Goal: Task Accomplishment & Management: Manage account settings

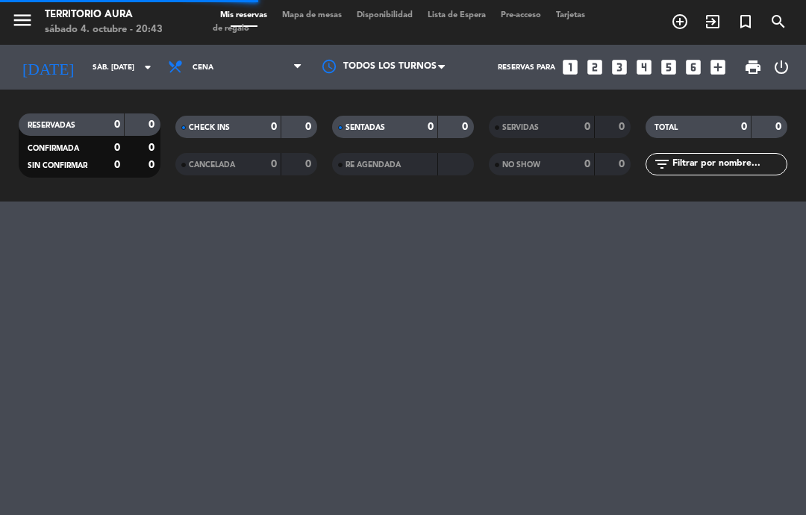
select select "es"
select select "dinner"
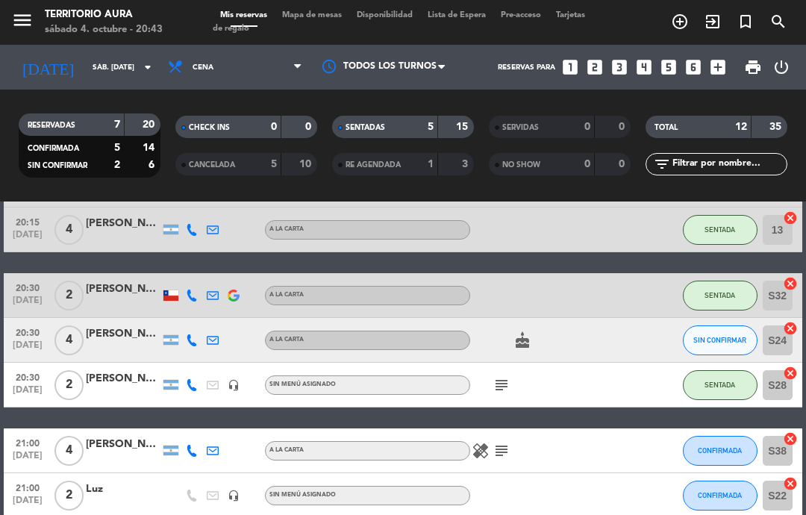
scroll to position [180, 0]
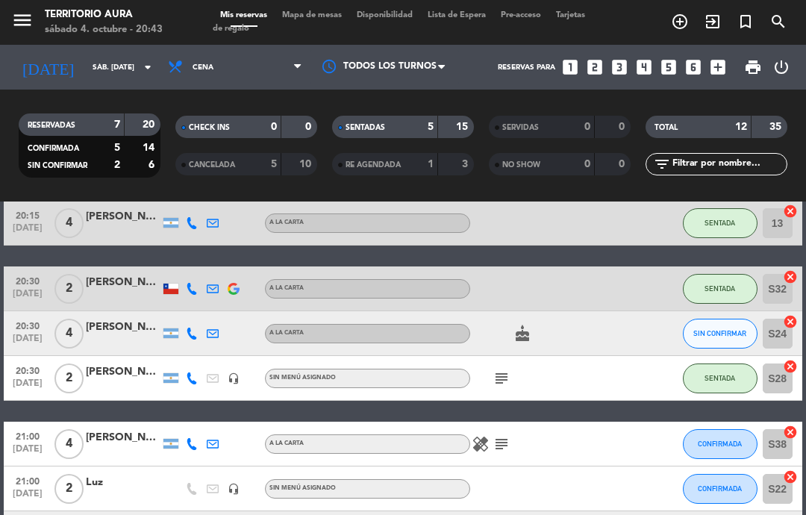
click at [506, 387] on icon "subject" at bounding box center [502, 379] width 18 height 18
click at [639, 443] on div "21:00 [DATE] 4 [PERSON_NAME] A [PERSON_NAME] healing subject CONFIRMADA S38 can…" at bounding box center [403, 444] width 798 height 45
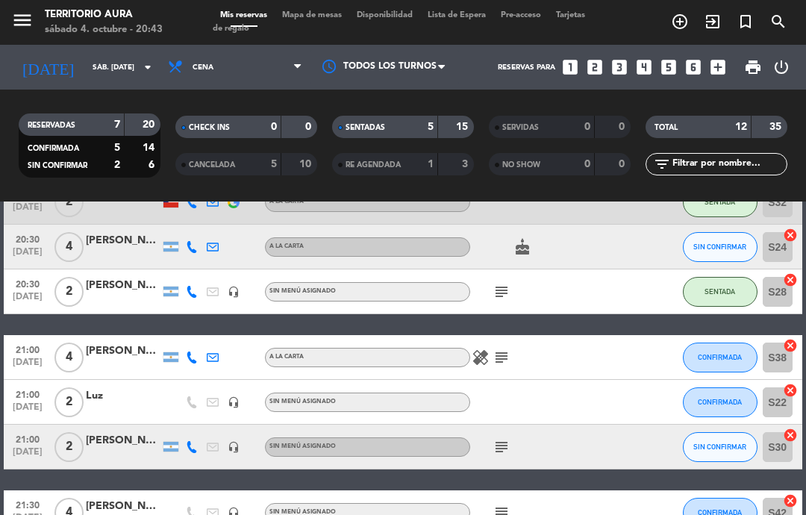
scroll to position [361, 0]
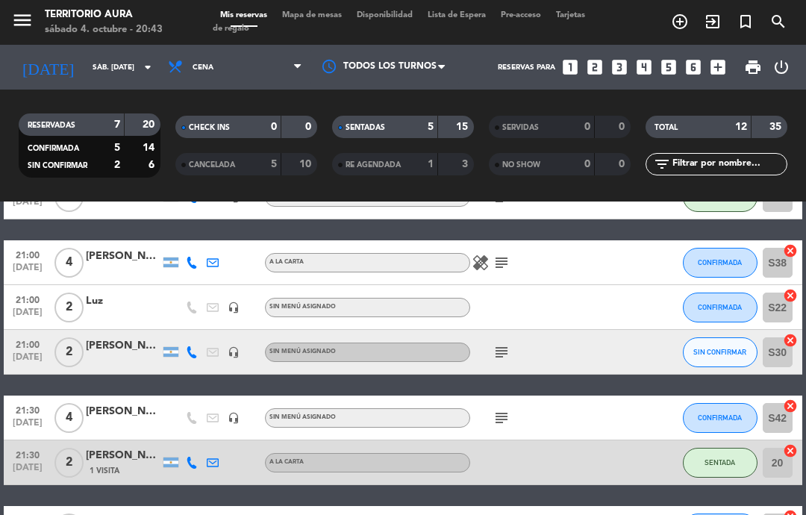
click at [509, 353] on icon "subject" at bounding box center [502, 352] width 18 height 18
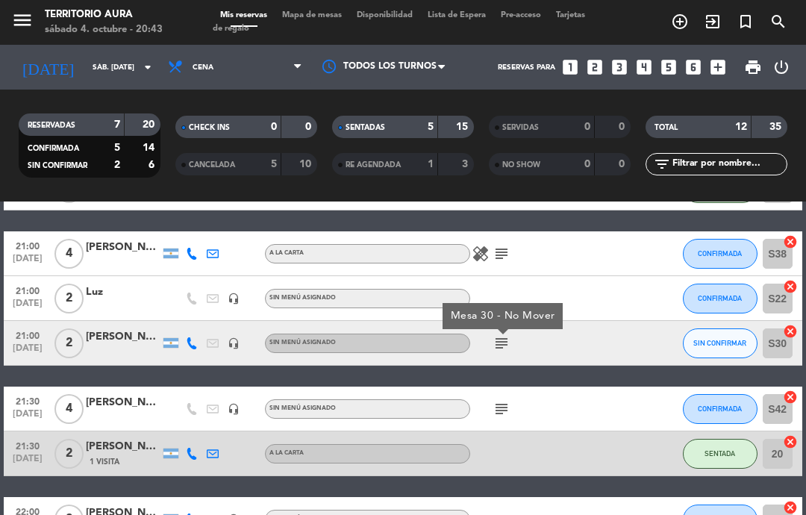
scroll to position [374, 0]
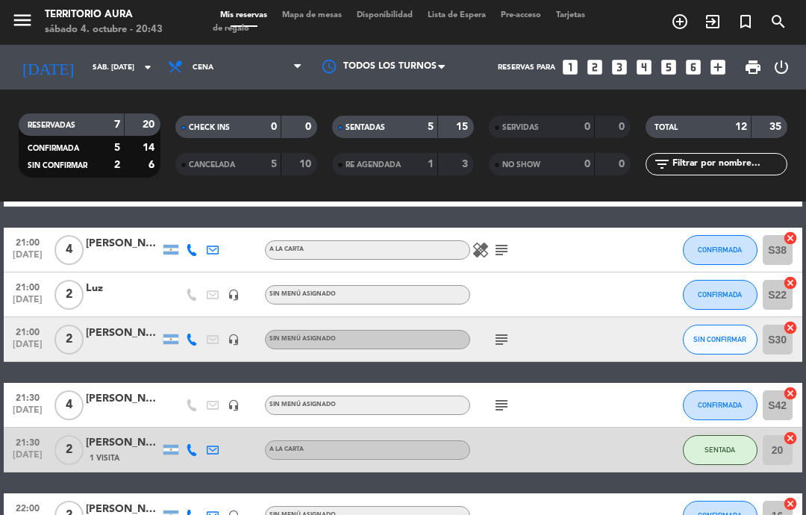
click at [497, 343] on icon "subject" at bounding box center [502, 340] width 18 height 18
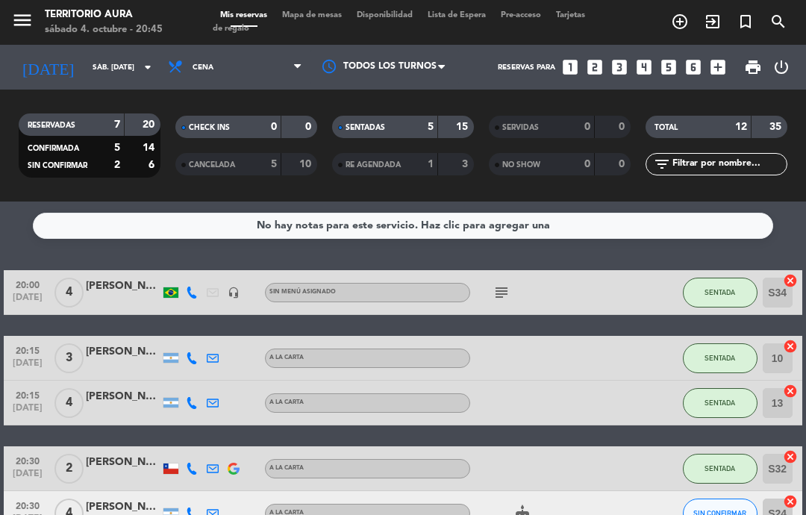
scroll to position [35, 0]
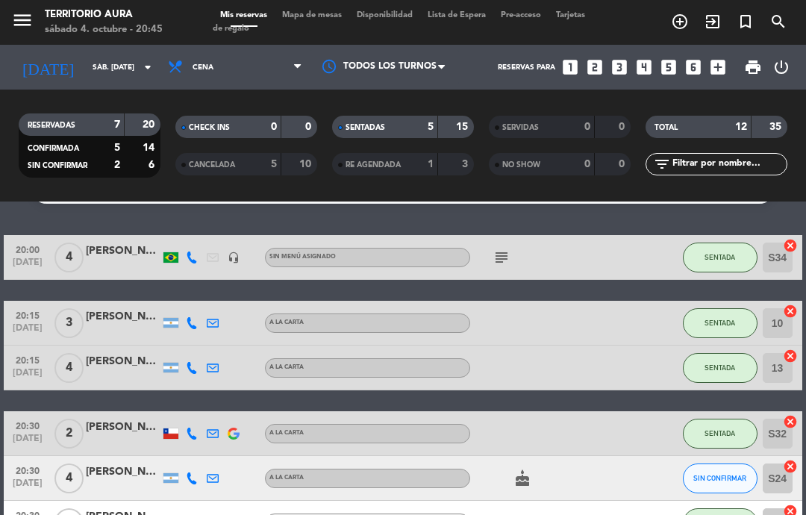
click at [529, 478] on icon "cake" at bounding box center [523, 479] width 18 height 18
click at [595, 424] on div at bounding box center [532, 433] width 125 height 44
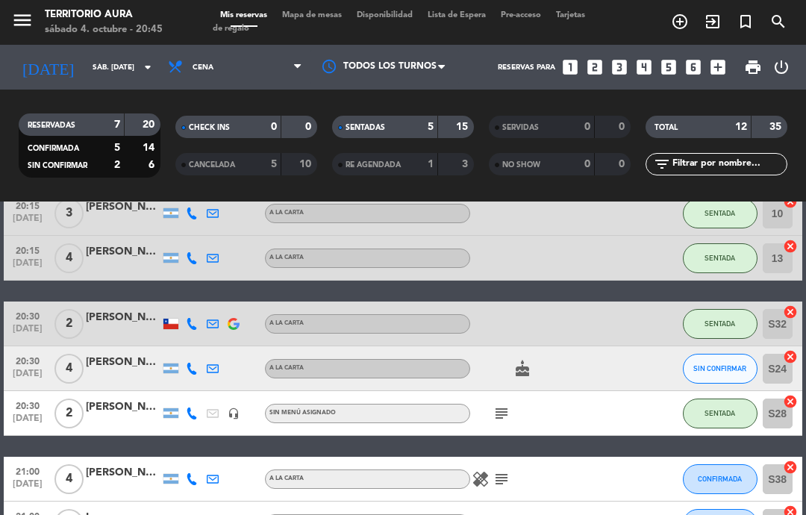
scroll to position [176, 0]
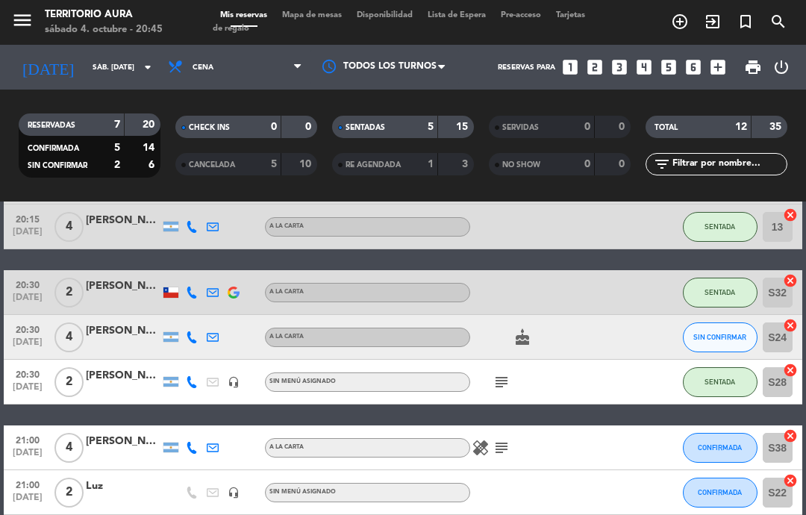
click at [499, 390] on icon "subject" at bounding box center [502, 382] width 18 height 18
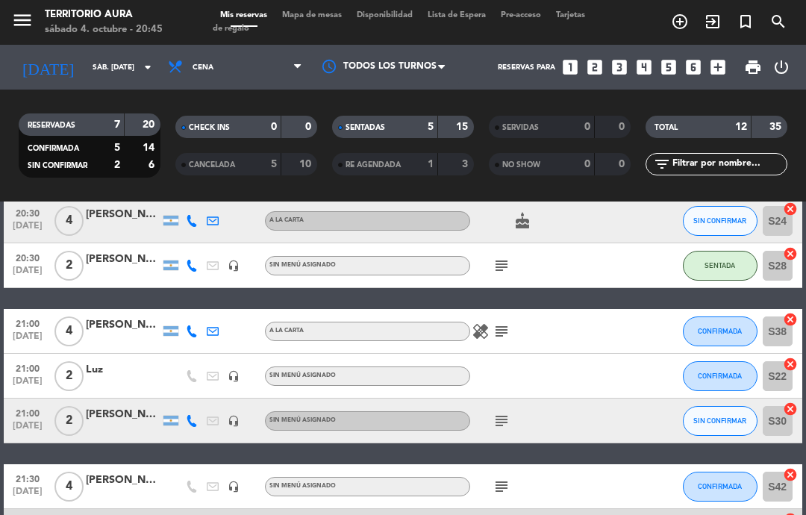
scroll to position [310, 0]
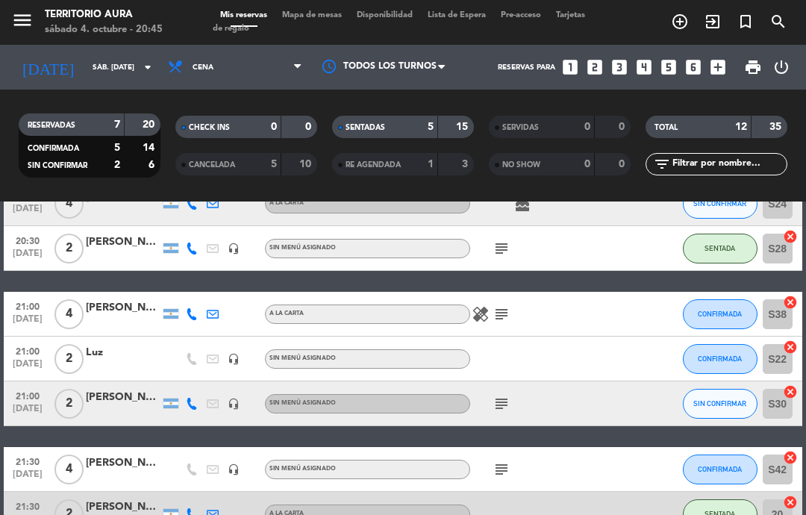
click at [502, 399] on icon "subject" at bounding box center [502, 404] width 18 height 18
click at [629, 461] on div at bounding box center [616, 469] width 40 height 44
click at [510, 396] on icon "subject" at bounding box center [502, 404] width 18 height 18
click at [635, 428] on div "20:00 [DATE] 4 [PERSON_NAME] headset_mic Sin menú asignado subject SENTADA S34 …" at bounding box center [403, 281] width 798 height 642
click at [504, 468] on icon "subject" at bounding box center [502, 470] width 18 height 18
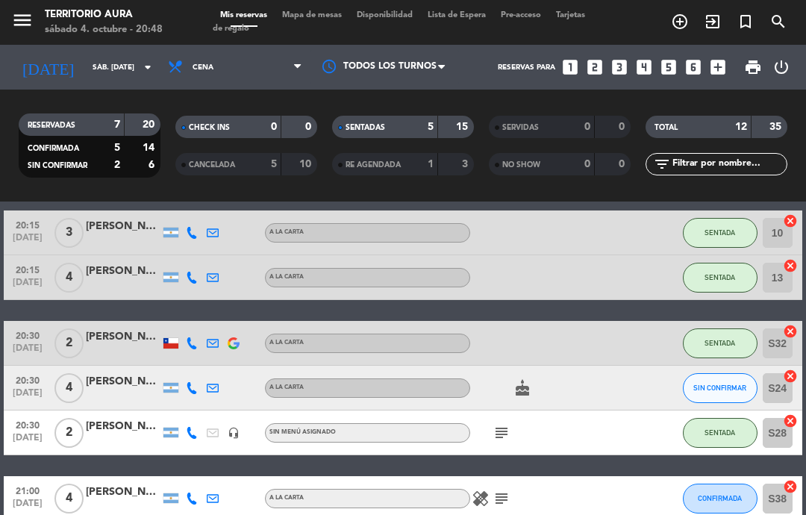
scroll to position [125, 0]
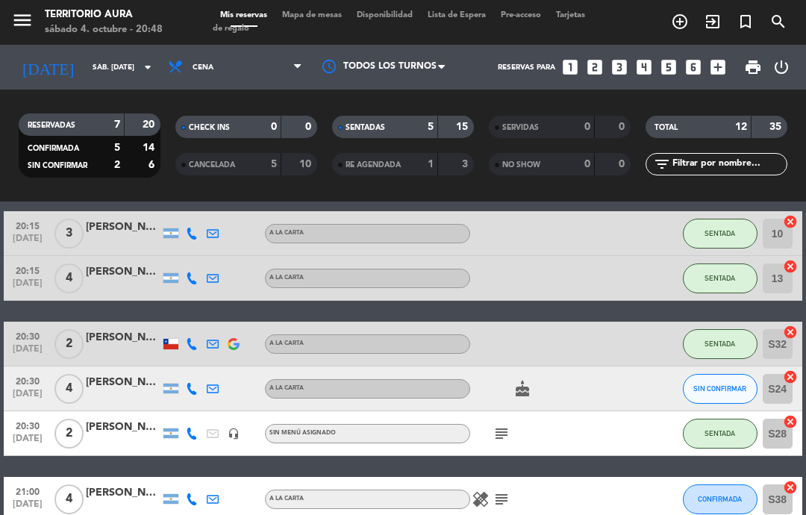
click at [502, 413] on div "subject" at bounding box center [532, 433] width 125 height 44
click at [567, 461] on div "20:00 [DATE] 4 [PERSON_NAME] headset_mic Sin menú asignado subject SENTADA S34 …" at bounding box center [403, 467] width 798 height 642
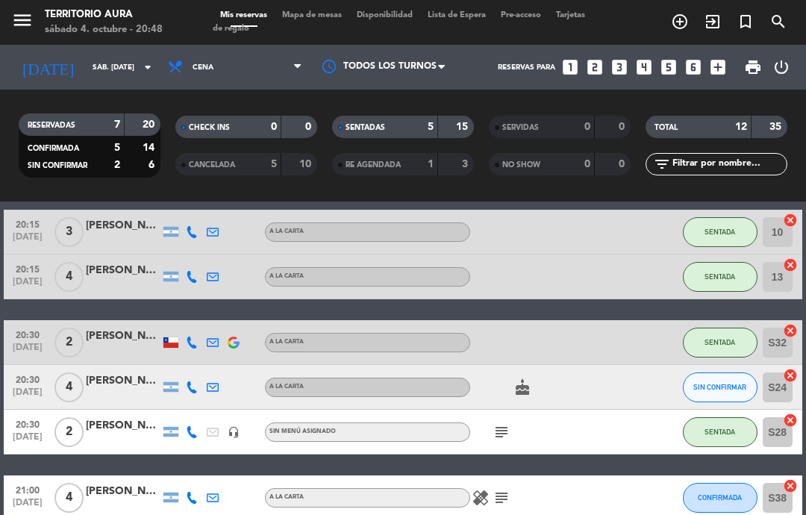
select select "dinner"
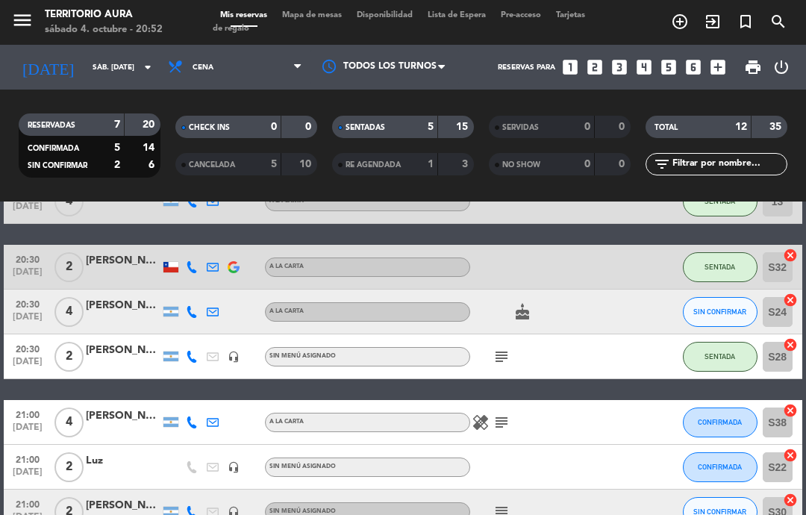
scroll to position [203, 0]
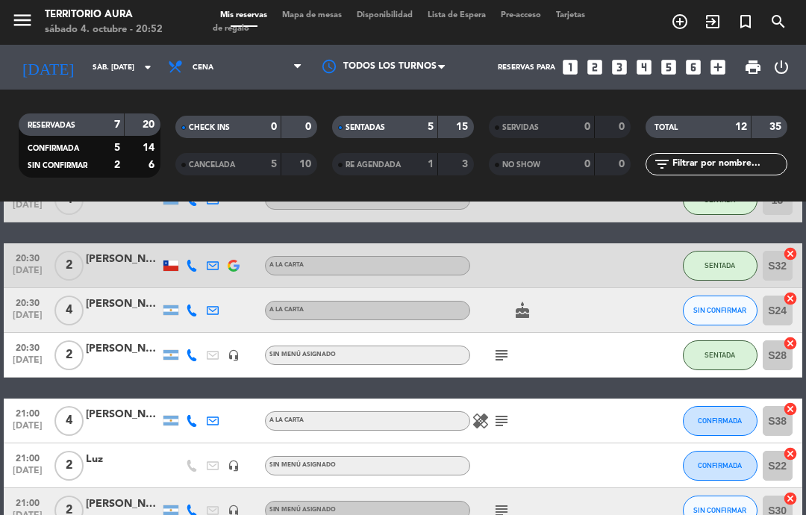
click at [505, 355] on icon "subject" at bounding box center [502, 355] width 18 height 18
click at [618, 430] on div at bounding box center [616, 421] width 40 height 44
click at [506, 356] on icon "subject" at bounding box center [502, 355] width 18 height 18
click at [626, 324] on div at bounding box center [616, 310] width 40 height 44
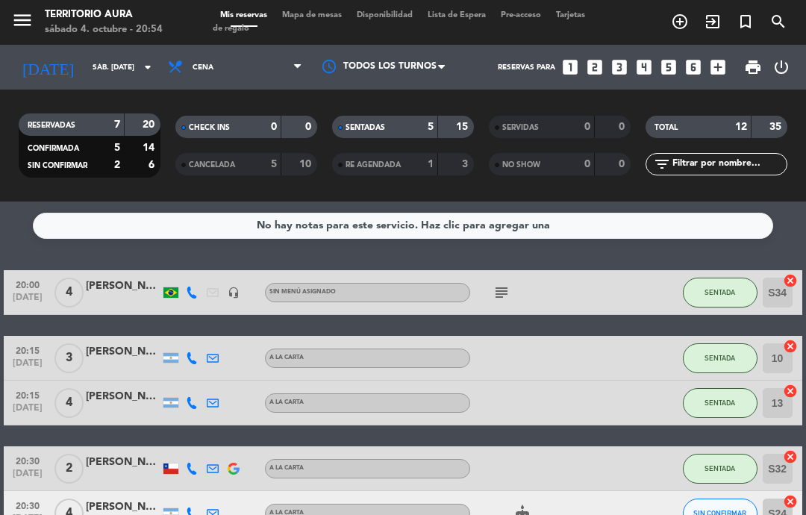
scroll to position [0, 0]
select select "dinner"
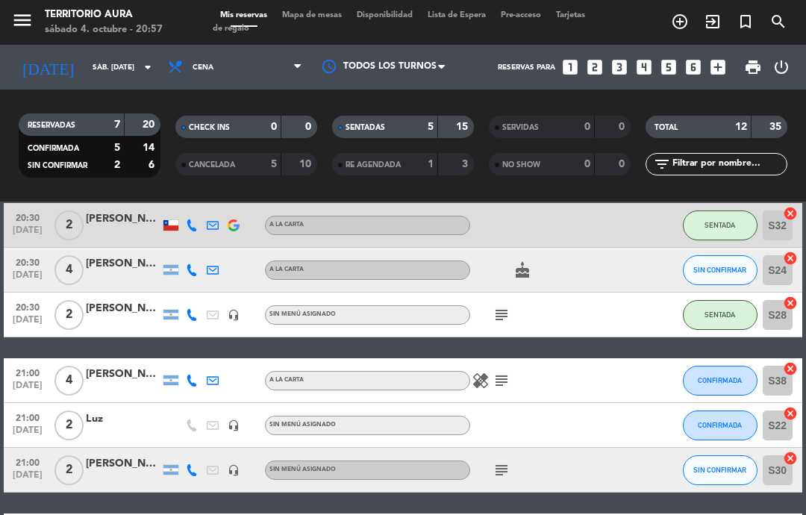
scroll to position [244, 0]
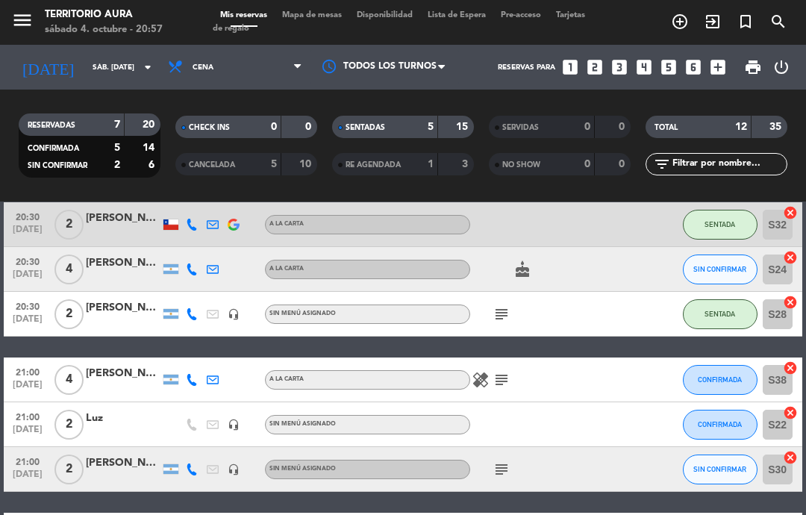
click at [500, 384] on icon "subject" at bounding box center [502, 380] width 18 height 18
click at [632, 375] on div at bounding box center [616, 380] width 40 height 44
click at [731, 379] on span "CONFIRMADA" at bounding box center [720, 379] width 44 height 8
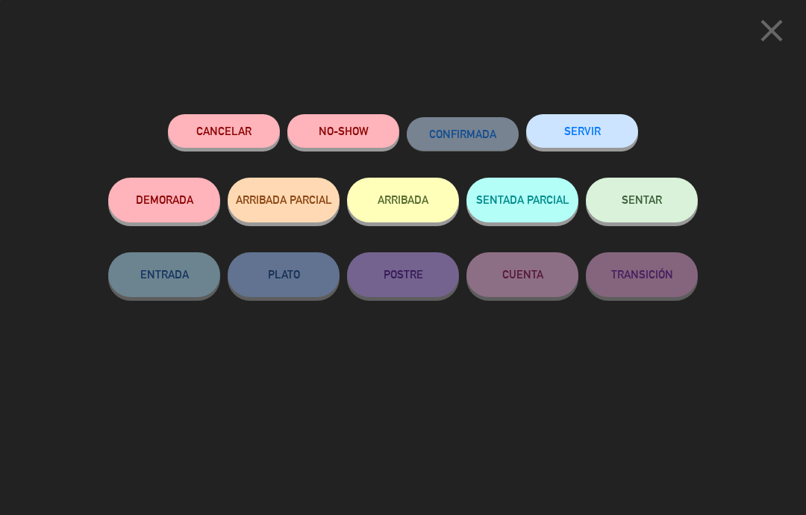
click at [655, 202] on span "SENTAR" at bounding box center [642, 199] width 40 height 13
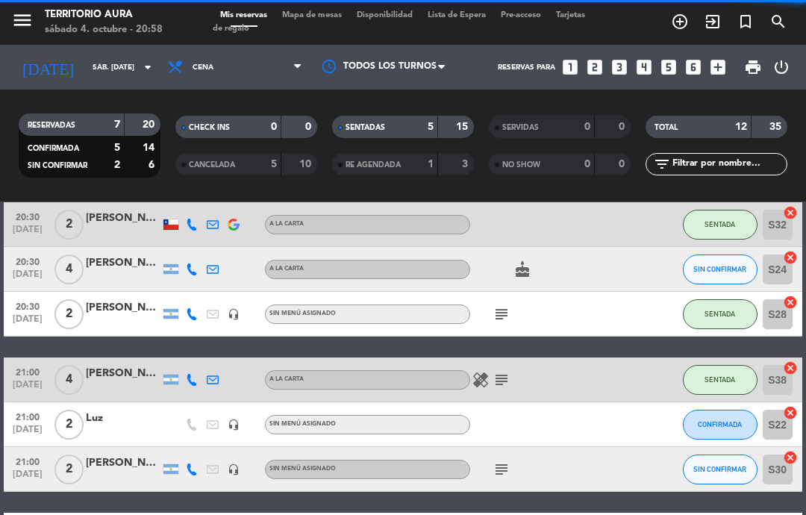
select select "dinner"
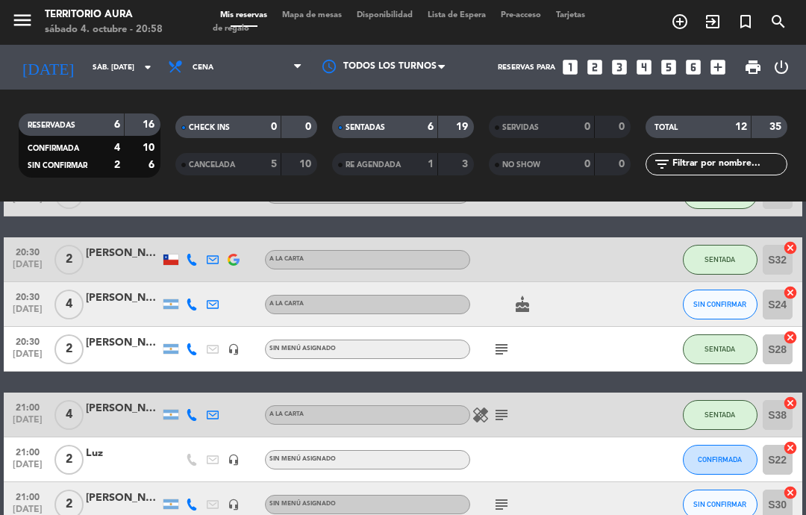
scroll to position [237, 0]
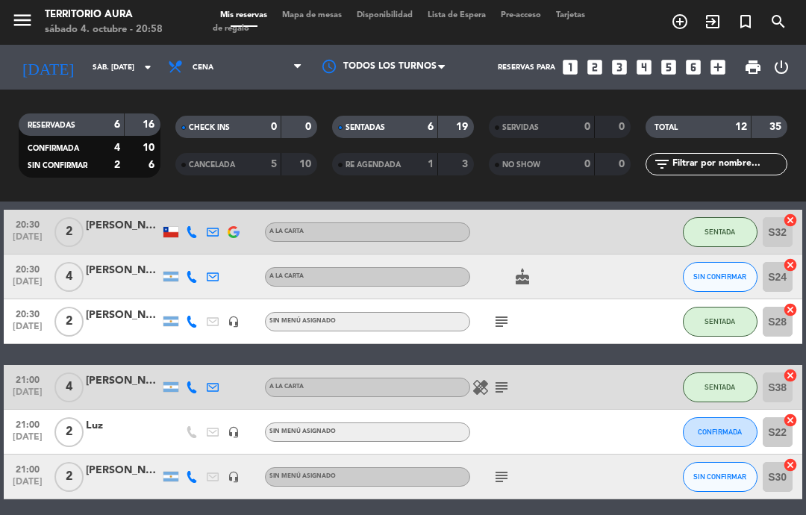
click at [511, 385] on icon "subject" at bounding box center [502, 387] width 18 height 18
click at [502, 395] on icon "subject" at bounding box center [502, 387] width 18 height 18
click at [489, 392] on icon "healing" at bounding box center [481, 387] width 18 height 18
click at [596, 382] on div at bounding box center [616, 387] width 40 height 44
click at [508, 387] on icon "subject" at bounding box center [502, 387] width 18 height 18
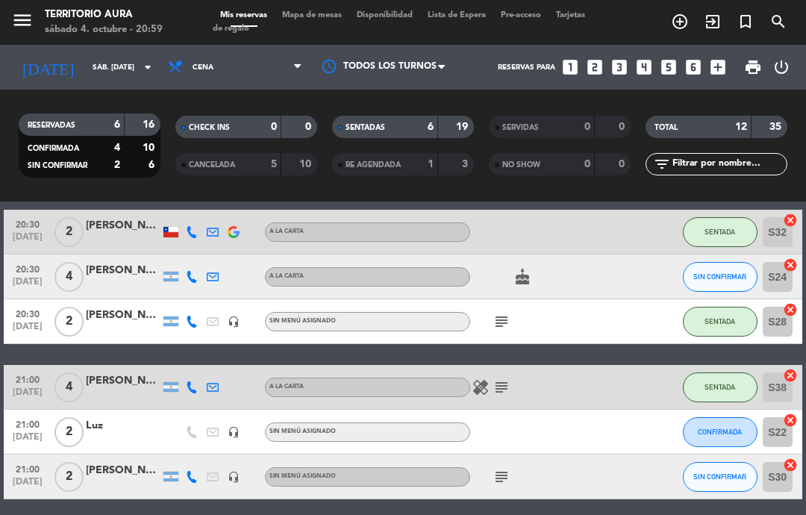
scroll to position [138, 0]
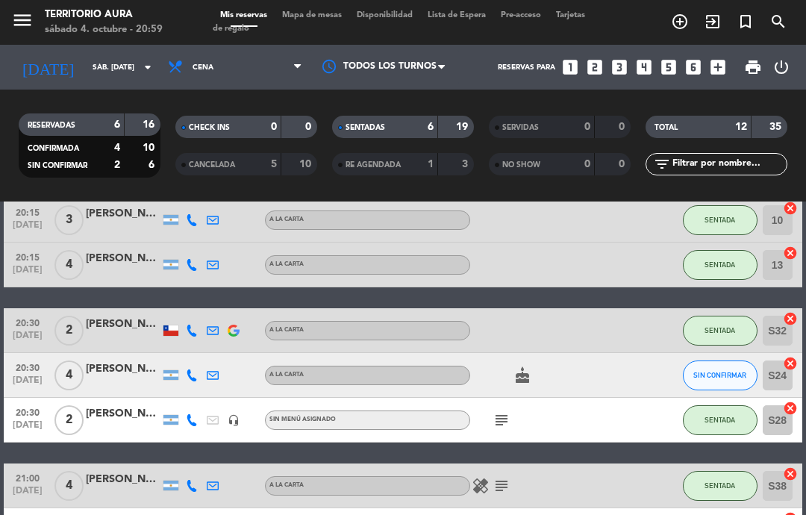
click at [520, 384] on icon "cake" at bounding box center [523, 376] width 18 height 18
click at [517, 384] on icon "cake" at bounding box center [523, 376] width 18 height 18
click at [531, 371] on icon "cake" at bounding box center [523, 376] width 18 height 18
click at [531, 378] on icon "cake" at bounding box center [523, 376] width 18 height 18
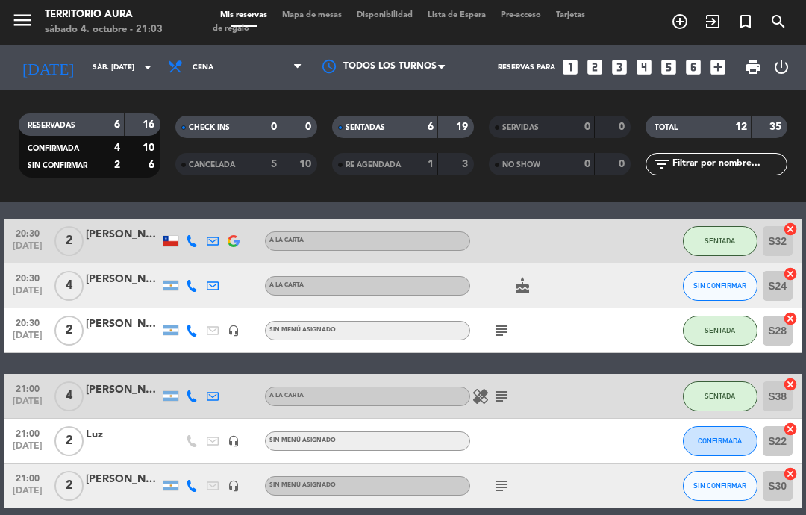
scroll to position [228, 0]
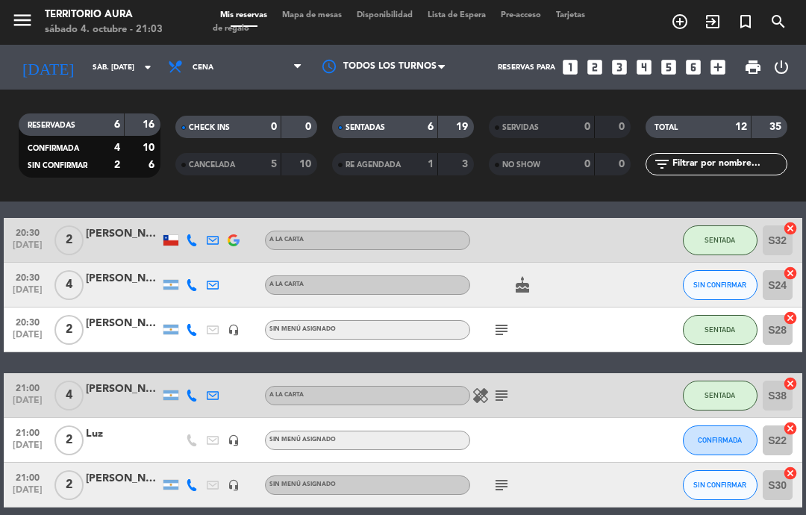
click at [733, 284] on span "SIN CONFIRMAR" at bounding box center [719, 285] width 53 height 8
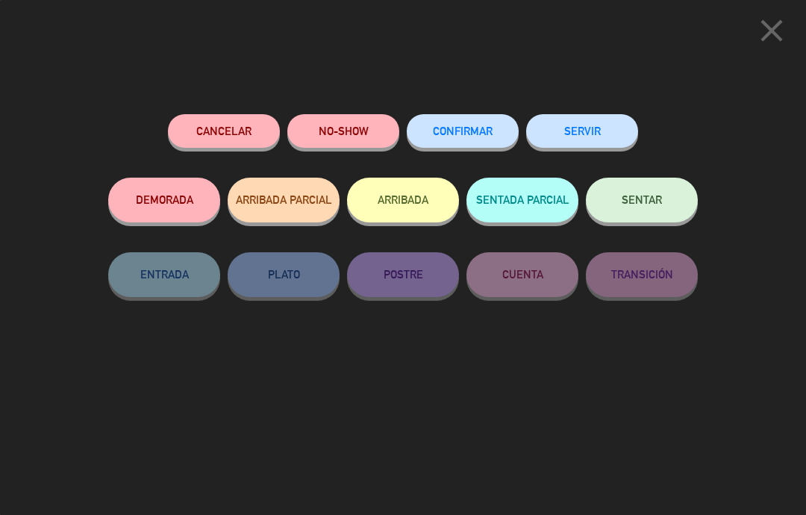
click at [364, 131] on button "NO-SHOW" at bounding box center [343, 131] width 112 height 34
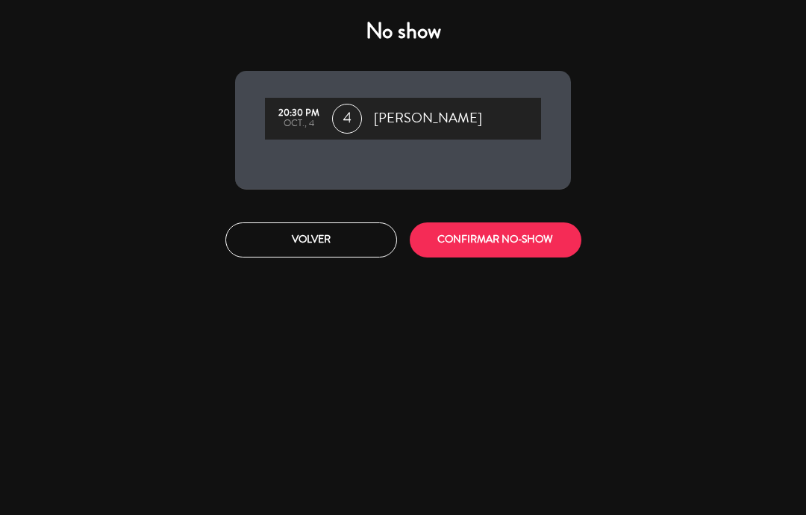
click at [530, 237] on button "CONFIRMAR NO-SHOW" at bounding box center [496, 239] width 172 height 35
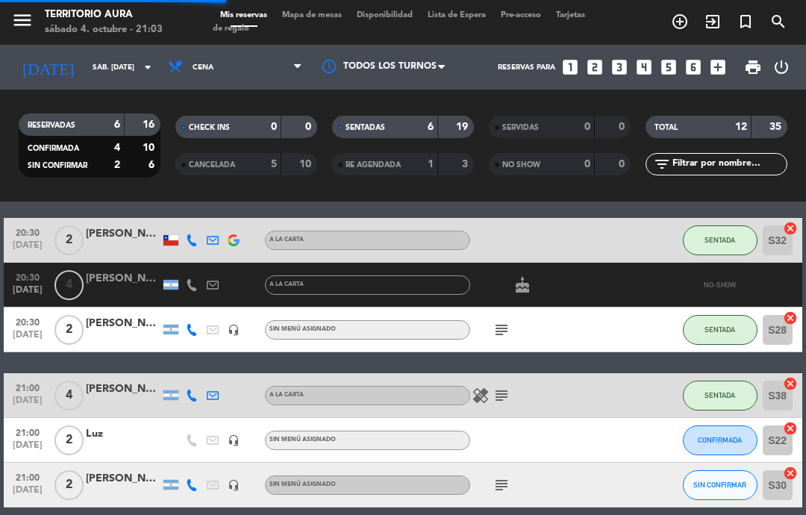
select select "dinner"
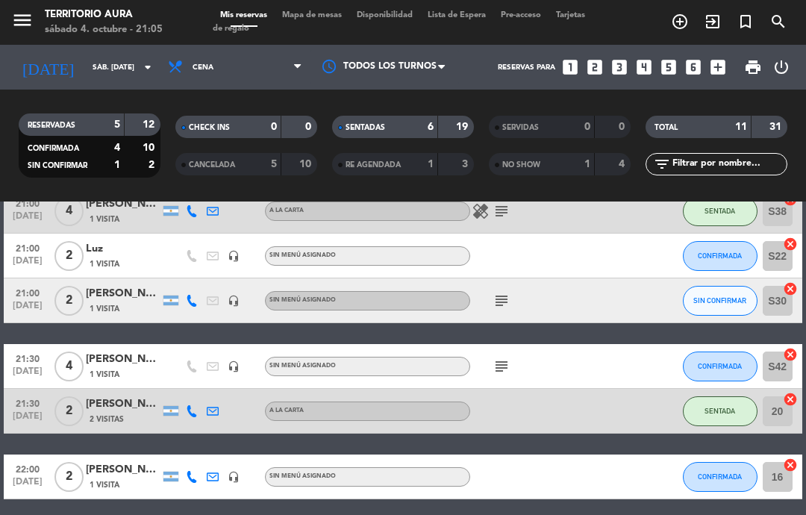
scroll to position [367, 0]
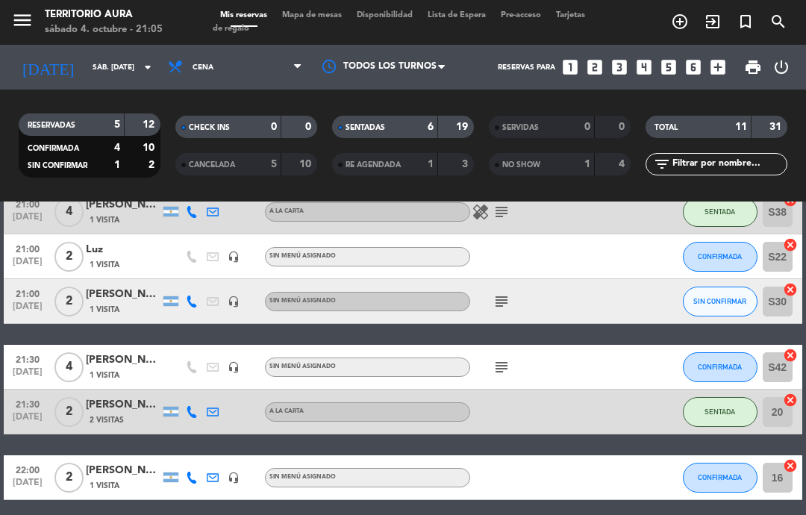
click at [578, 372] on div "subject" at bounding box center [532, 367] width 125 height 44
click at [499, 373] on icon "subject" at bounding box center [502, 367] width 18 height 18
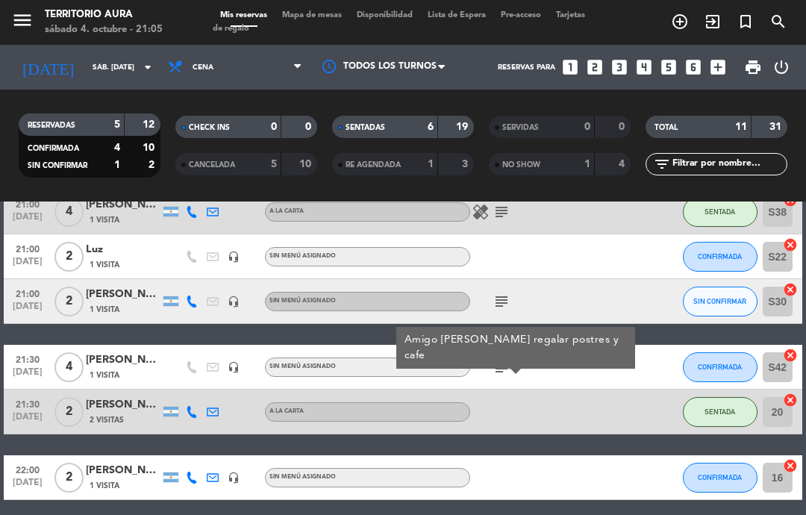
click at [591, 396] on div at bounding box center [532, 412] width 125 height 44
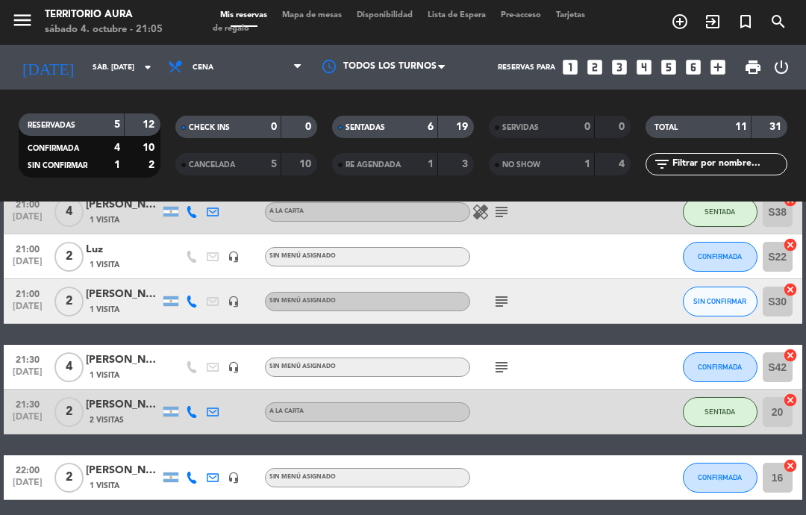
click at [508, 307] on icon "subject" at bounding box center [502, 302] width 18 height 18
click at [590, 348] on div "subject" at bounding box center [532, 367] width 125 height 44
click at [490, 375] on div "subject" at bounding box center [532, 367] width 125 height 44
click at [505, 367] on icon "subject" at bounding box center [502, 367] width 18 height 18
click at [611, 324] on div "20:00 [DATE] 4 [PERSON_NAME] 1 Visita headset_mic Sin menú asignado subject SEN…" at bounding box center [403, 201] width 798 height 597
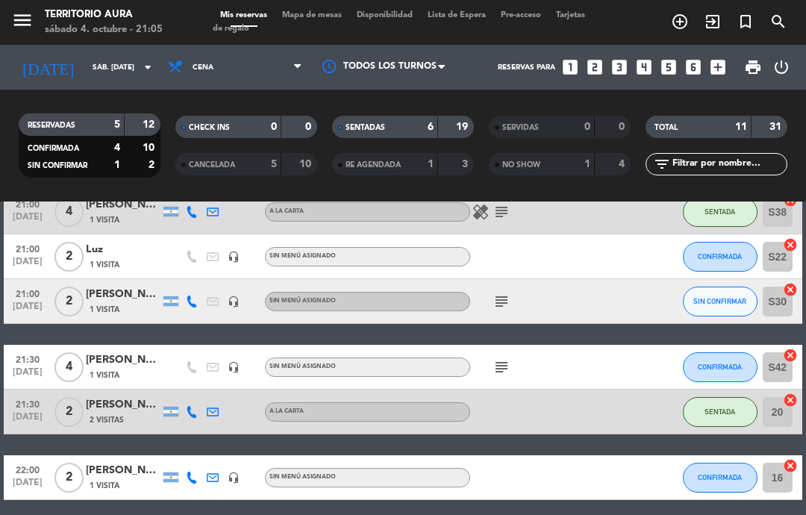
click at [490, 311] on div "subject" at bounding box center [532, 301] width 125 height 44
click at [503, 305] on icon "subject" at bounding box center [502, 302] width 18 height 18
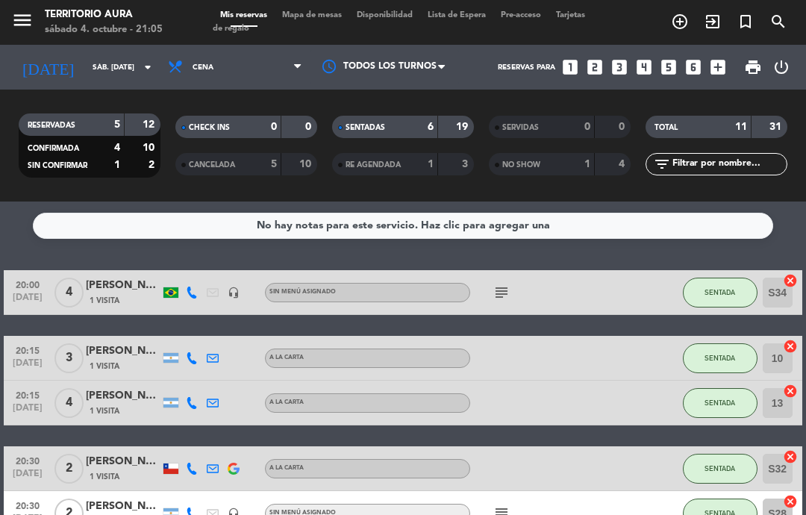
scroll to position [0, 0]
select select "dinner"
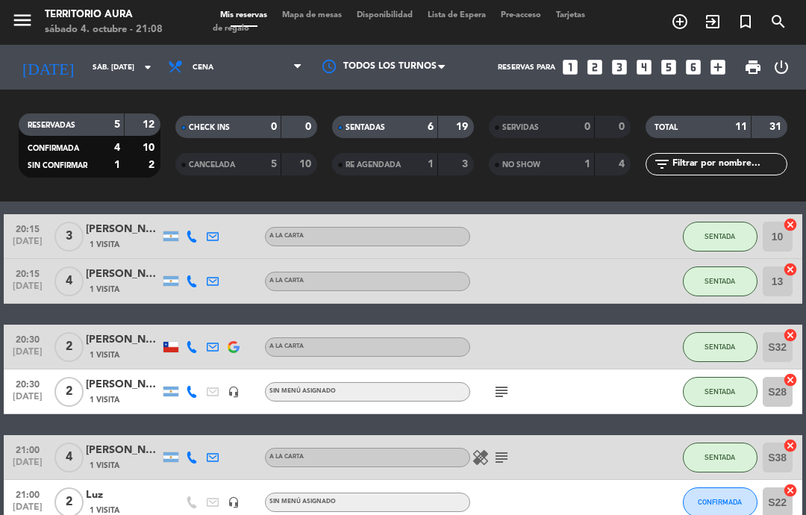
click at [509, 393] on icon "subject" at bounding box center [502, 392] width 18 height 18
click at [508, 396] on icon "subject" at bounding box center [502, 392] width 18 height 18
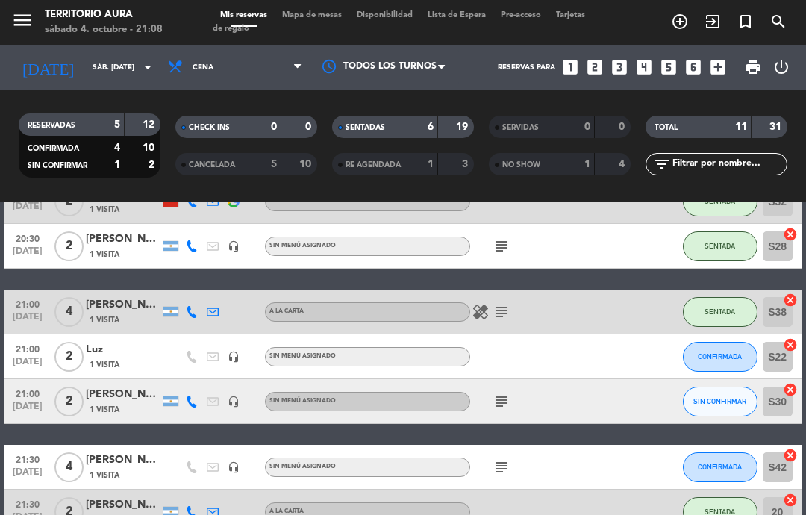
scroll to position [355, 0]
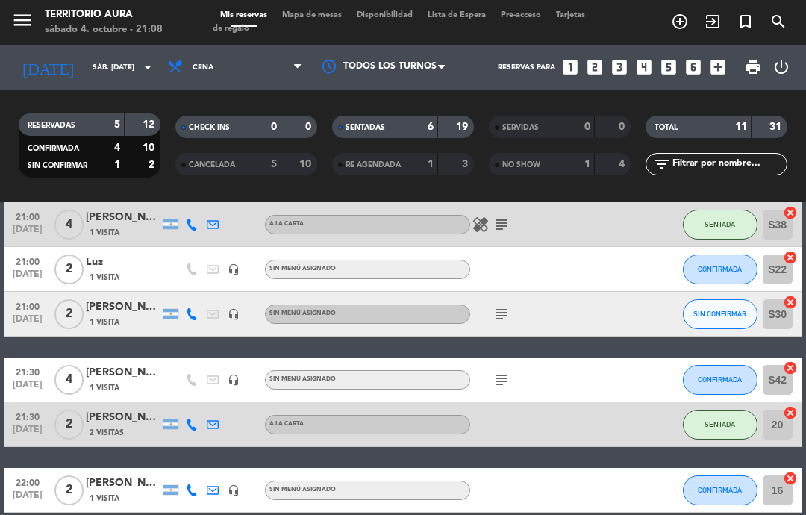
click at [510, 319] on icon "subject" at bounding box center [502, 314] width 18 height 18
click at [640, 340] on div "20:00 [DATE] 4 [PERSON_NAME] 1 Visita headset_mic Sin menú asignado subject SEN…" at bounding box center [403, 214] width 798 height 597
click at [501, 381] on icon "subject" at bounding box center [502, 380] width 18 height 18
click at [629, 397] on div at bounding box center [616, 380] width 40 height 44
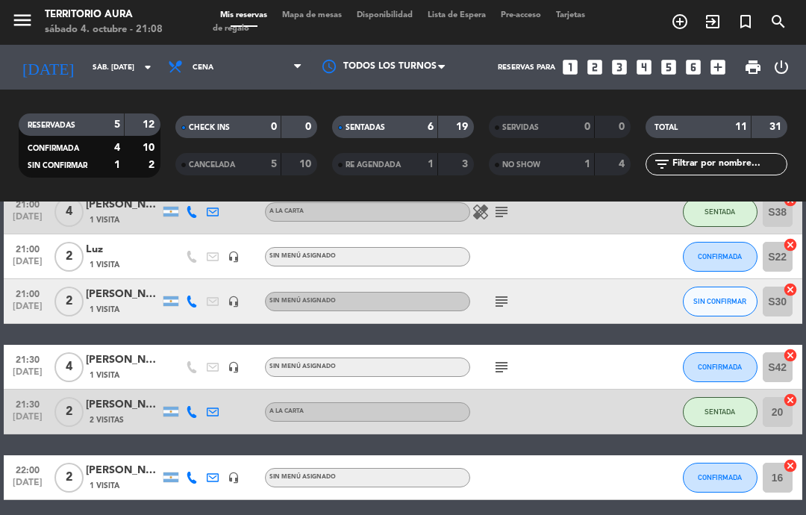
click at [596, 464] on div at bounding box center [616, 477] width 40 height 44
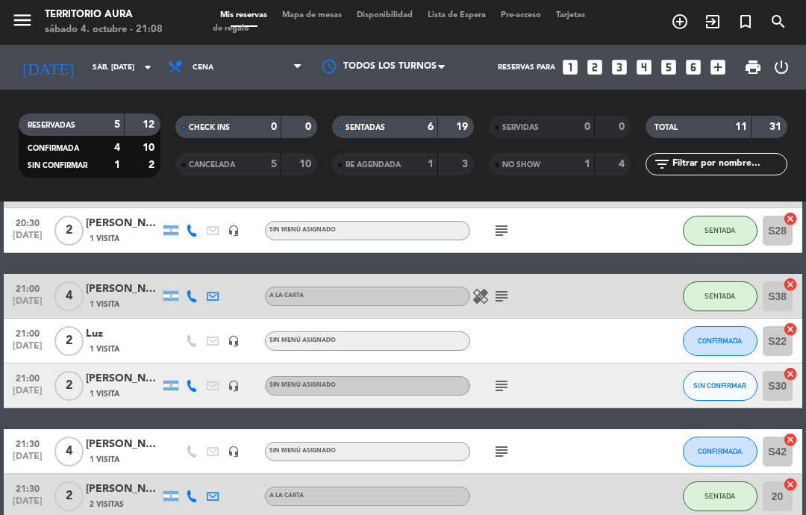
scroll to position [330, 0]
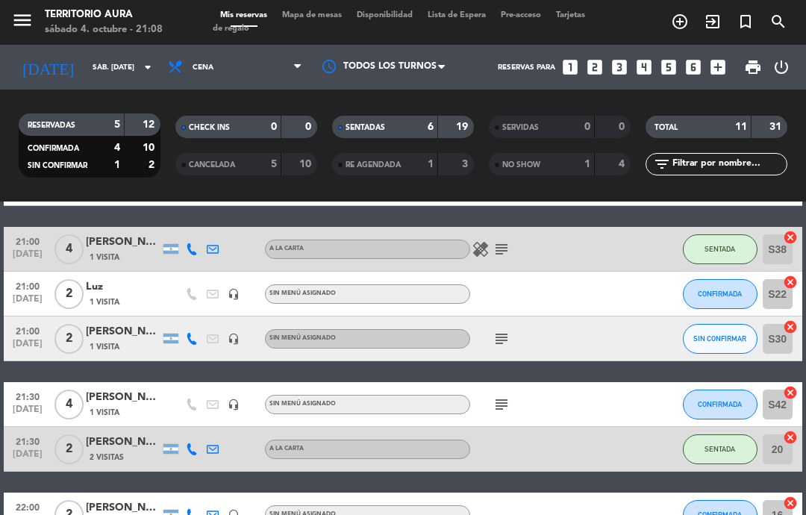
click at [511, 407] on icon "subject" at bounding box center [502, 405] width 18 height 18
click at [492, 411] on span "subject" at bounding box center [501, 405] width 21 height 18
click at [641, 342] on div "21:00 [DATE] 2 [PERSON_NAME] 1 Visita headset_mic Sin menú asignado subject SIN…" at bounding box center [403, 339] width 798 height 45
click at [505, 343] on icon "subject" at bounding box center [502, 339] width 18 height 18
click at [615, 364] on div "20:00 [DATE] 4 [PERSON_NAME] 1 Visita headset_mic Sin menú asignado subject SEN…" at bounding box center [403, 238] width 798 height 597
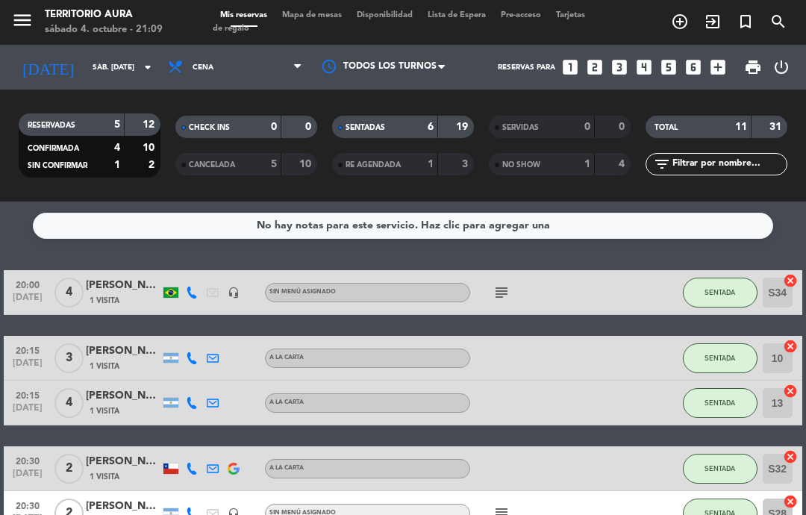
scroll to position [0, 0]
select select "dinner"
click at [278, 477] on div "A LA CARTA" at bounding box center [367, 468] width 205 height 19
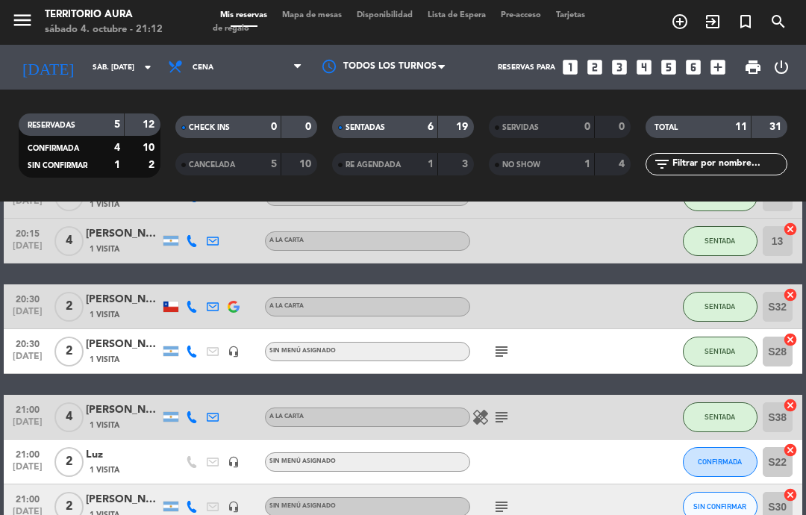
scroll to position [203, 0]
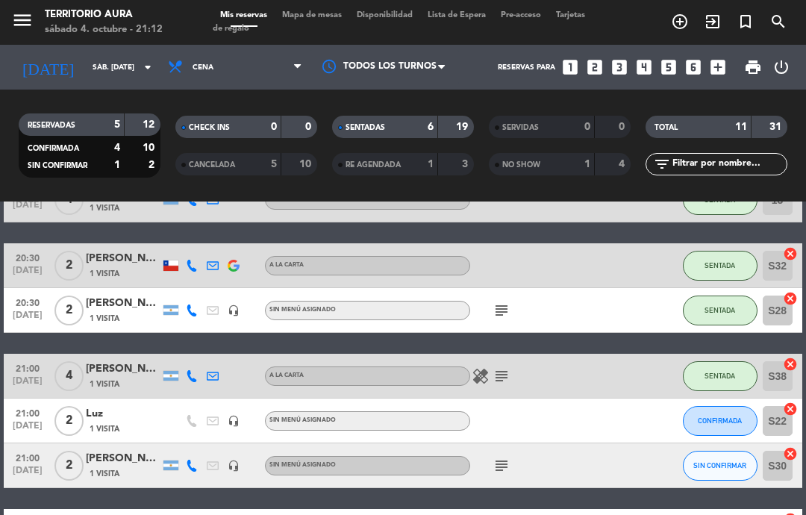
click at [19, 421] on span "[DATE]" at bounding box center [27, 429] width 37 height 17
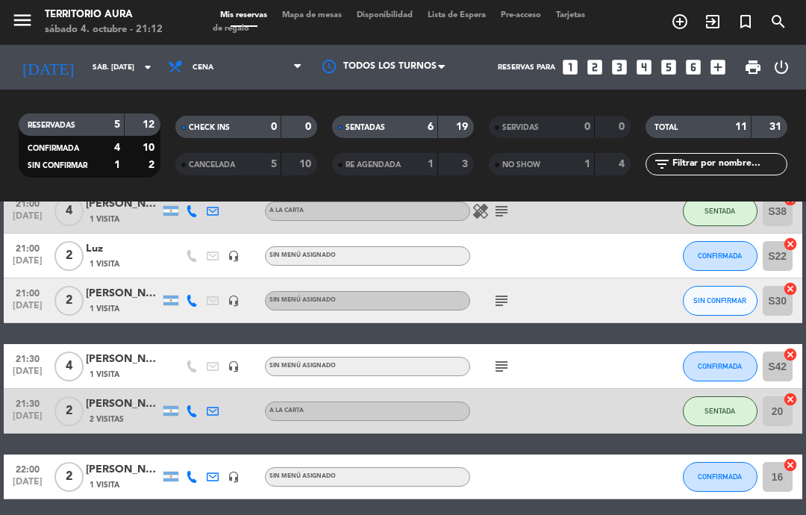
scroll to position [367, 0]
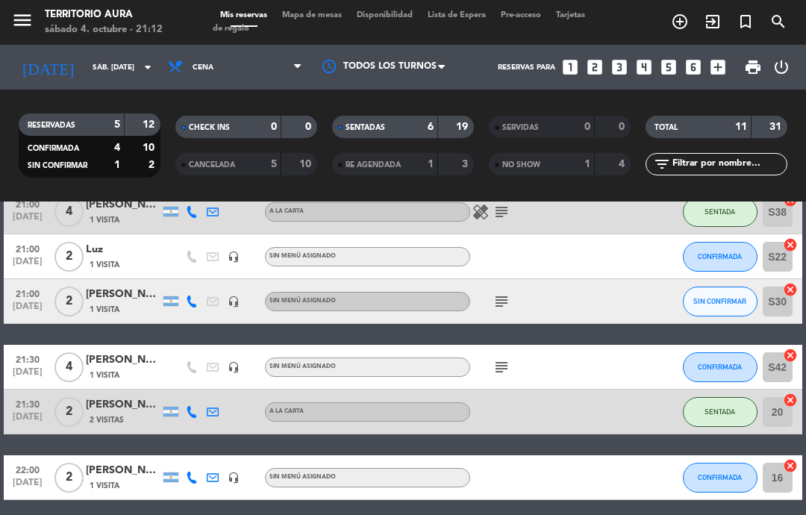
click at [309, 19] on span "Mapa de mesas" at bounding box center [312, 15] width 75 height 8
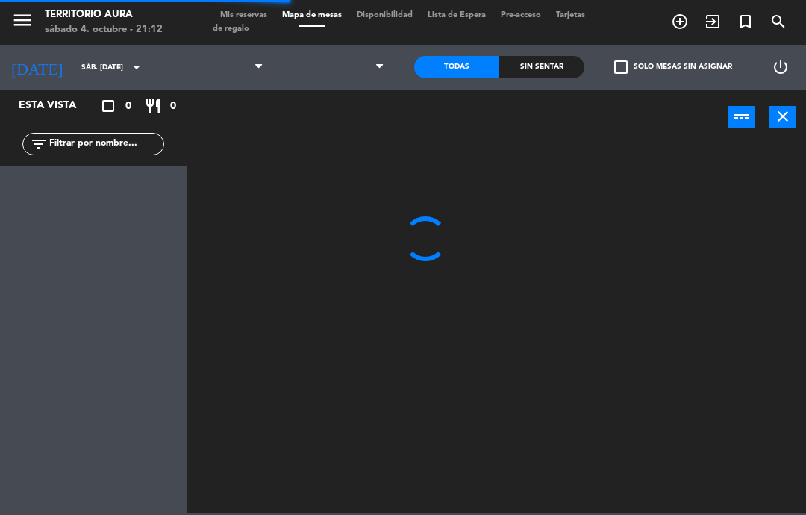
select select "dinner"
select select
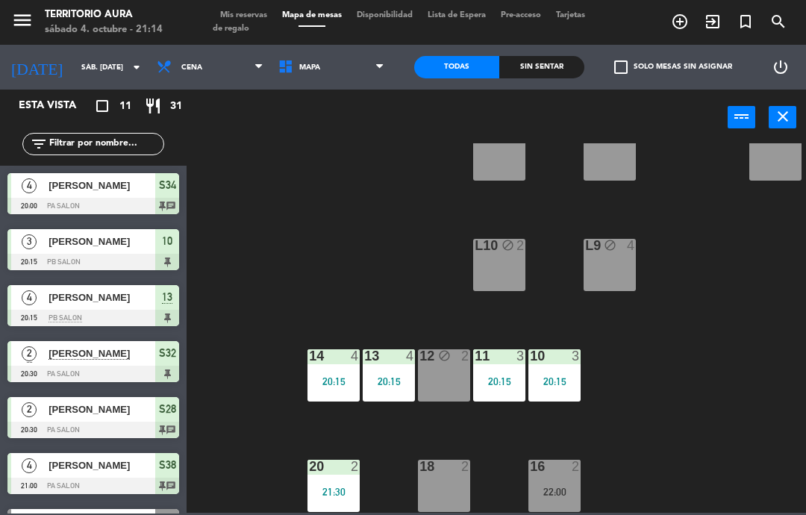
scroll to position [207, 0]
click at [252, 19] on span "Mis reservas" at bounding box center [244, 15] width 62 height 8
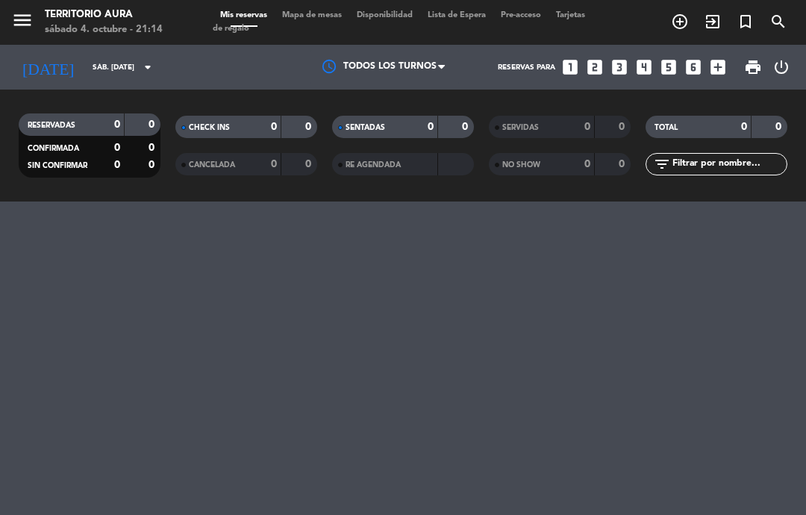
click at [235, 22] on span "Tarjetas de regalo" at bounding box center [399, 22] width 373 height 22
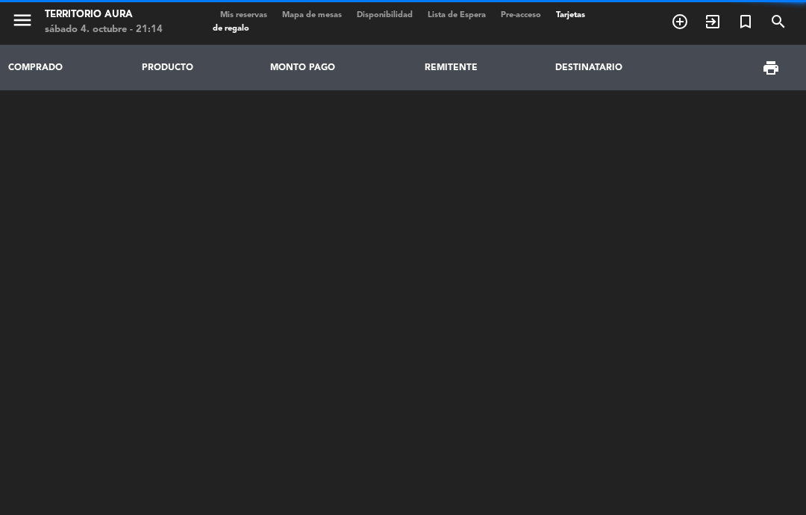
click at [248, 11] on span "Mis reservas" at bounding box center [244, 15] width 62 height 8
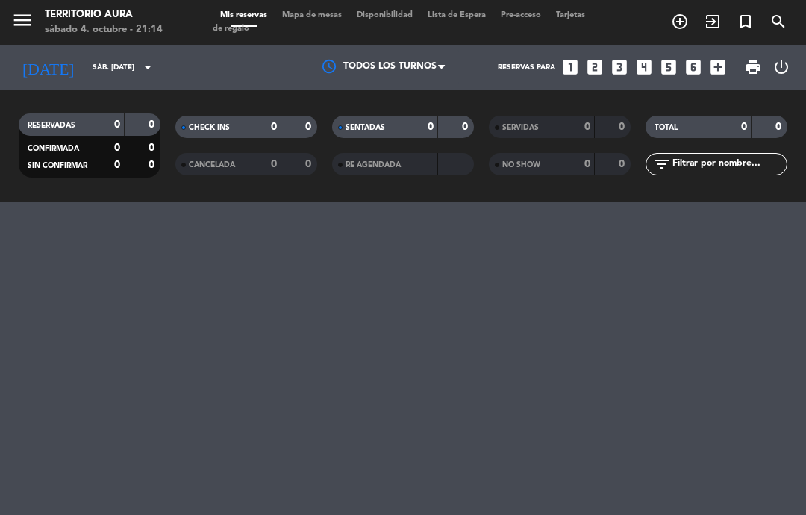
click at [242, 22] on span "Tarjetas de regalo" at bounding box center [399, 22] width 373 height 22
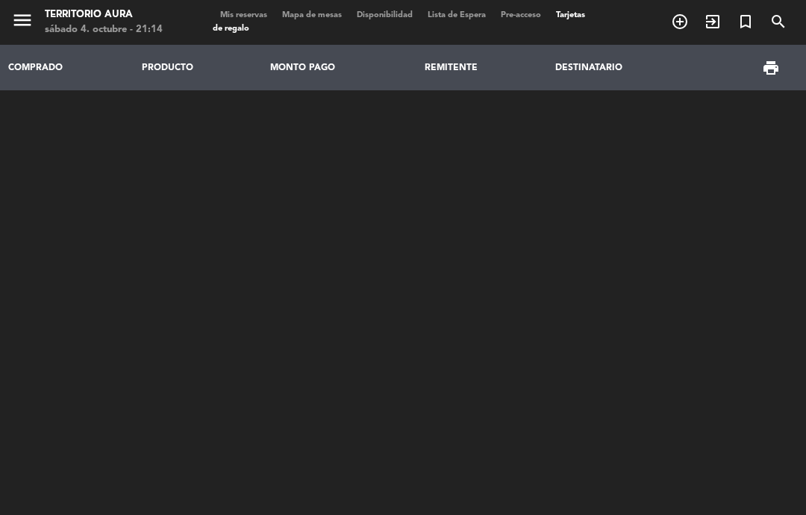
click at [248, 19] on span "Mis reservas" at bounding box center [244, 15] width 62 height 8
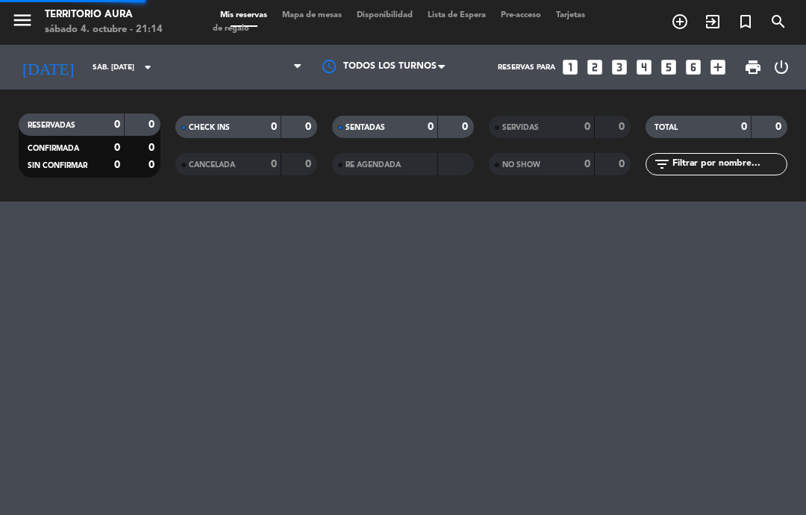
select select "dinner"
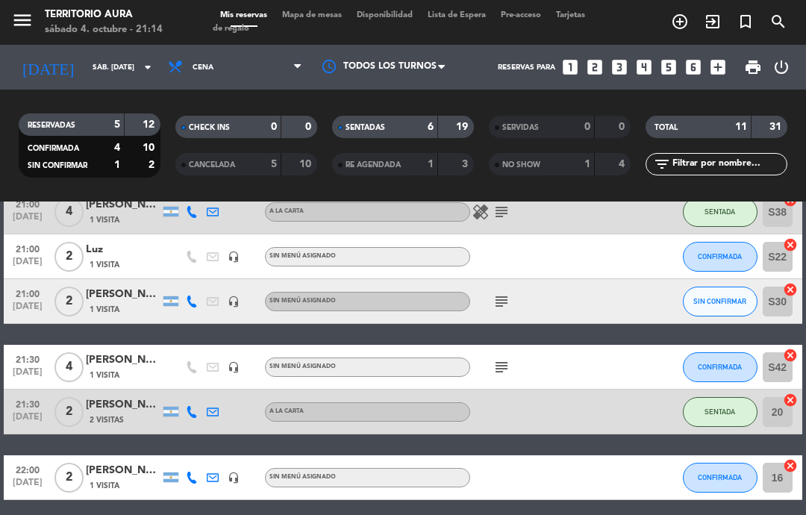
scroll to position [354, 0]
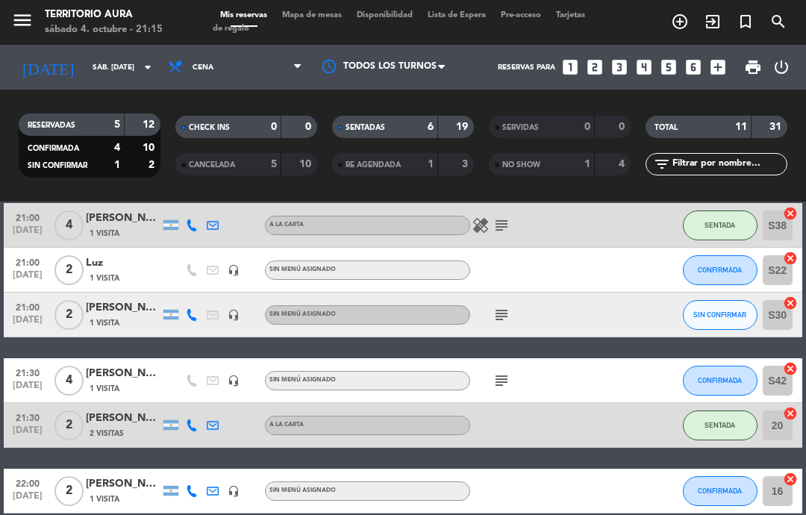
click at [717, 277] on button "CONFIRMADA" at bounding box center [720, 270] width 75 height 30
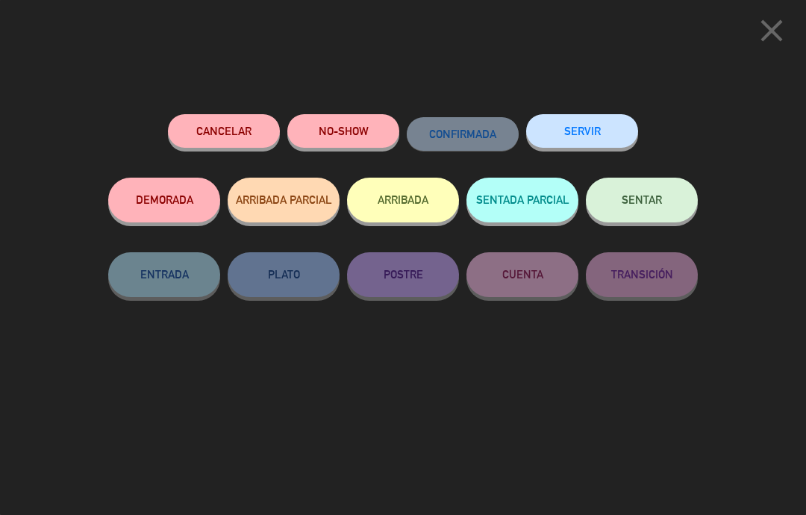
click at [641, 204] on span "SENTAR" at bounding box center [642, 199] width 40 height 13
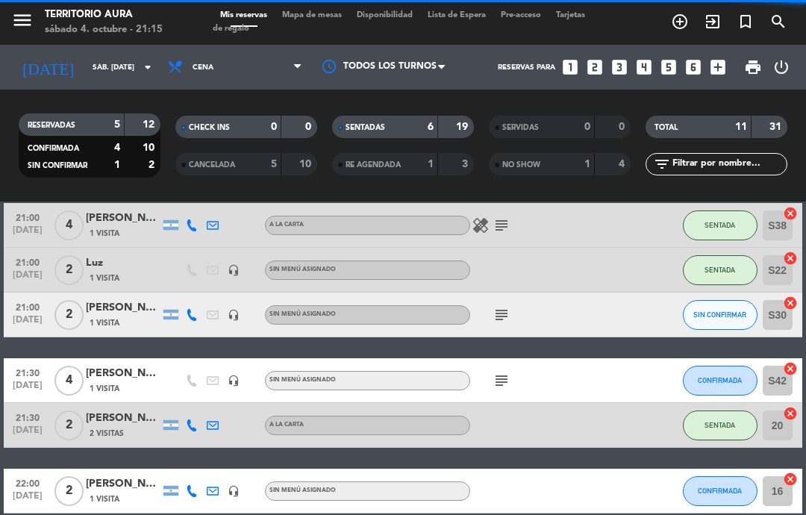
select select "dinner"
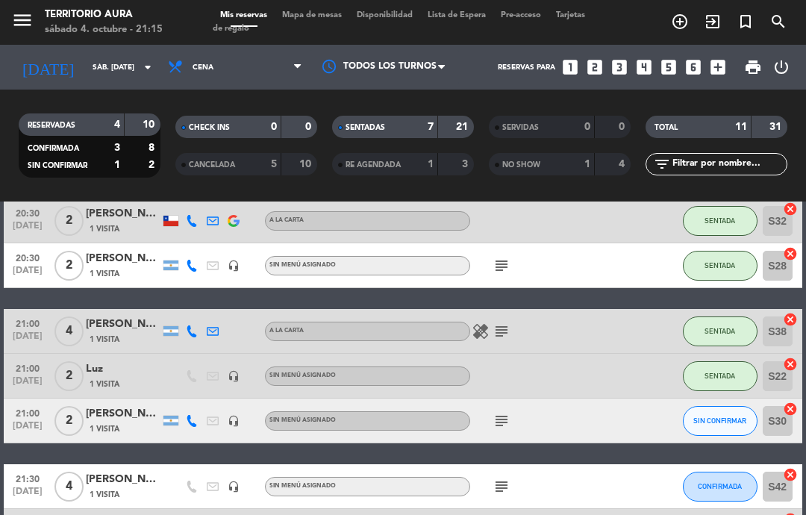
scroll to position [240, 0]
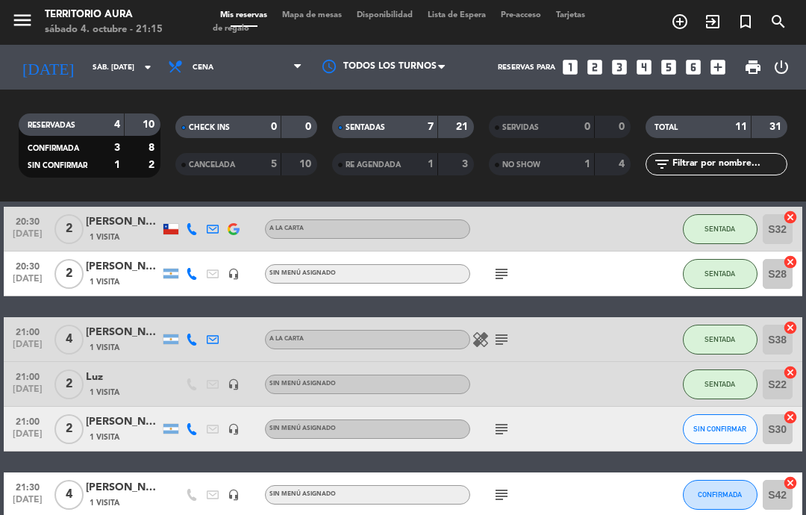
click at [520, 342] on div "healing subject" at bounding box center [532, 339] width 125 height 44
click at [499, 345] on icon "subject" at bounding box center [502, 340] width 18 height 18
click at [621, 392] on div at bounding box center [616, 384] width 40 height 44
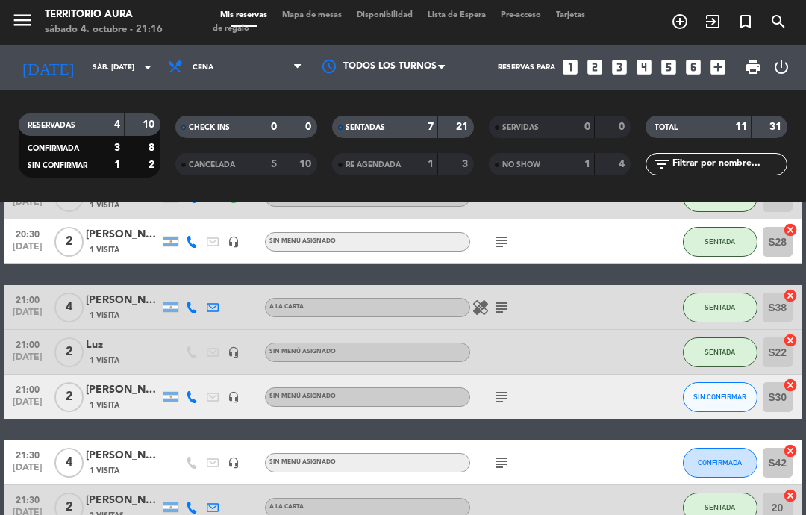
scroll to position [270, 0]
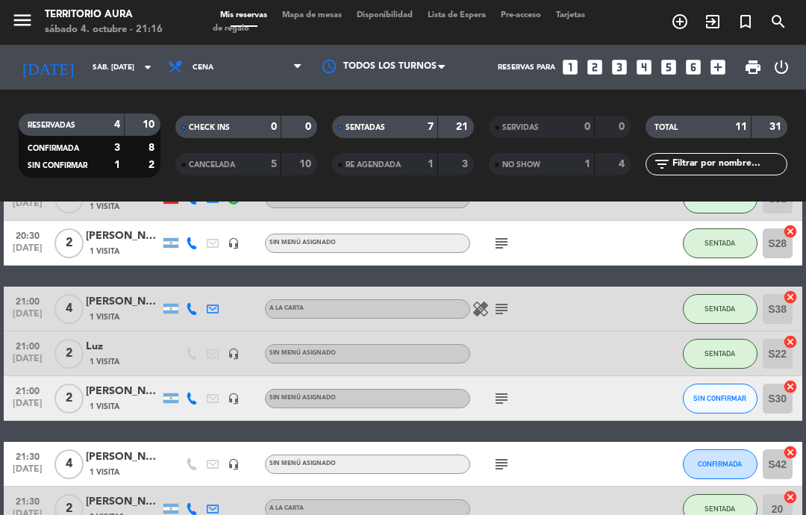
click at [721, 394] on span "SIN CONFIRMAR" at bounding box center [719, 398] width 53 height 8
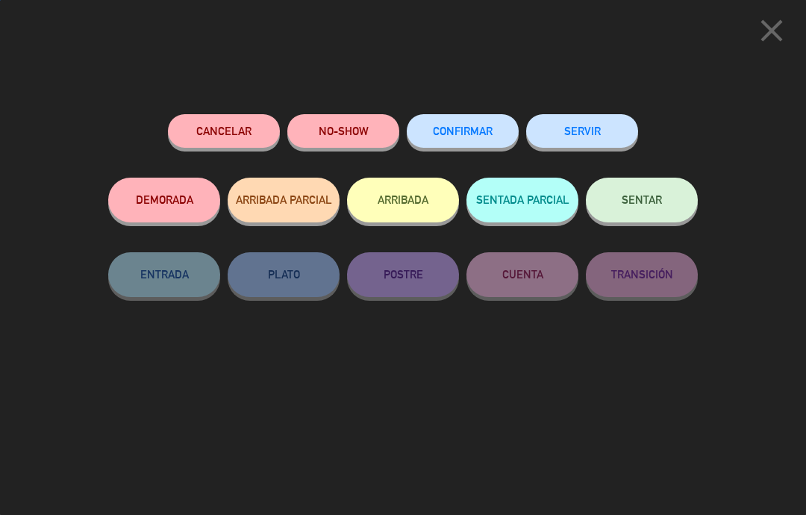
click at [657, 192] on button "SENTAR" at bounding box center [642, 200] width 112 height 45
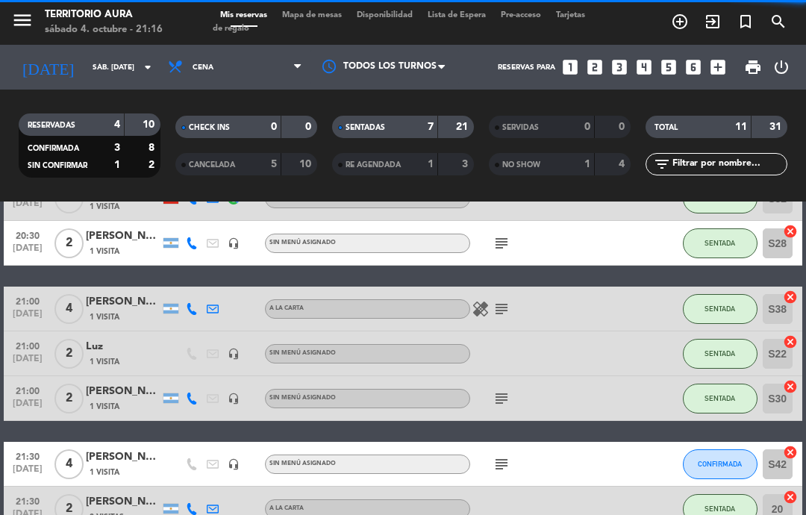
select select "dinner"
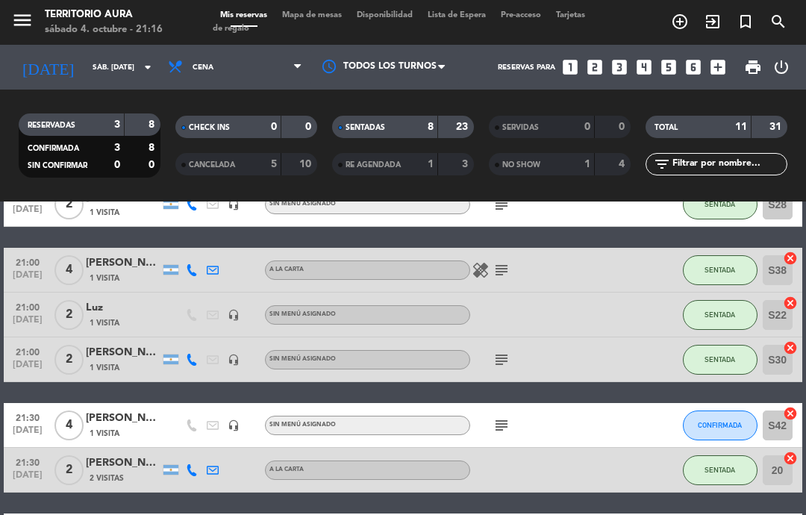
scroll to position [310, 0]
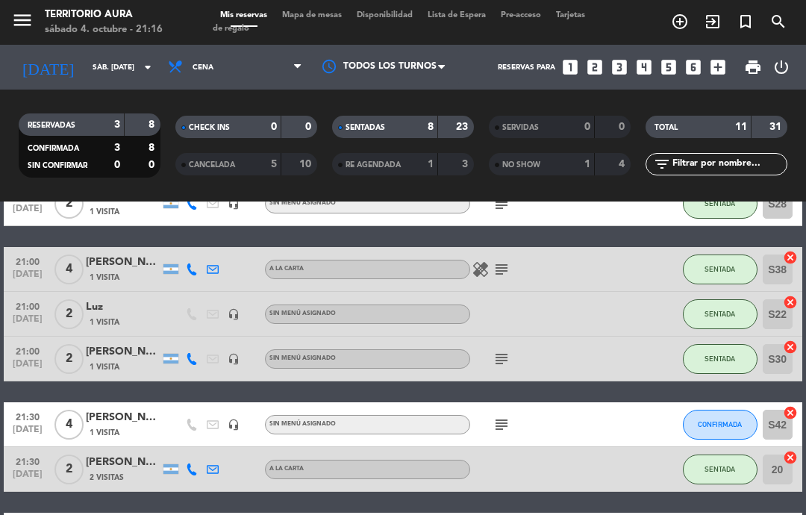
click at [508, 416] on icon "subject" at bounding box center [502, 425] width 18 height 18
click at [504, 416] on icon "subject" at bounding box center [502, 425] width 18 height 18
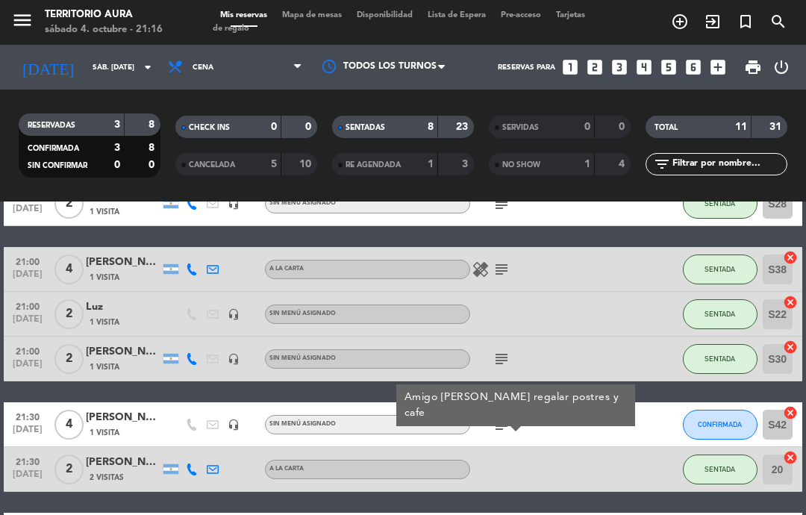
click at [644, 402] on div "21:30 [DATE] 4 [PERSON_NAME] 1 Visita headset_mic Sin menú asignado subject Ami…" at bounding box center [403, 424] width 798 height 45
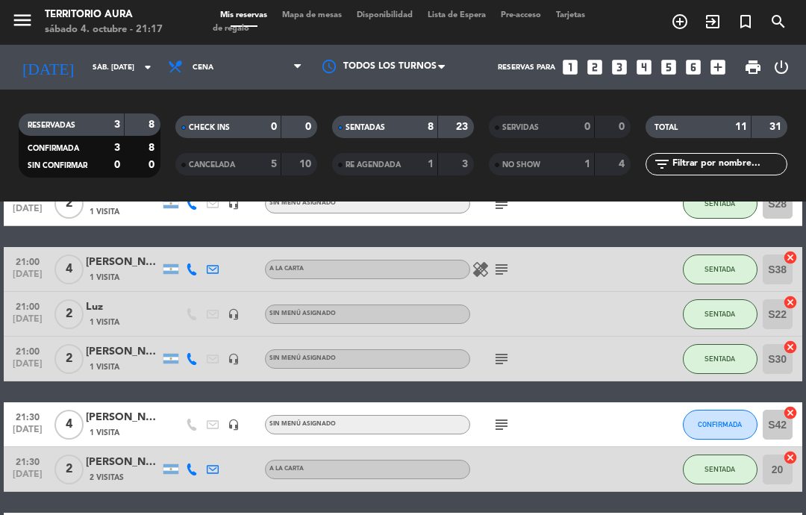
click at [510, 350] on icon "subject" at bounding box center [502, 359] width 18 height 18
click at [611, 337] on div "20:00 [DATE] 4 [PERSON_NAME] 1 Visita headset_mic Sin menú asignado subject SEN…" at bounding box center [403, 258] width 798 height 597
click at [501, 416] on icon "subject" at bounding box center [502, 425] width 18 height 18
click at [490, 402] on div "subject" at bounding box center [532, 424] width 125 height 44
click at [639, 447] on div "21:30 [DATE] 2 [PERSON_NAME] 2 Visitas A LA CARTA SENTADA 20 cancel" at bounding box center [403, 469] width 798 height 45
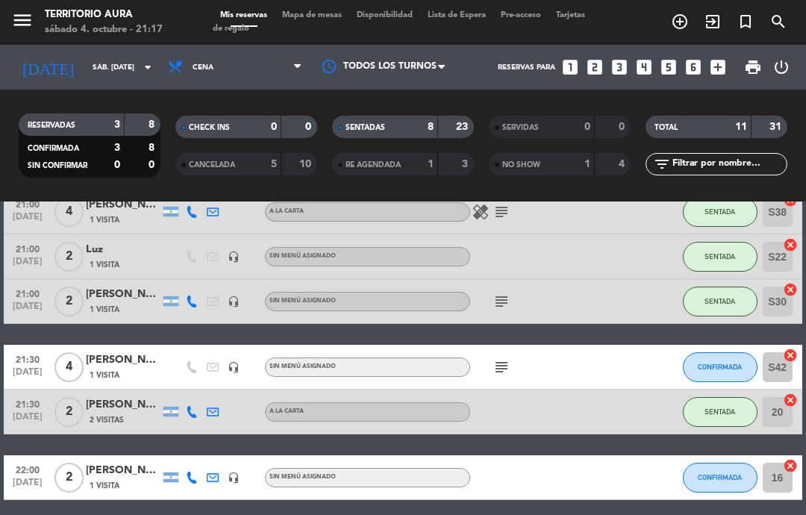
scroll to position [367, 0]
click at [508, 358] on icon "subject" at bounding box center [502, 367] width 18 height 18
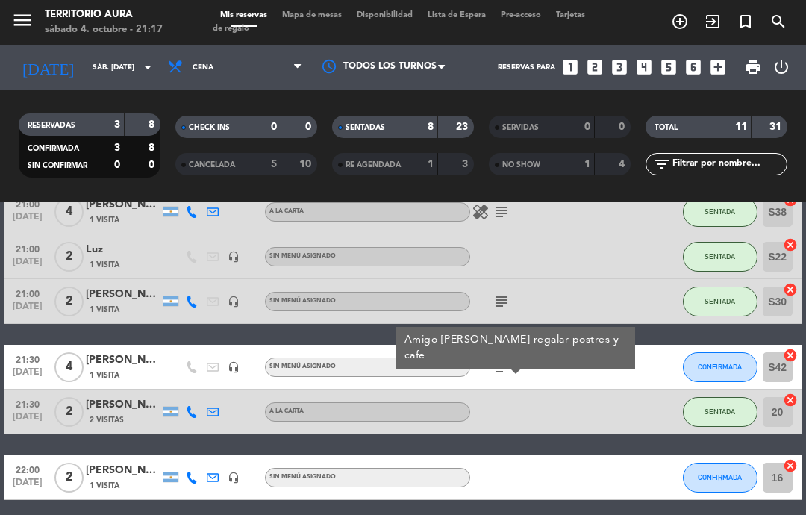
click at [599, 393] on div "20:00 [DATE] 4 [PERSON_NAME] 1 Visita headset_mic Sin menú asignado subject SEN…" at bounding box center [403, 201] width 798 height 597
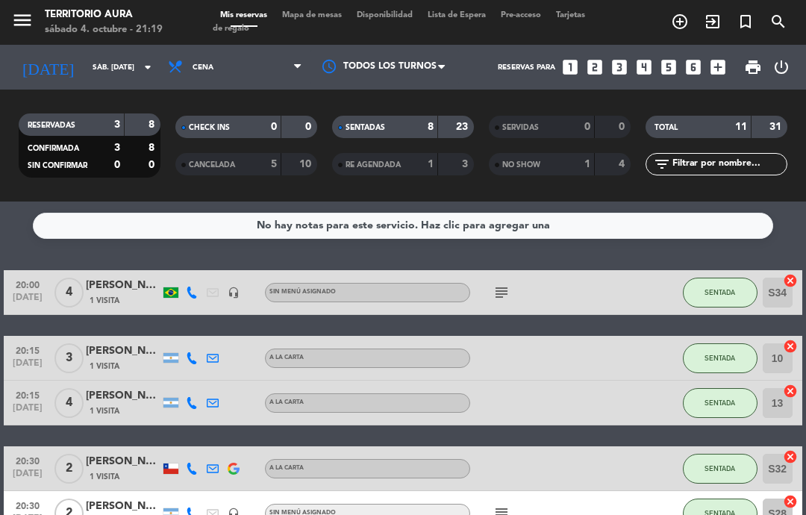
scroll to position [-7, 0]
select select "dinner"
click at [318, 18] on span "Mapa de mesas" at bounding box center [312, 15] width 75 height 8
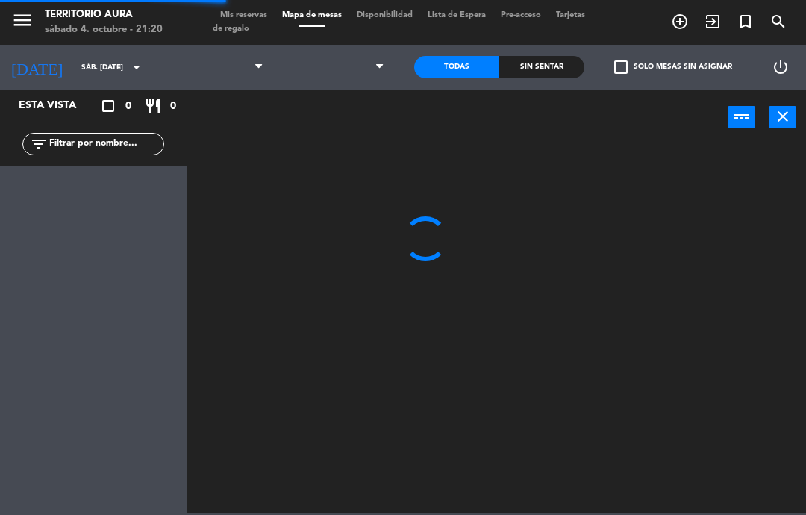
select select "dinner"
select select
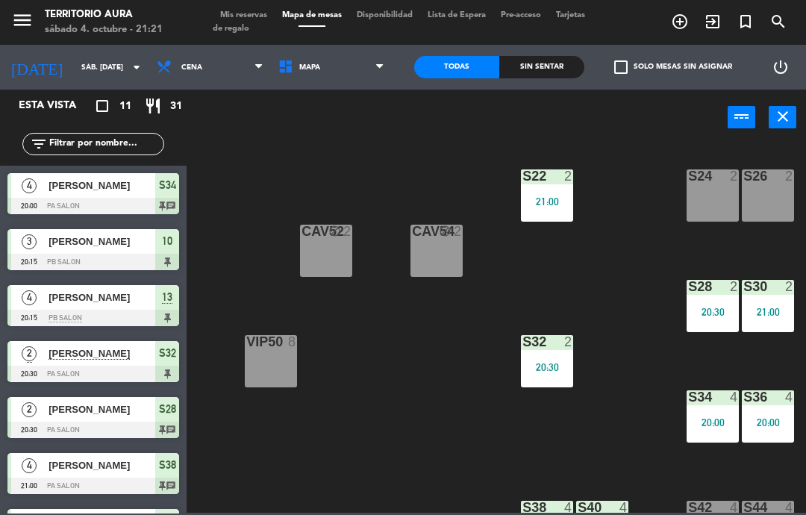
scroll to position [0, 505]
click at [767, 302] on div "S30 2 21:00" at bounding box center [768, 306] width 52 height 52
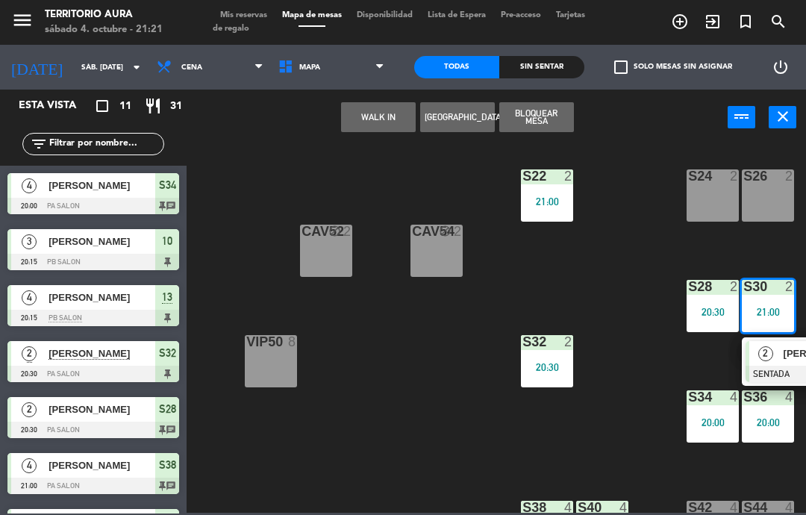
click at [252, 16] on span "Mis reservas" at bounding box center [244, 15] width 62 height 8
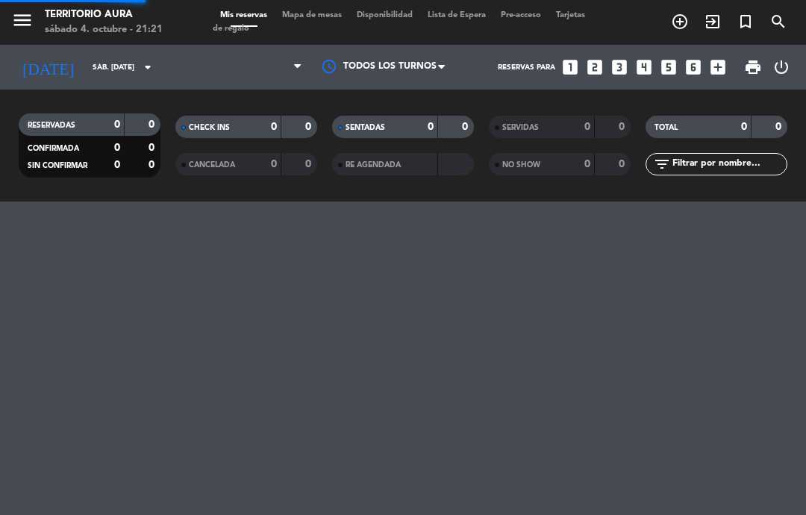
select select "dinner"
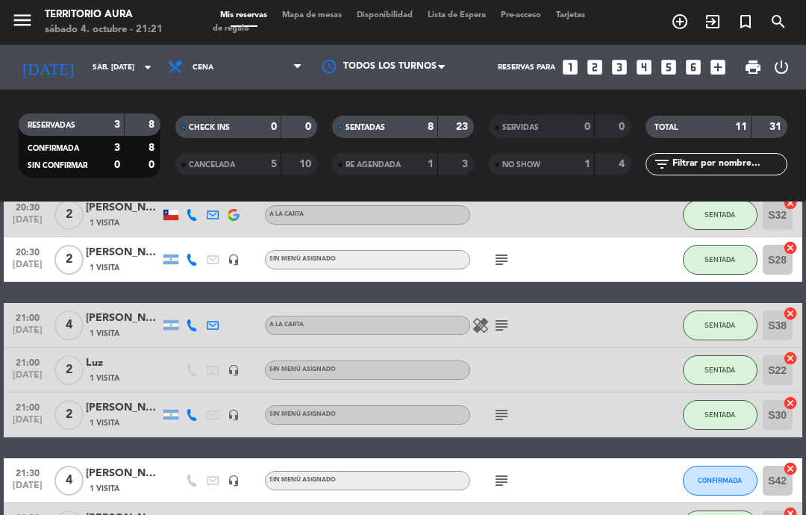
scroll to position [255, 0]
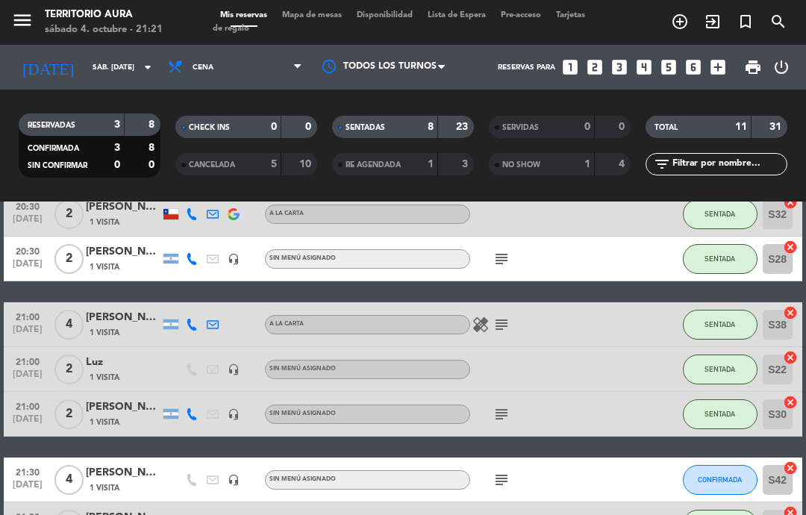
click at [723, 414] on span "SENTADA" at bounding box center [720, 414] width 31 height 8
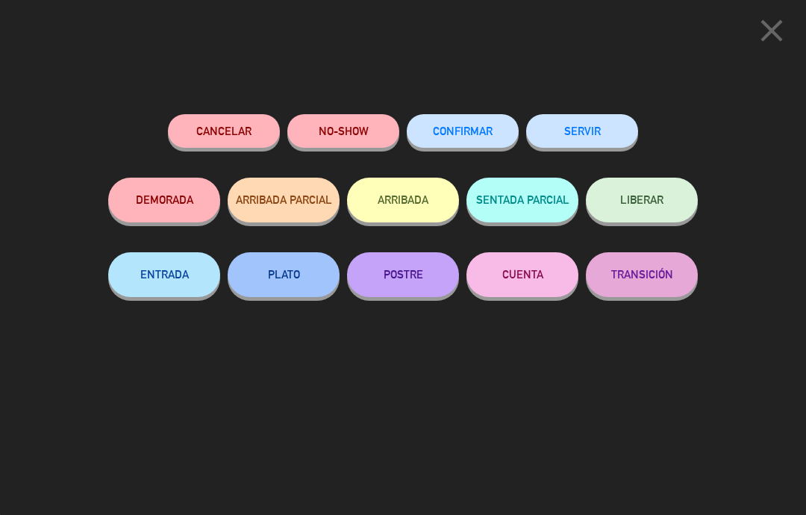
click at [352, 130] on button "NO-SHOW" at bounding box center [343, 131] width 112 height 34
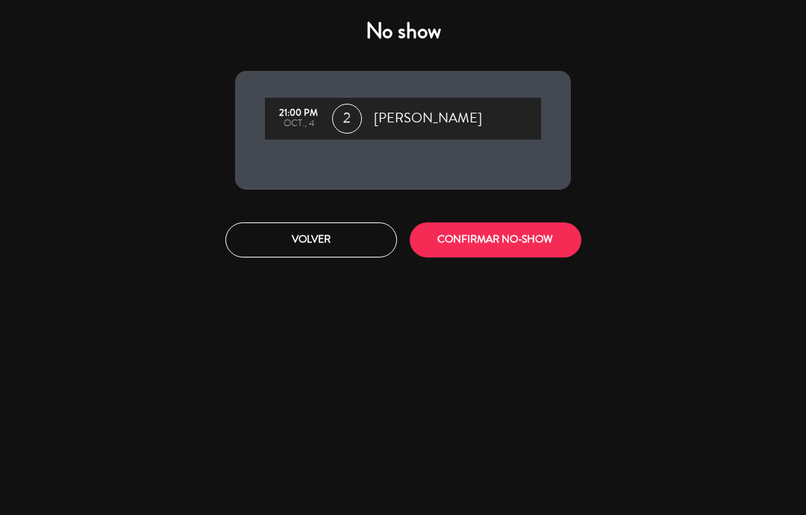
click at [343, 248] on button "Volver" at bounding box center [311, 239] width 172 height 35
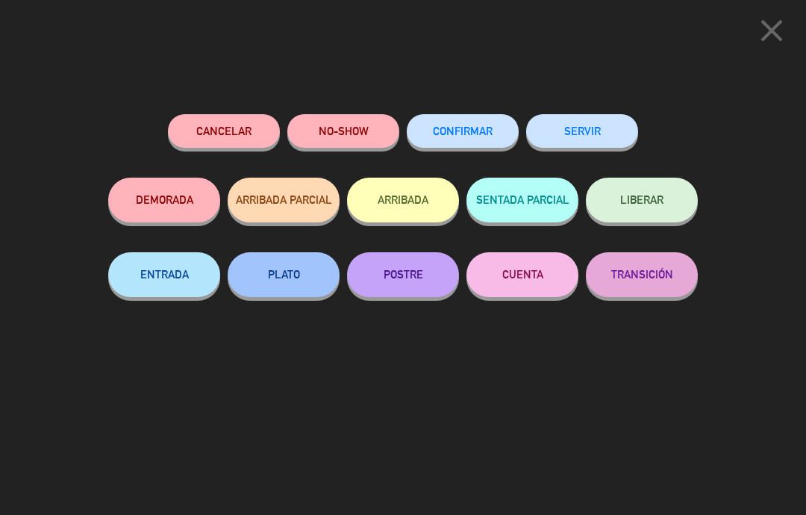
click at [234, 128] on button "Cancelar" at bounding box center [224, 131] width 112 height 34
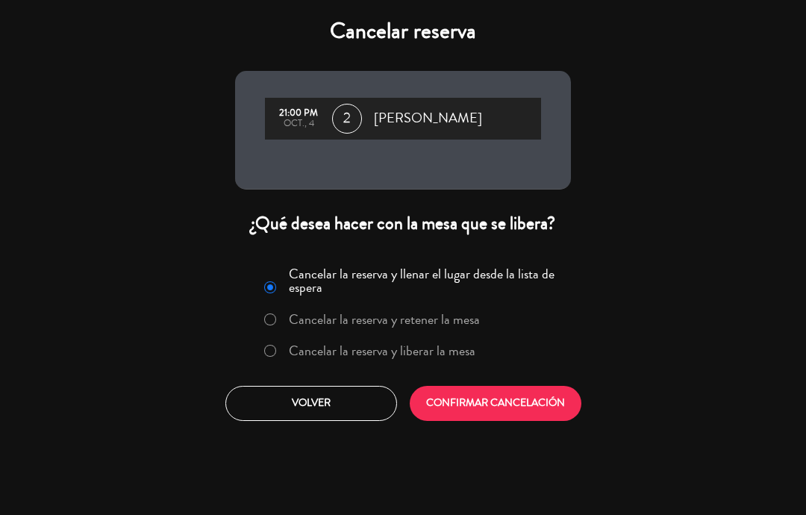
click at [549, 404] on button "CONFIRMAR CANCELACIÓN" at bounding box center [496, 403] width 172 height 35
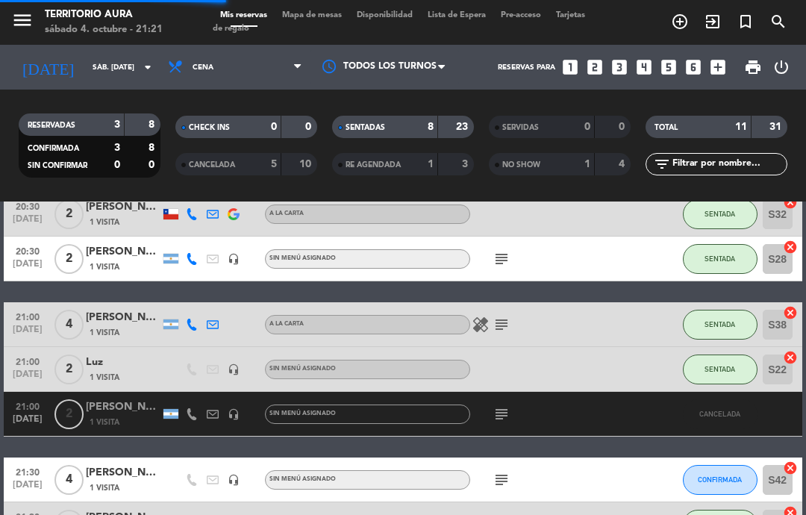
select select "dinner"
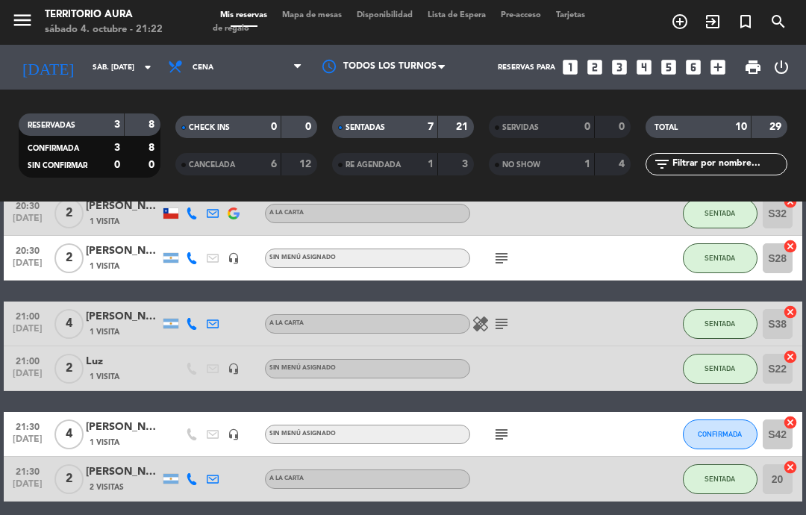
scroll to position [0, 0]
click at [325, 12] on span "Mapa de mesas" at bounding box center [312, 15] width 75 height 8
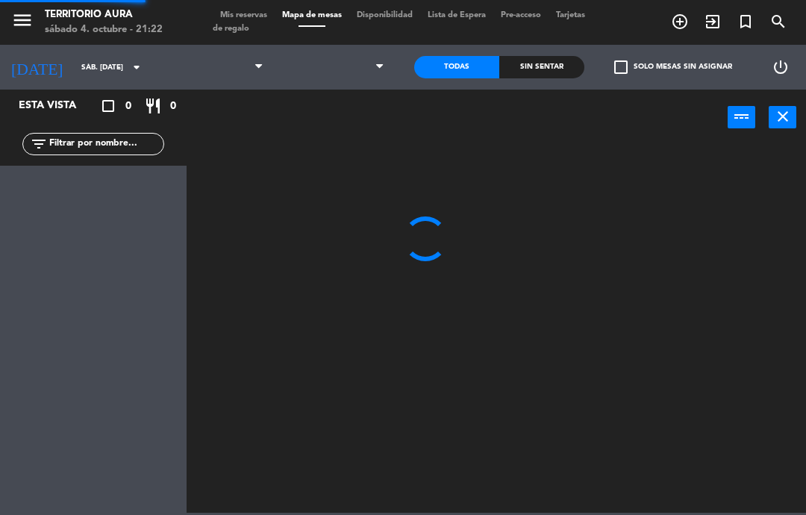
select select "dinner"
select select
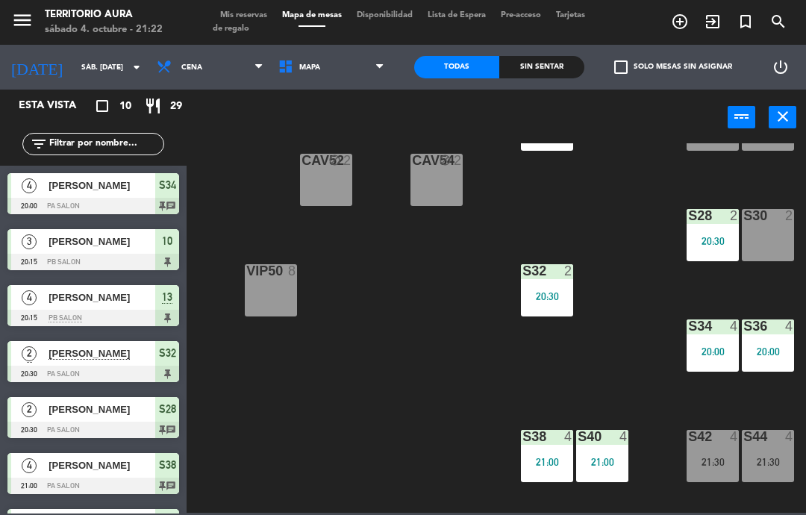
scroll to position [73, 505]
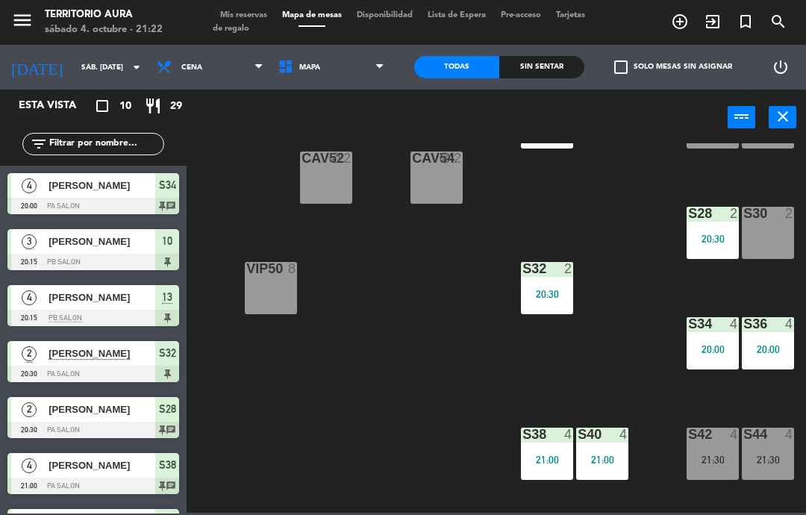
click at [775, 226] on div "S30 2" at bounding box center [768, 233] width 52 height 52
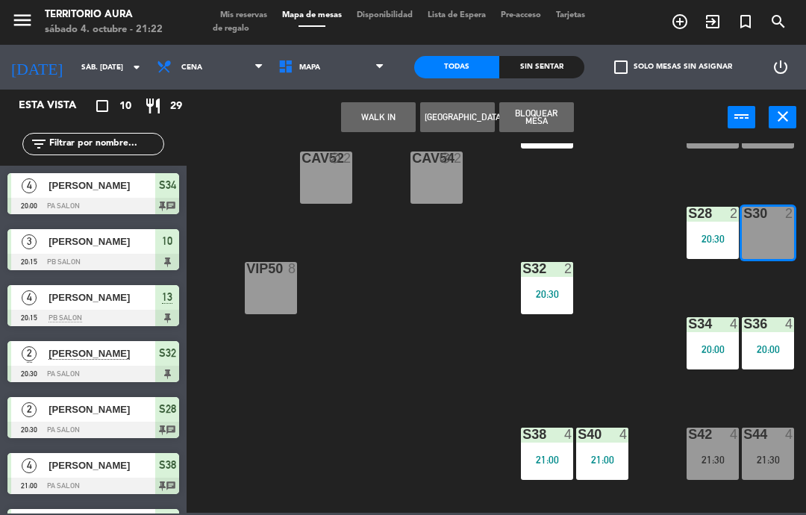
click at [383, 114] on button "WALK IN" at bounding box center [378, 117] width 75 height 30
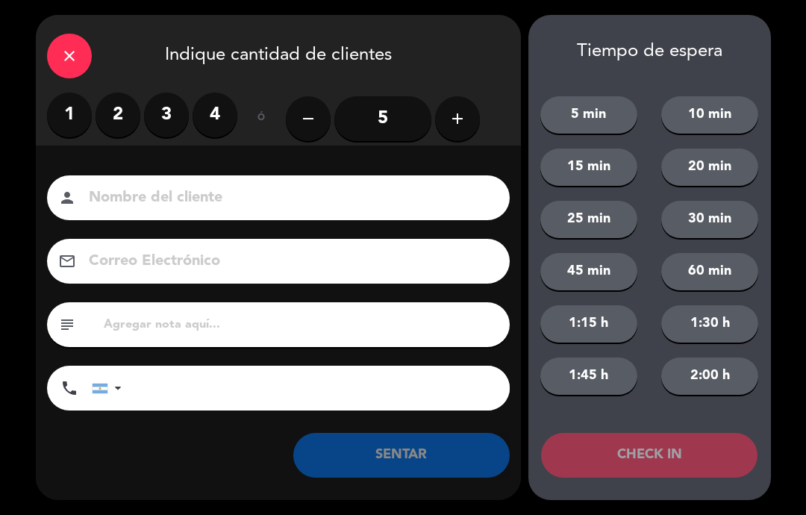
click at [128, 108] on label "2" at bounding box center [118, 115] width 45 height 45
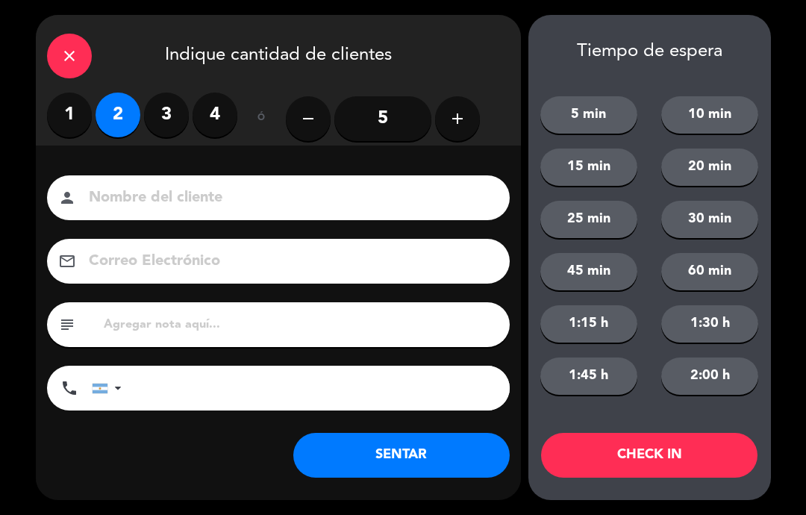
click at [443, 477] on button "SENTAR" at bounding box center [401, 455] width 216 height 45
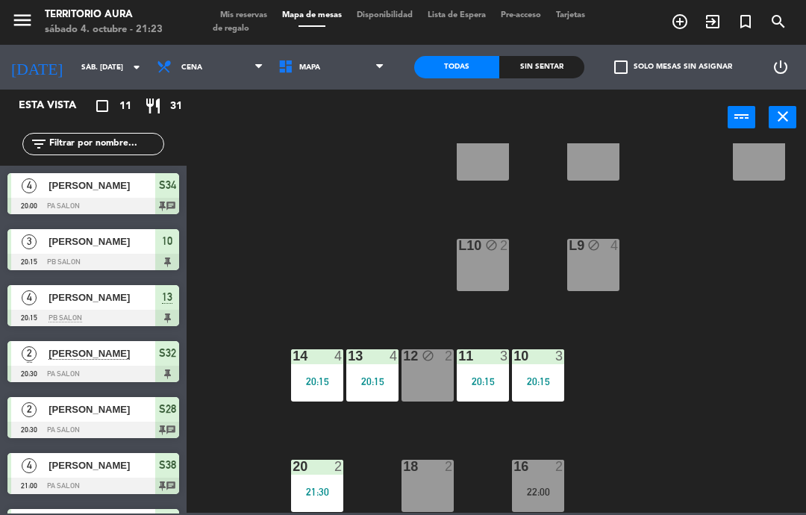
scroll to position [207, 16]
click at [439, 369] on div "12 block 2" at bounding box center [428, 375] width 52 height 52
click at [701, 380] on div "S22 2 21:00 S24 2 S26 2 B3 1 B4 1 B5 1 B6 1 B1 1 B2 1 CAV52 block 2 CAV54 block…" at bounding box center [500, 328] width 611 height 370
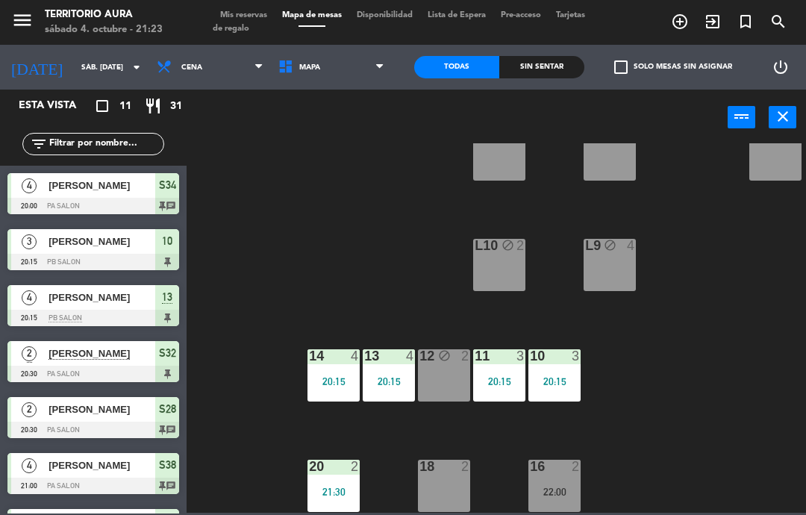
scroll to position [207, 0]
click at [445, 485] on div "18 2" at bounding box center [444, 486] width 52 height 52
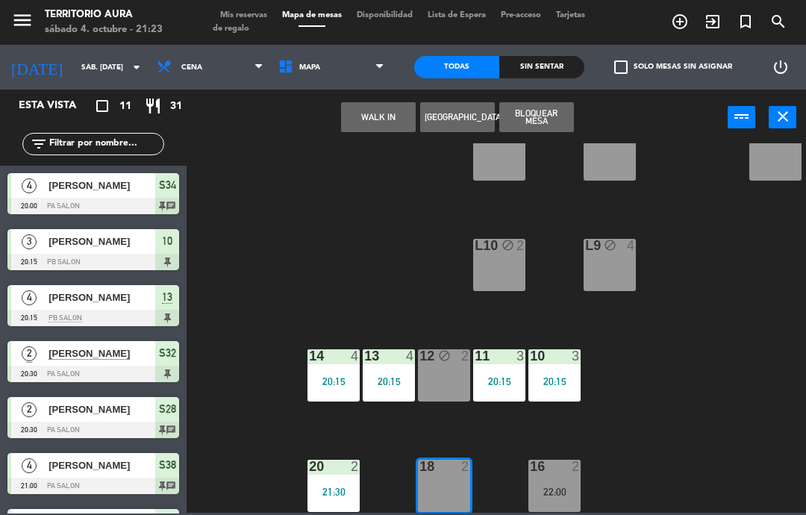
click at [714, 386] on div "S22 2 21:00 S24 2 S26 2 B3 1 B4 1 B5 1 B6 1 B1 1 B2 1 CAV52 block 2 CAV54 block…" at bounding box center [500, 328] width 611 height 370
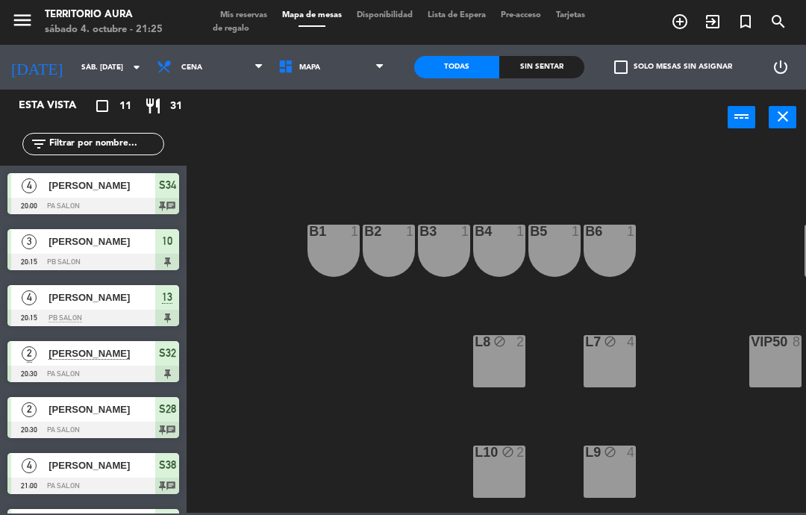
scroll to position [0, 0]
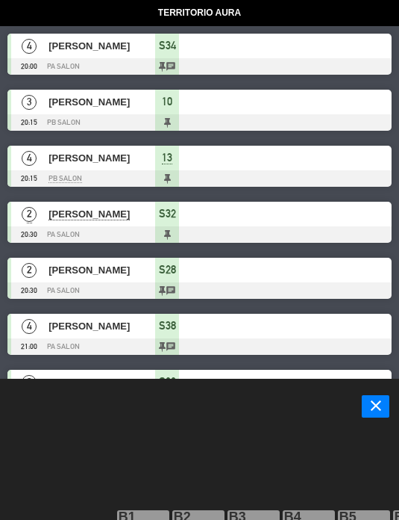
select select "dinner"
select select
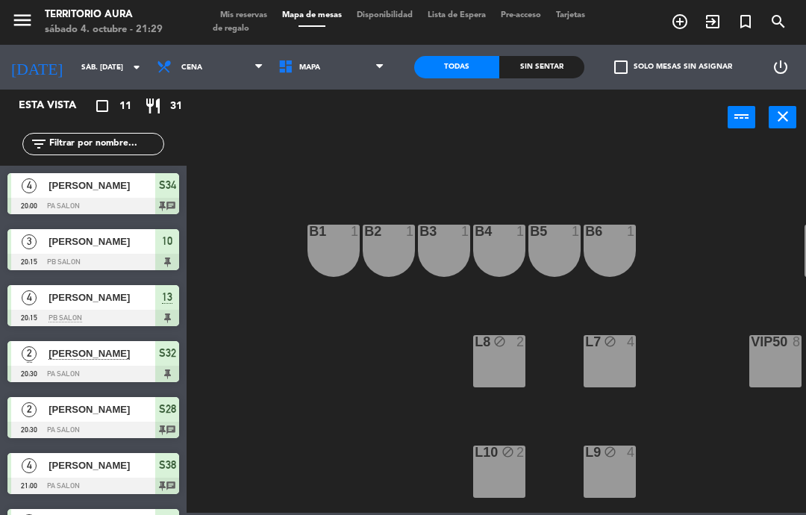
click at [89, 64] on input "sáb. [DATE]" at bounding box center [125, 67] width 102 height 23
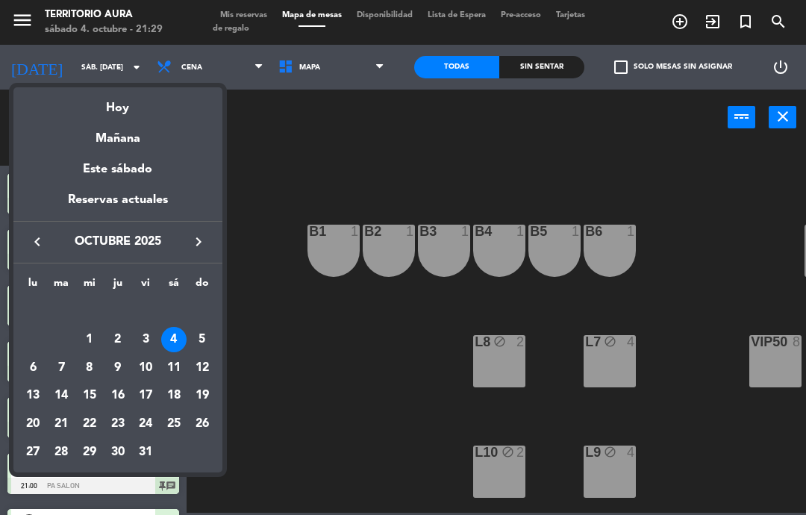
click at [28, 371] on div "6" at bounding box center [32, 367] width 25 height 25
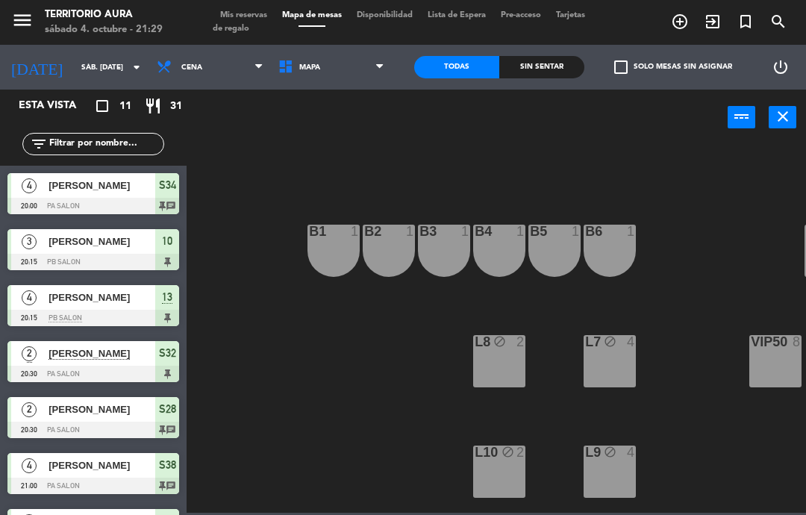
type input "lun. [DATE]"
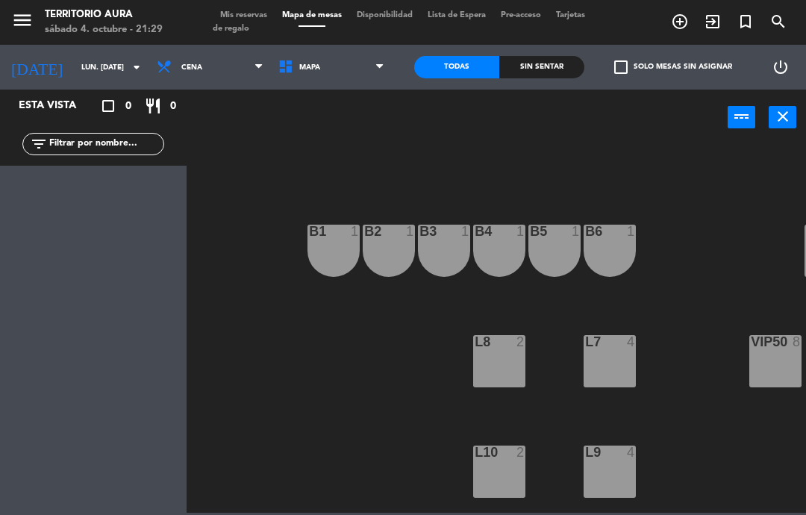
scroll to position [0, -1]
click at [251, 13] on span "Mis reservas" at bounding box center [244, 15] width 62 height 8
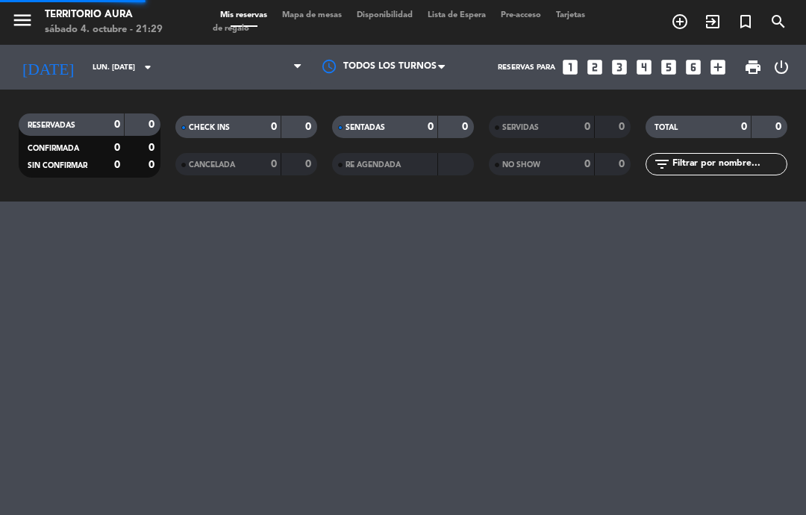
select select "dinner"
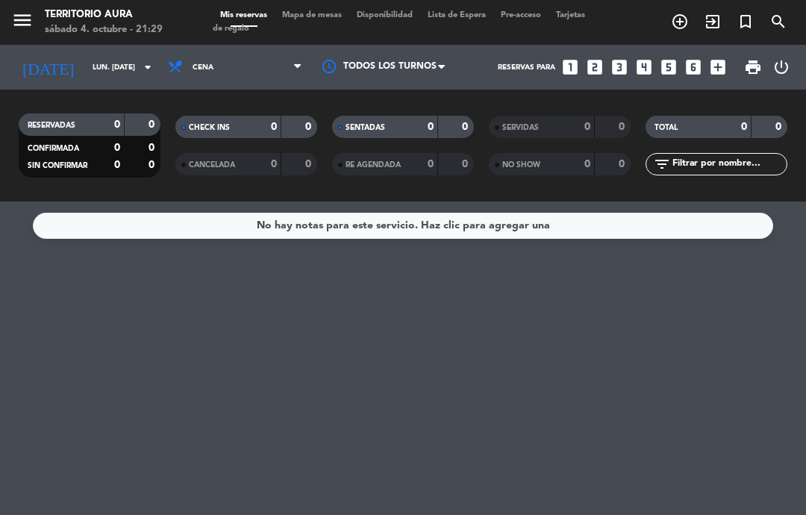
click at [85, 56] on input "lun. [DATE]" at bounding box center [136, 67] width 102 height 23
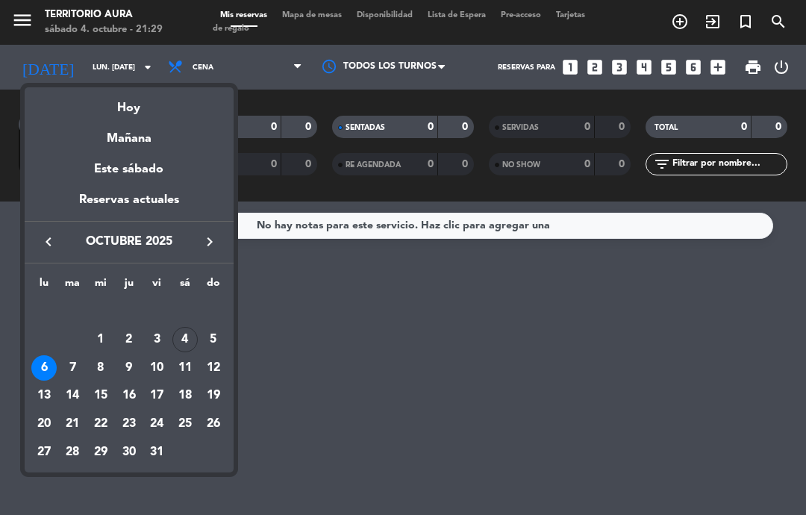
click at [66, 367] on div "7" at bounding box center [72, 367] width 25 height 25
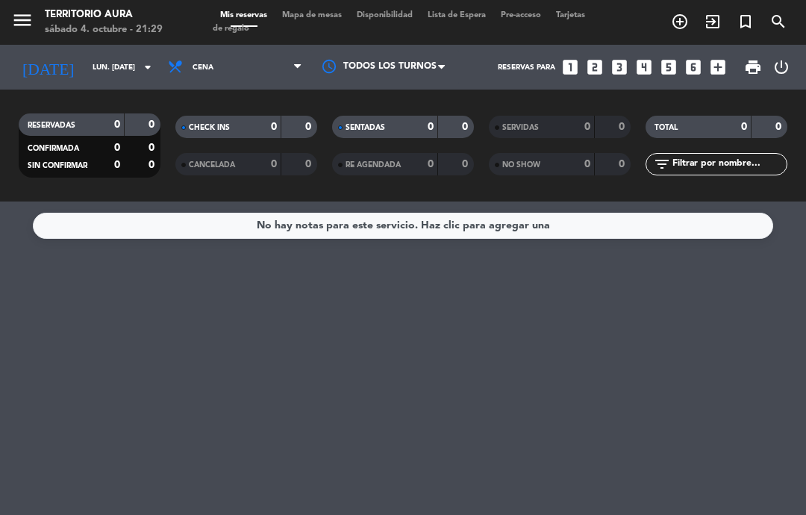
type input "[DATE] oct."
select select "dinner"
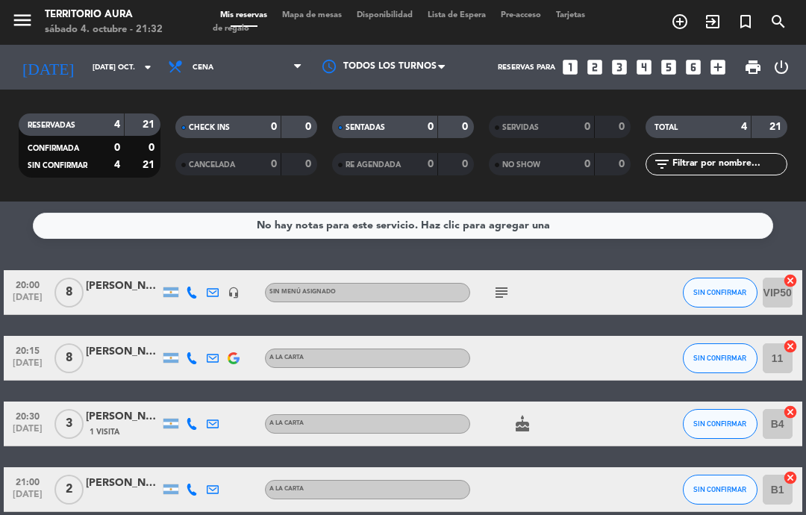
click at [63, 400] on div "20:00 [DATE] 8 [PERSON_NAME] - Motorola headset_mic Sin menú asignado subject S…" at bounding box center [403, 391] width 798 height 242
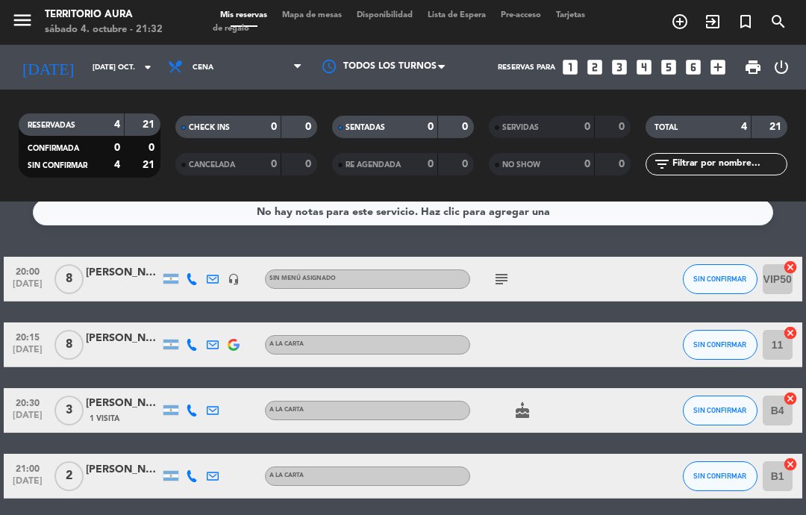
scroll to position [12, 0]
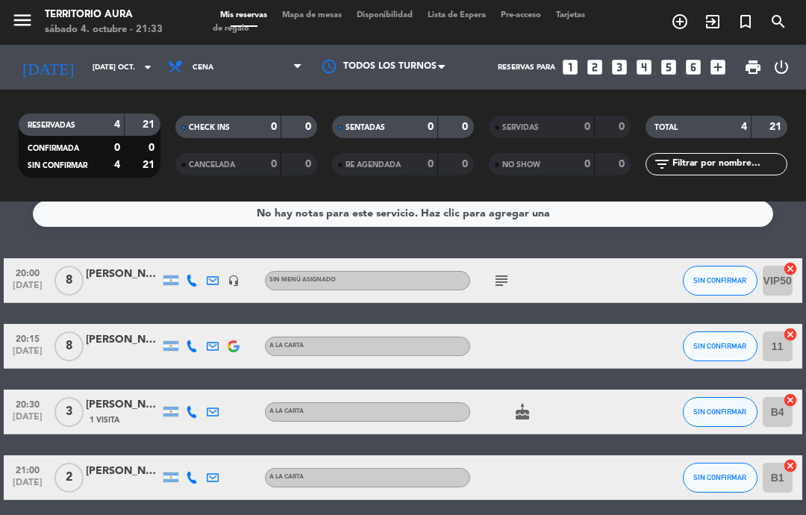
click at [85, 76] on input "[DATE] oct." at bounding box center [136, 67] width 102 height 23
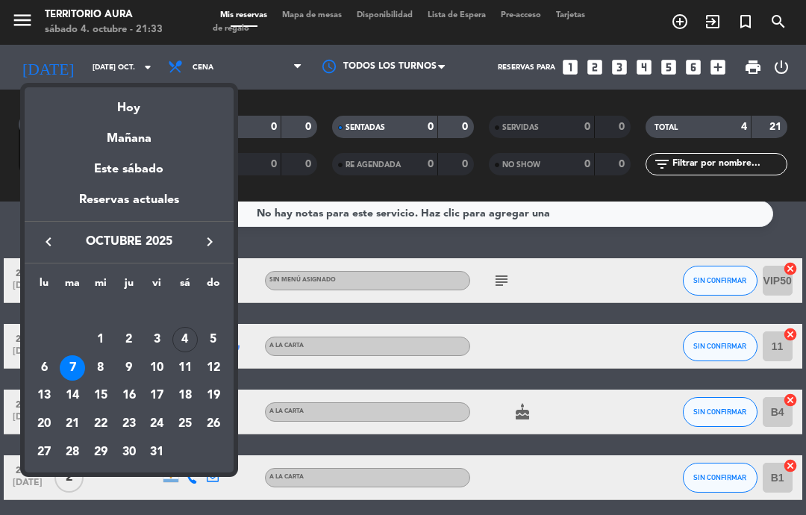
click at [182, 333] on div "4" at bounding box center [184, 339] width 25 height 25
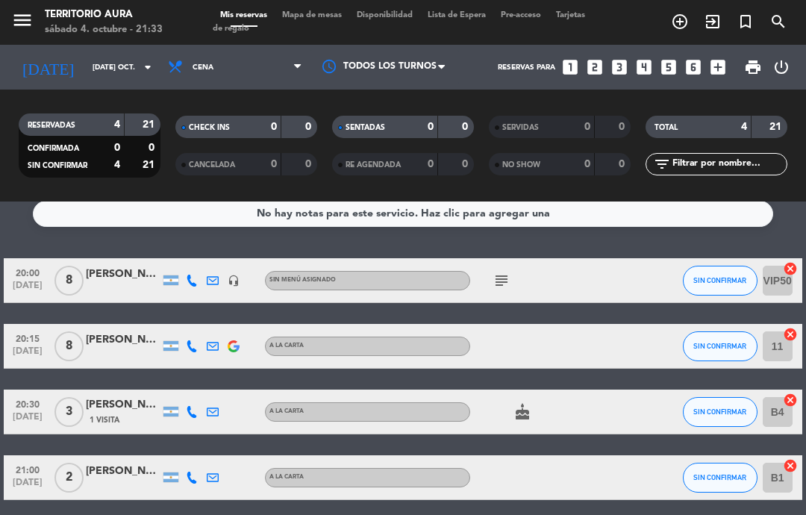
type input "sáb. [DATE]"
select select "dinner"
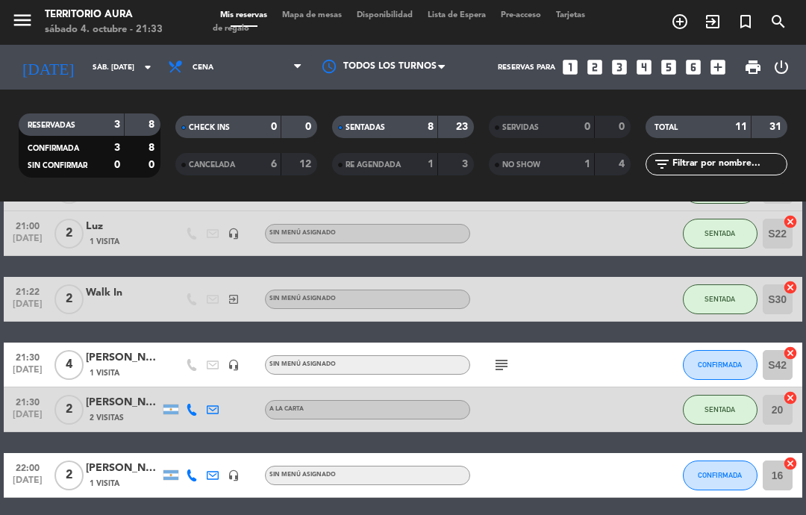
scroll to position [388, 0]
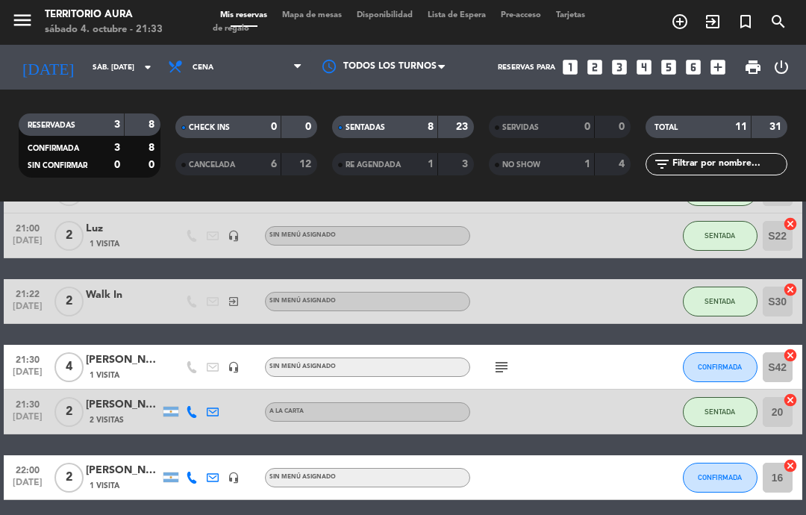
click at [542, 511] on div "No hay notas para este servicio. Haz clic para agregar una 20:00 [DATE] 4 [PERS…" at bounding box center [403, 359] width 806 height 314
click at [85, 78] on input "sáb. [DATE]" at bounding box center [136, 67] width 102 height 23
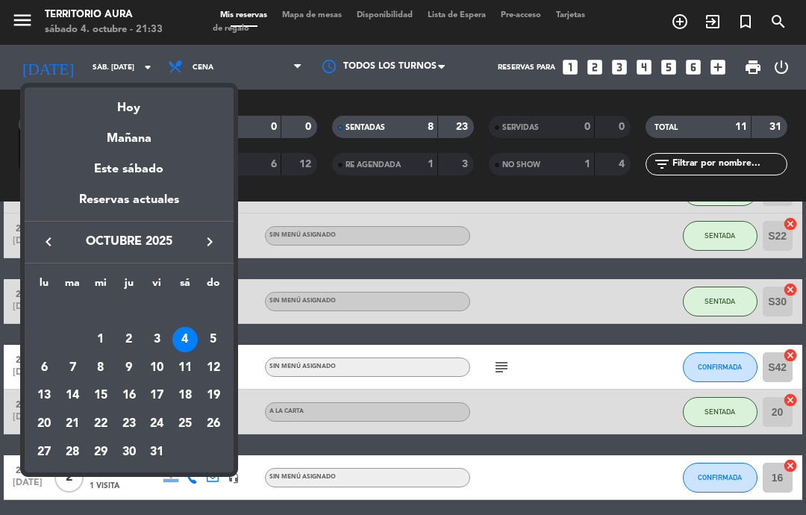
click at [103, 375] on div "8" at bounding box center [100, 367] width 25 height 25
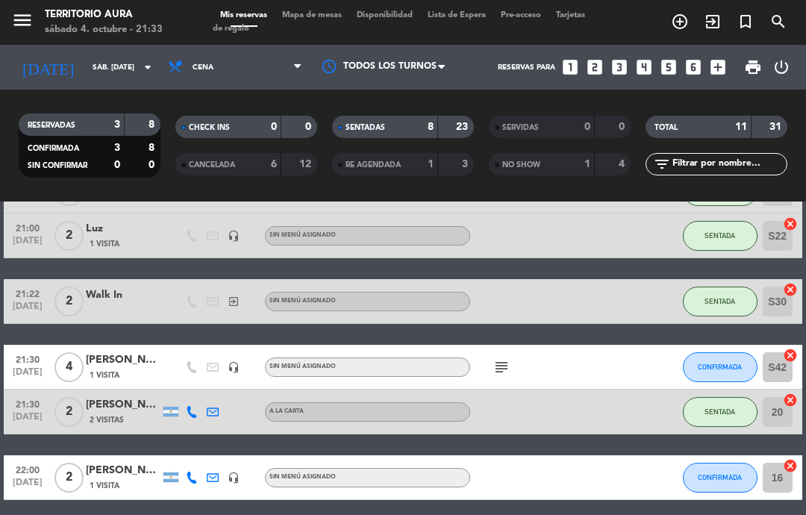
type input "mié. [DATE]"
select select "dinner"
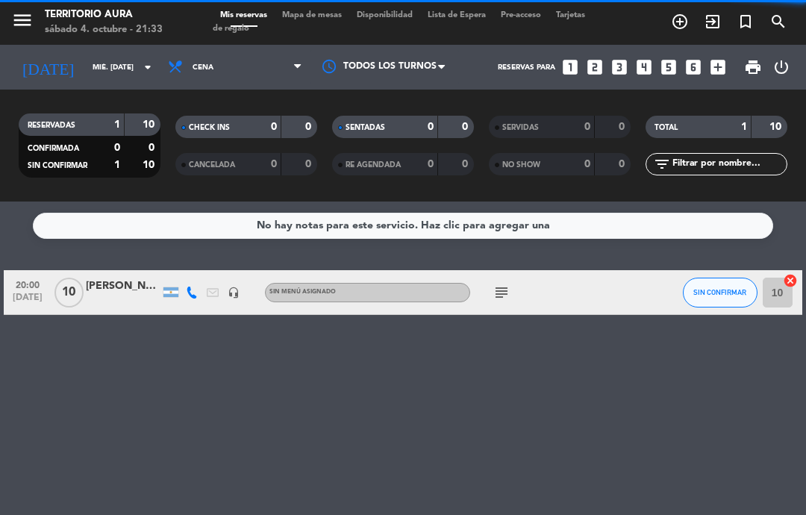
scroll to position [0, 0]
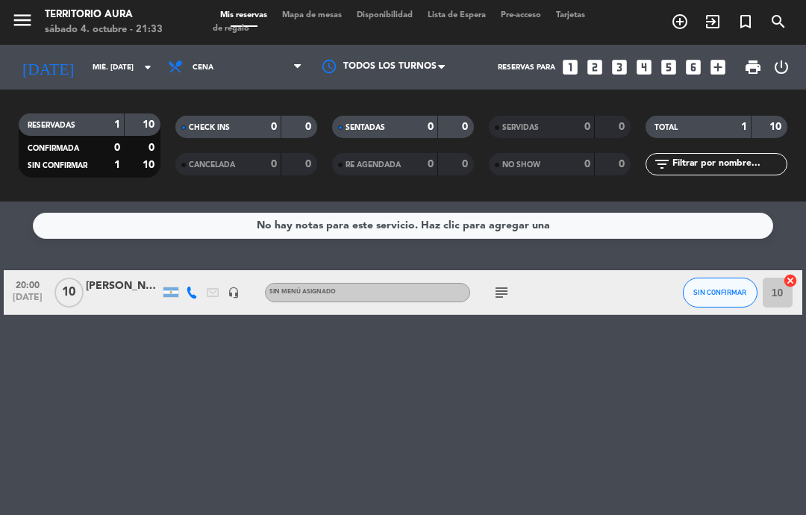
click at [43, 83] on div "[DATE] mié. [DATE] arrow_drop_down" at bounding box center [85, 67] width 149 height 33
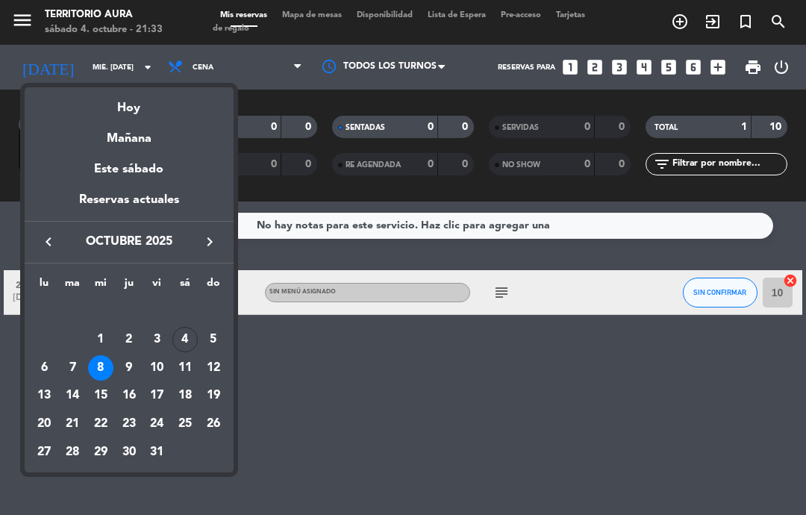
click at [76, 362] on div "7" at bounding box center [72, 367] width 25 height 25
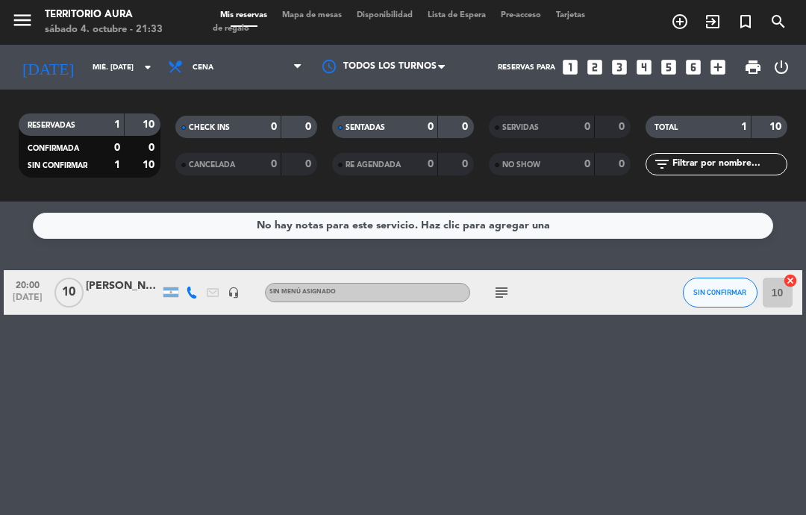
type input "[DATE] oct."
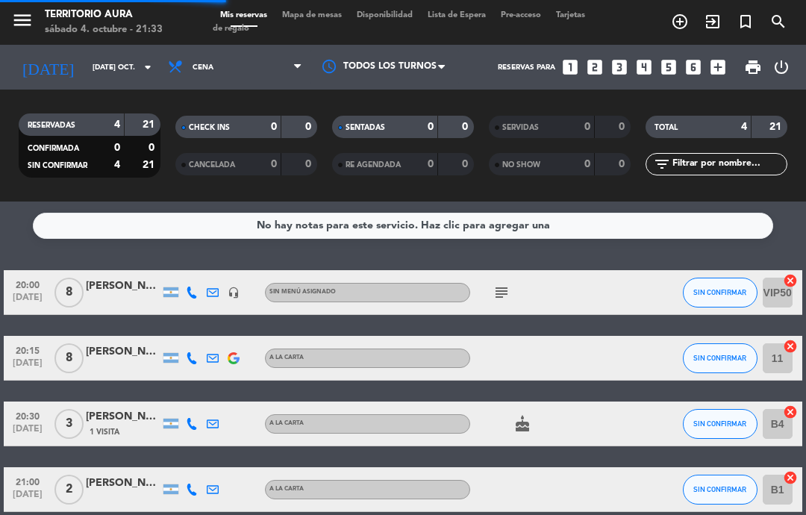
select select "dinner"
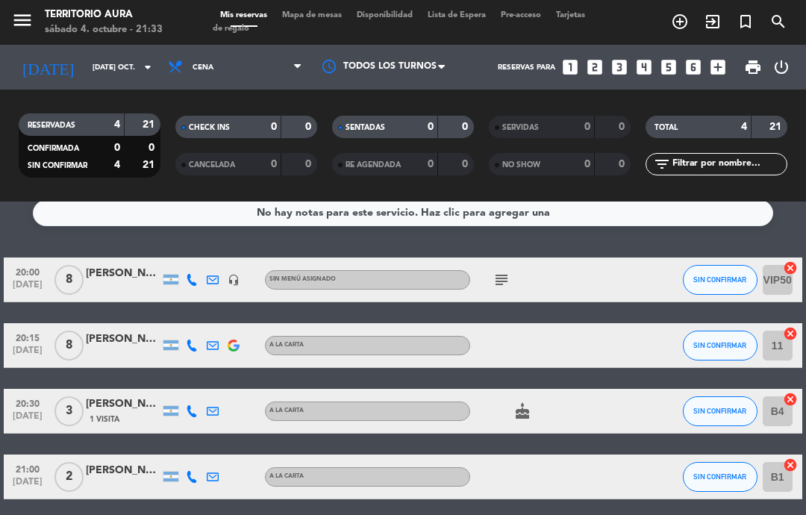
scroll to position [12, 0]
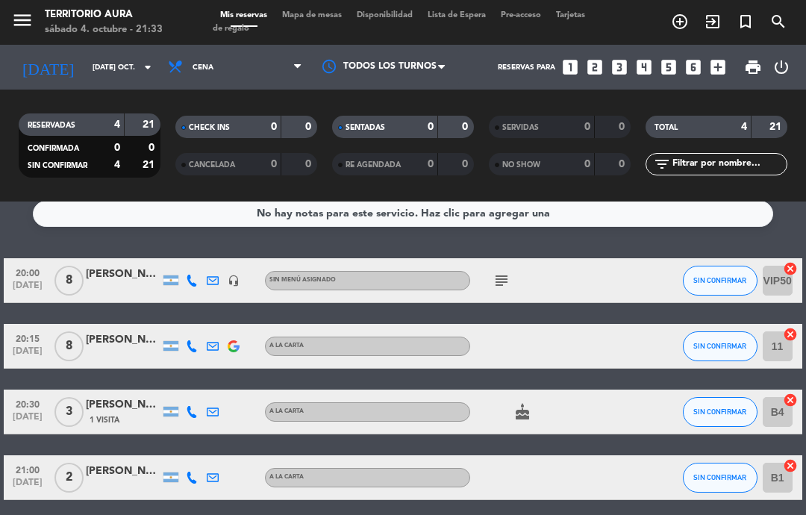
click at [508, 287] on icon "subject" at bounding box center [502, 281] width 18 height 18
click at [510, 279] on icon "subject" at bounding box center [502, 281] width 18 height 18
click at [640, 410] on div "20:30 [DATE] 3 [PERSON_NAME] 1 Visita A LA CARTA cake SIN CONFIRMAR B4 cancel" at bounding box center [403, 412] width 798 height 45
click at [515, 412] on icon "cake" at bounding box center [523, 412] width 18 height 18
click at [591, 456] on div at bounding box center [532, 477] width 125 height 44
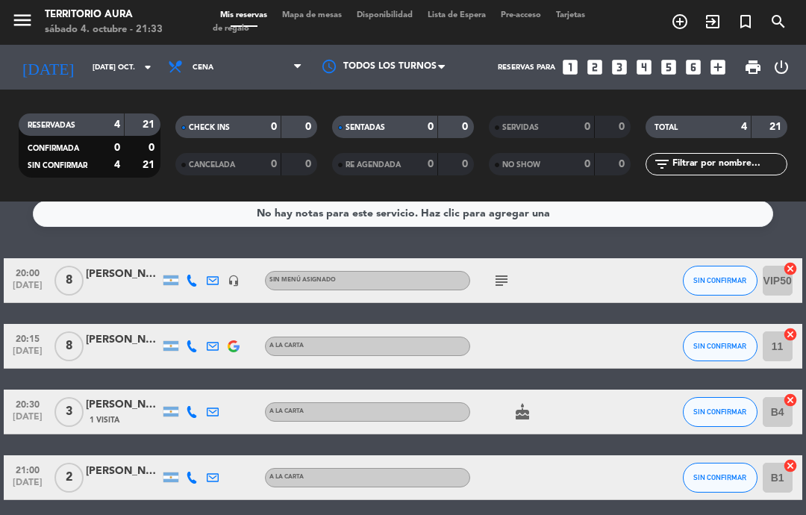
click at [773, 422] on input "B4" at bounding box center [778, 412] width 30 height 30
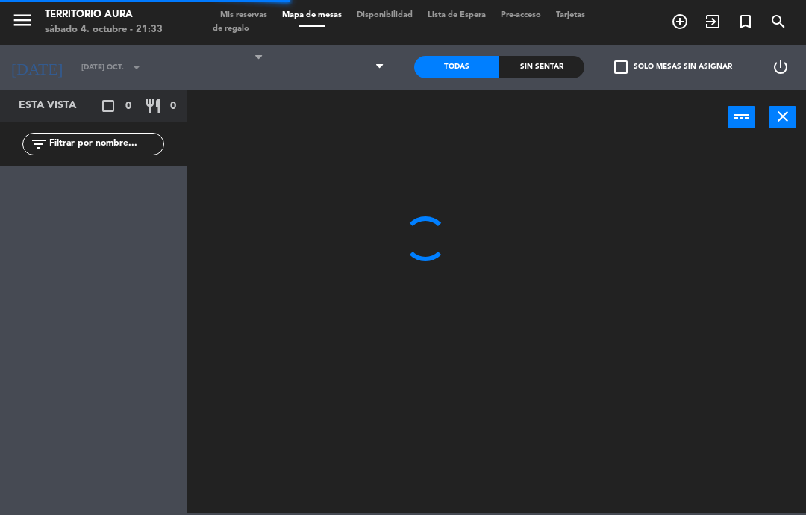
select select "dinner"
select select
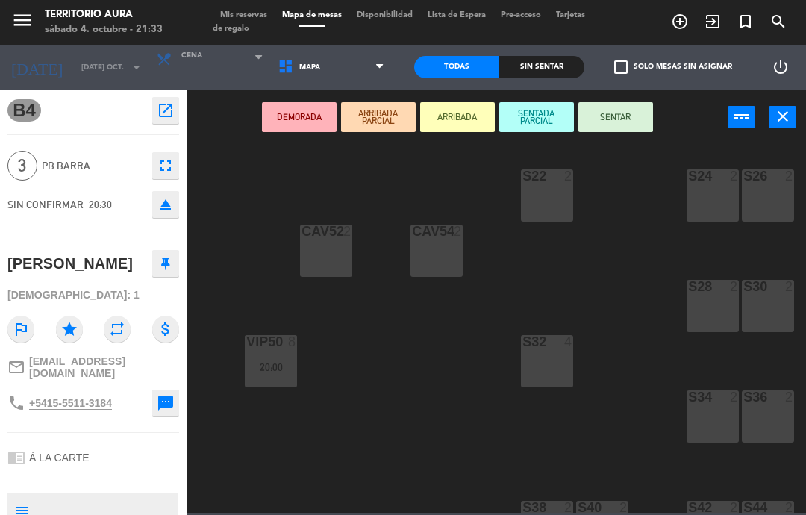
scroll to position [0, 505]
click at [705, 196] on div "S24 2" at bounding box center [713, 195] width 52 height 52
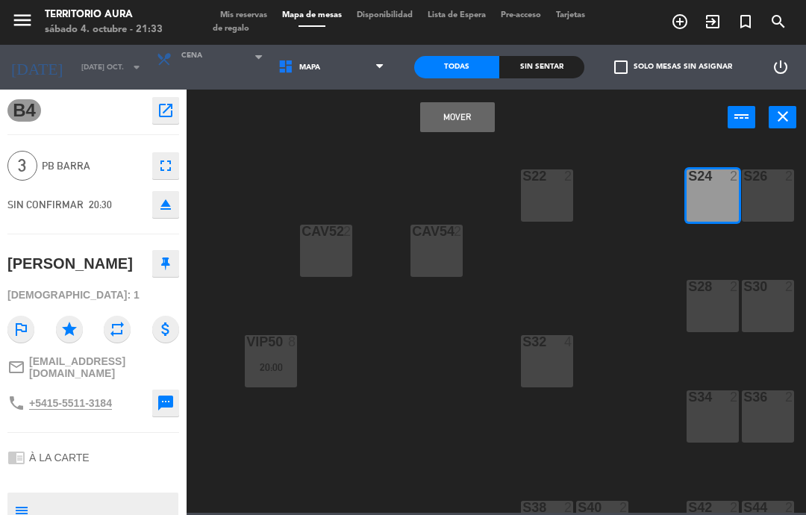
click at [775, 203] on div "S26 2" at bounding box center [768, 195] width 52 height 52
click at [774, 190] on div "S26 2" at bounding box center [768, 195] width 52 height 52
click at [764, 195] on div "S26 2" at bounding box center [768, 195] width 52 height 52
click at [467, 122] on button "Mover y Unir" at bounding box center [457, 117] width 75 height 30
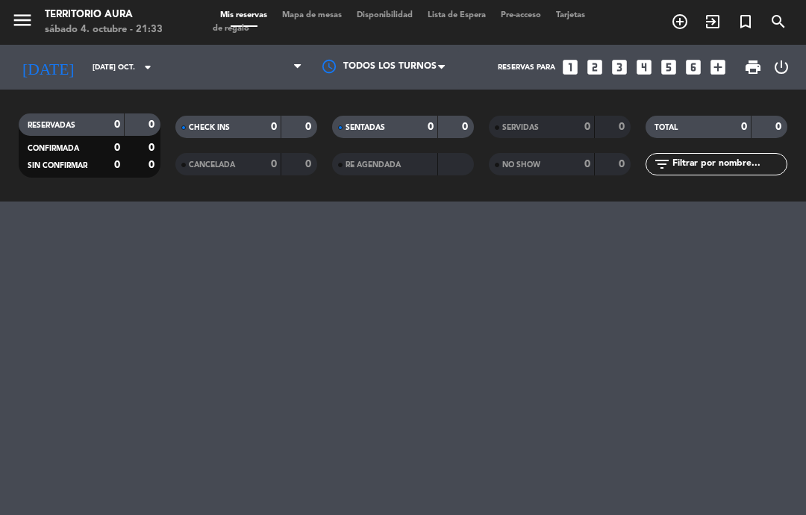
select select "dinner"
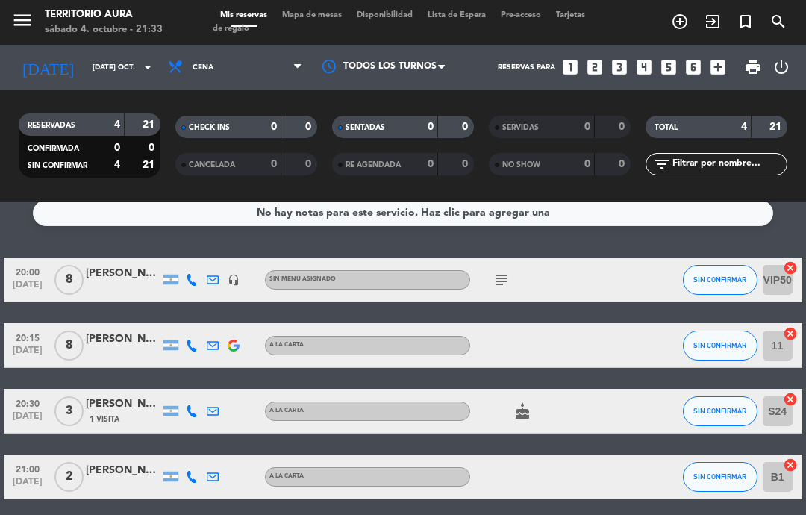
scroll to position [12, 0]
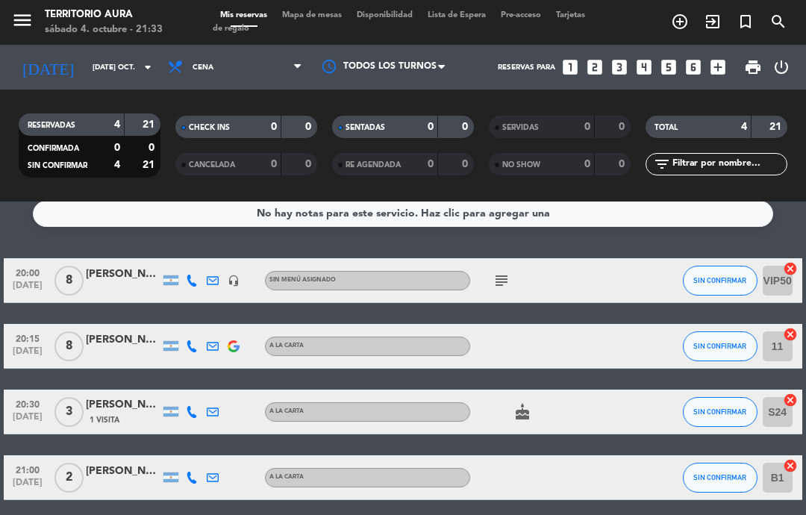
click at [781, 481] on input "B1" at bounding box center [778, 478] width 30 height 30
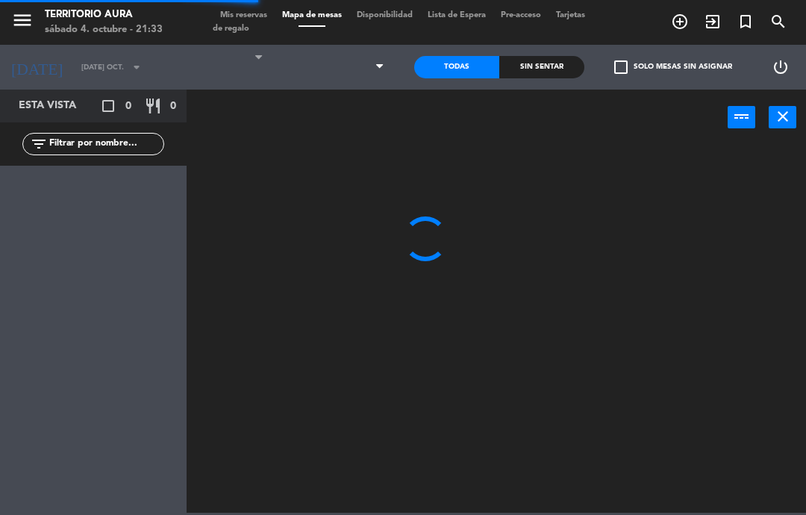
select select "dinner"
select select
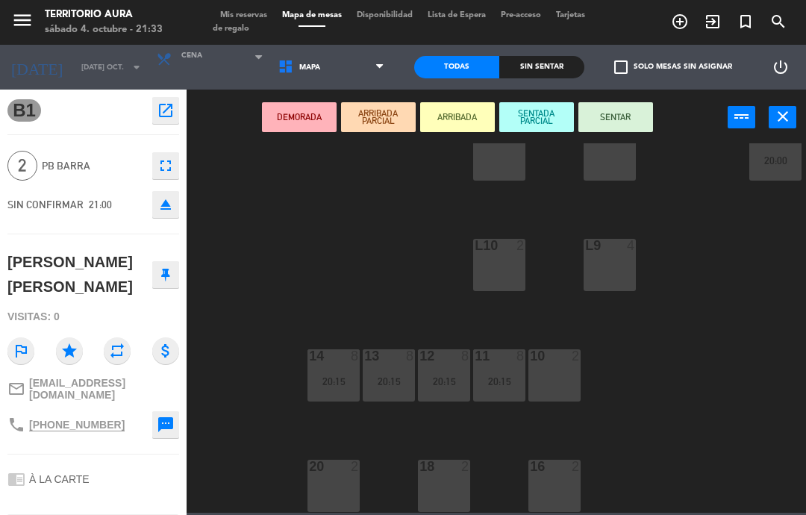
click at [446, 470] on div at bounding box center [444, 466] width 25 height 13
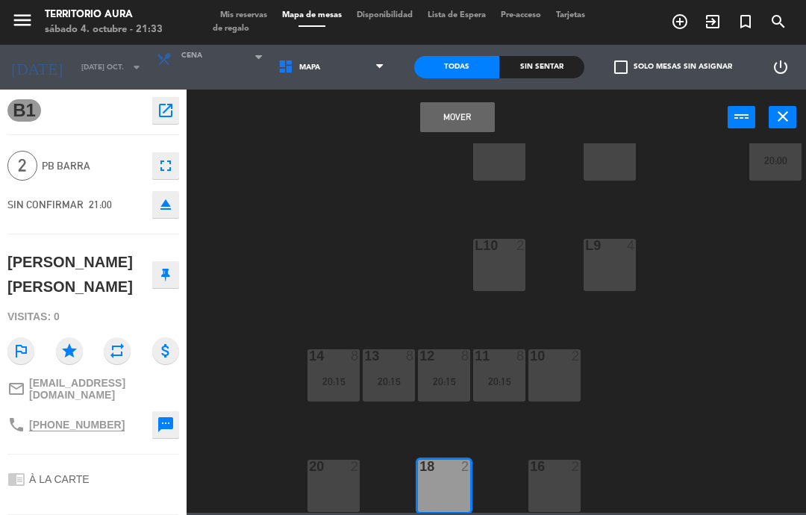
click at [449, 121] on button "Mover" at bounding box center [457, 117] width 75 height 30
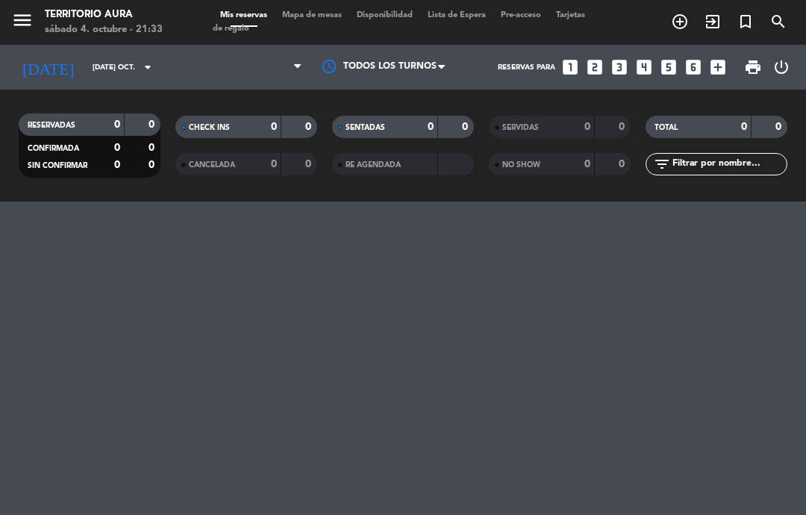
select select "dinner"
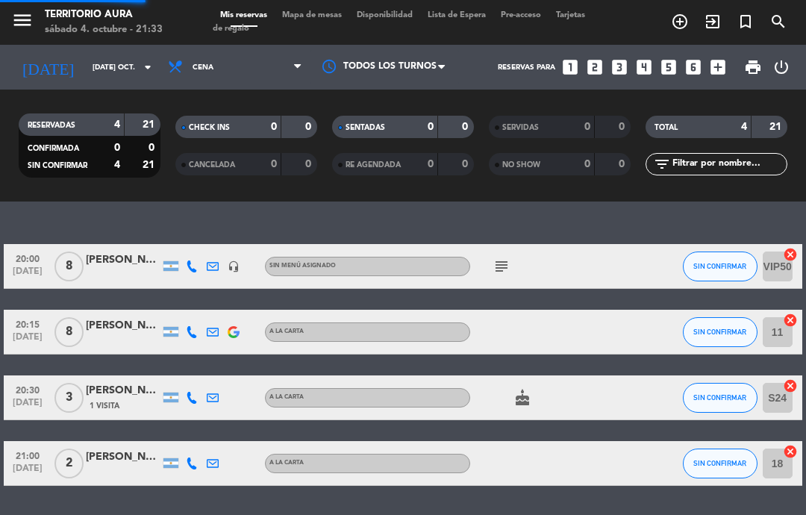
select select "dinner"
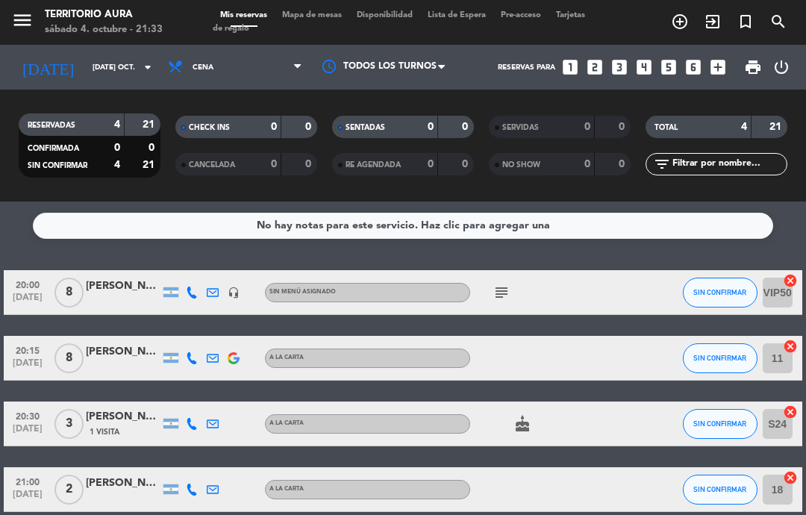
click at [85, 58] on input "[DATE] oct." at bounding box center [136, 67] width 102 height 23
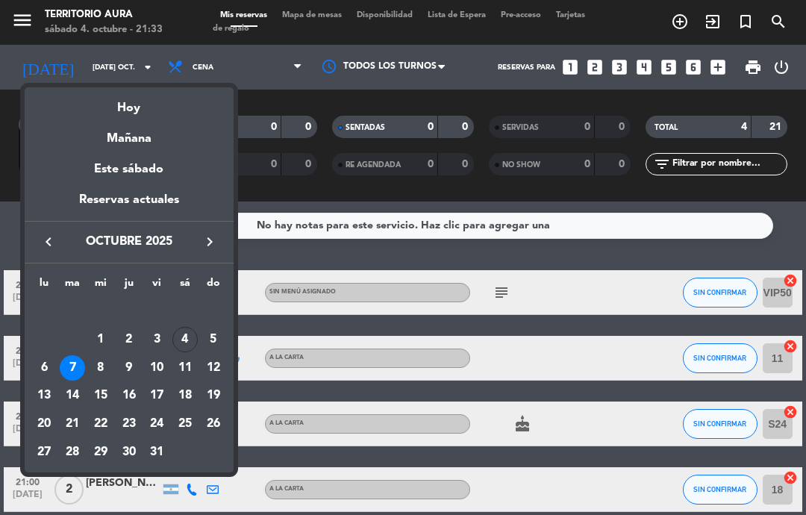
click at [101, 370] on div "8" at bounding box center [100, 367] width 25 height 25
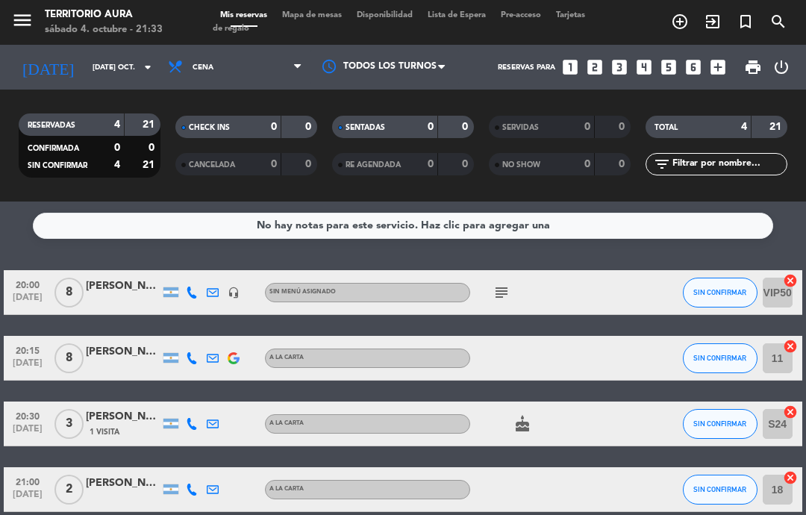
type input "mié. [DATE]"
select select "dinner"
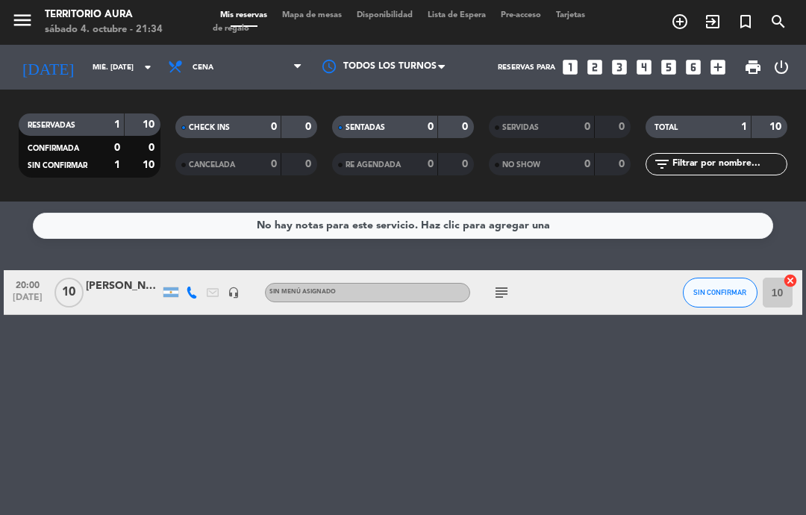
click at [509, 288] on icon "subject" at bounding box center [502, 293] width 18 height 18
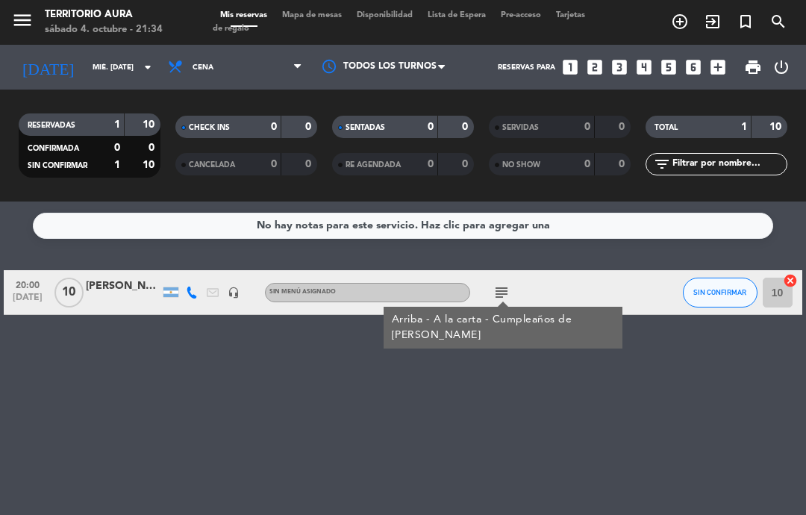
click at [503, 292] on icon "subject" at bounding box center [502, 293] width 18 height 18
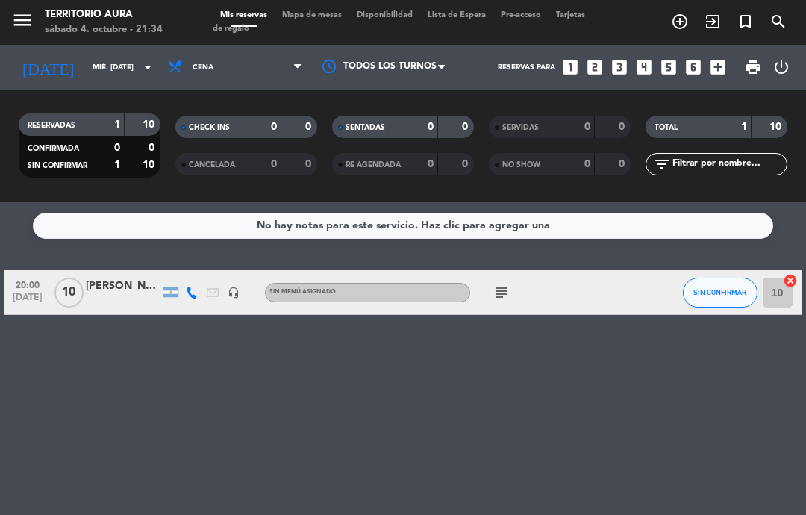
click at [670, 450] on div "No hay notas para este servicio. Haz clic para agregar una 20:00 [DATE] [PERSON…" at bounding box center [403, 359] width 806 height 314
click at [124, 57] on input "mié. [DATE]" at bounding box center [136, 67] width 102 height 23
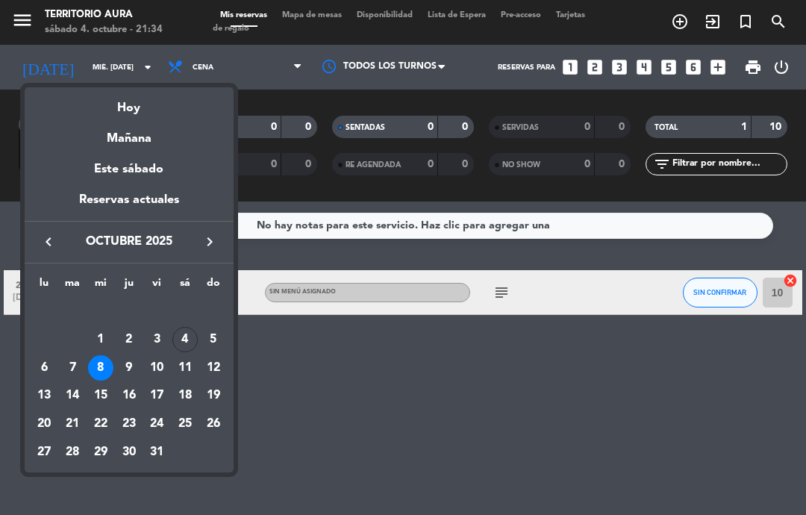
click at [132, 368] on div "9" at bounding box center [128, 367] width 25 height 25
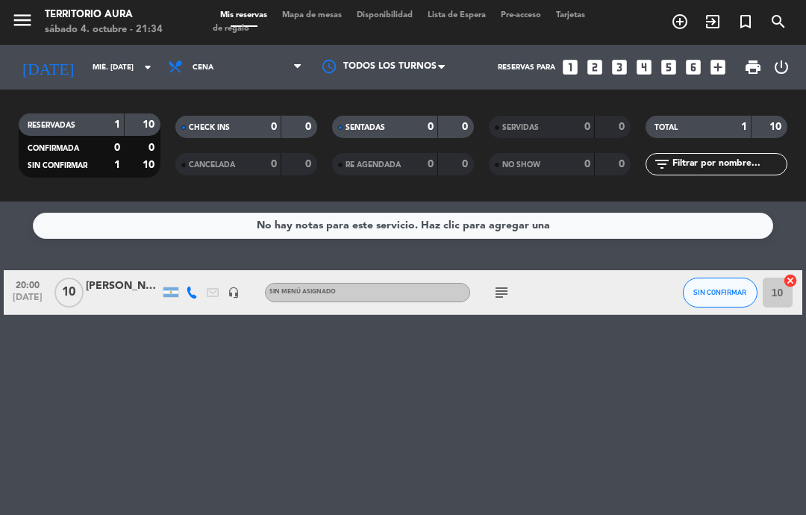
type input "[DEMOGRAPHIC_DATA] [DATE]"
select select "dinner"
click at [123, 30] on div "sábado 4. octubre - 21:34" at bounding box center [104, 29] width 118 height 15
click at [120, 65] on input "[DEMOGRAPHIC_DATA] [DATE]" at bounding box center [136, 67] width 102 height 23
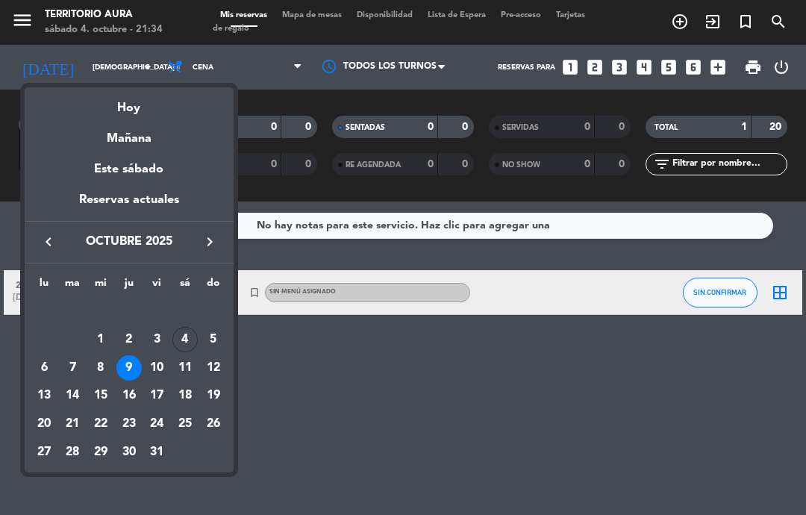
click at [155, 369] on div "10" at bounding box center [156, 367] width 25 height 25
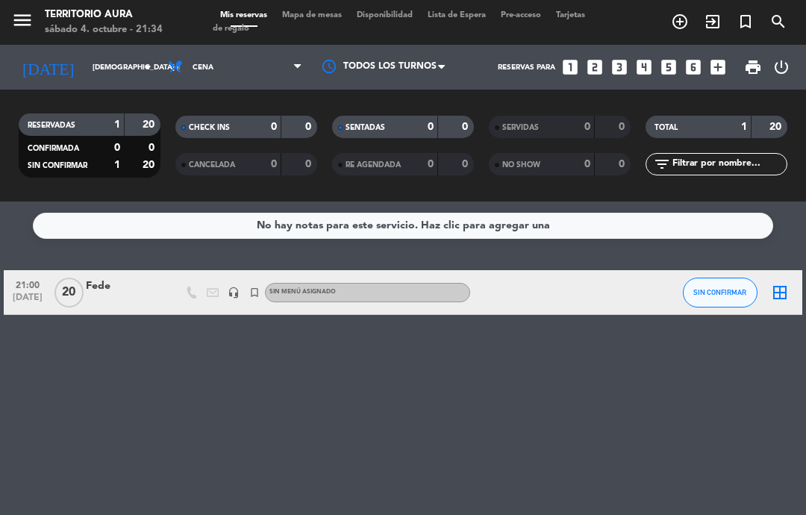
type input "vie. [DATE]"
select select "dinner"
click at [773, 296] on input "B1" at bounding box center [778, 293] width 30 height 30
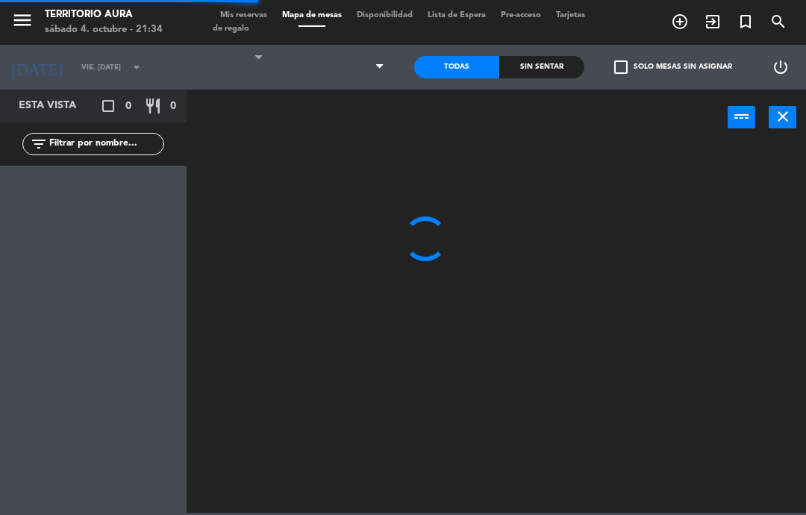
select select "dinner"
select select
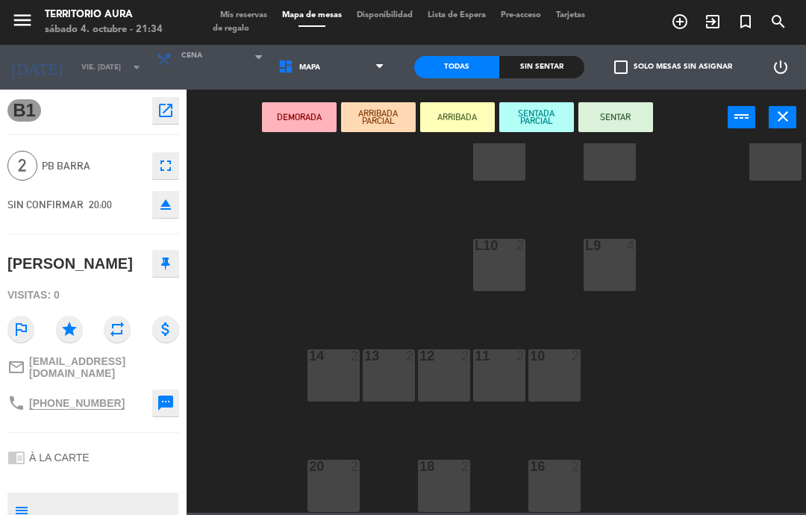
scroll to position [207, 0]
click at [444, 490] on div "18 2" at bounding box center [444, 486] width 52 height 52
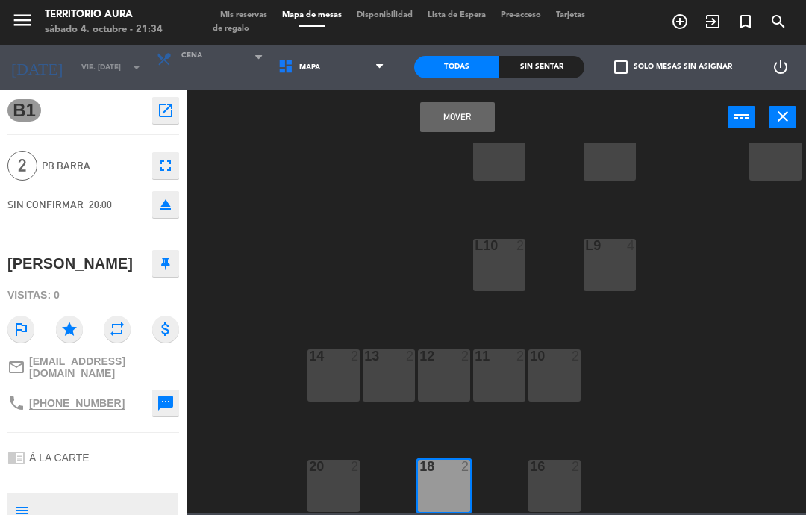
click at [452, 126] on button "Mover" at bounding box center [457, 117] width 75 height 30
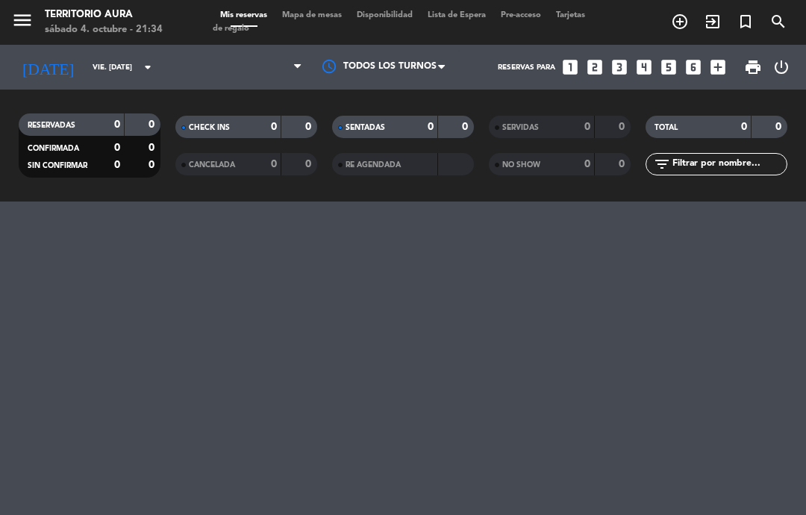
select select "dinner"
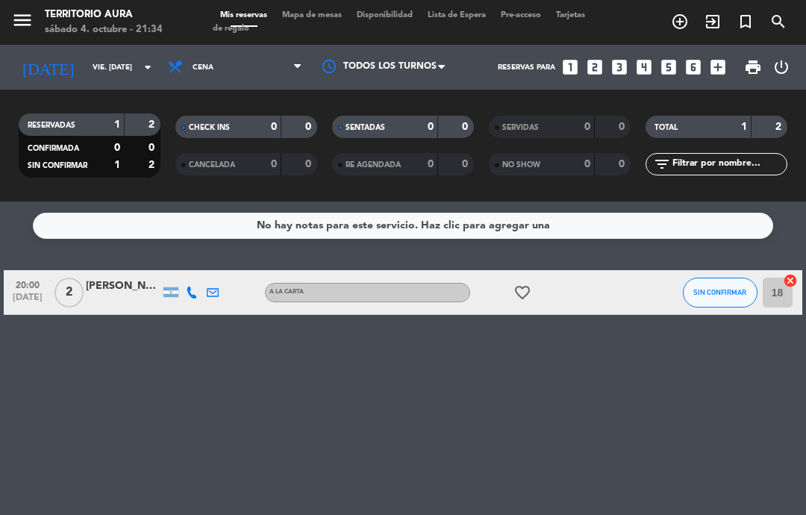
click at [85, 68] on input "vie. [DATE]" at bounding box center [136, 67] width 102 height 23
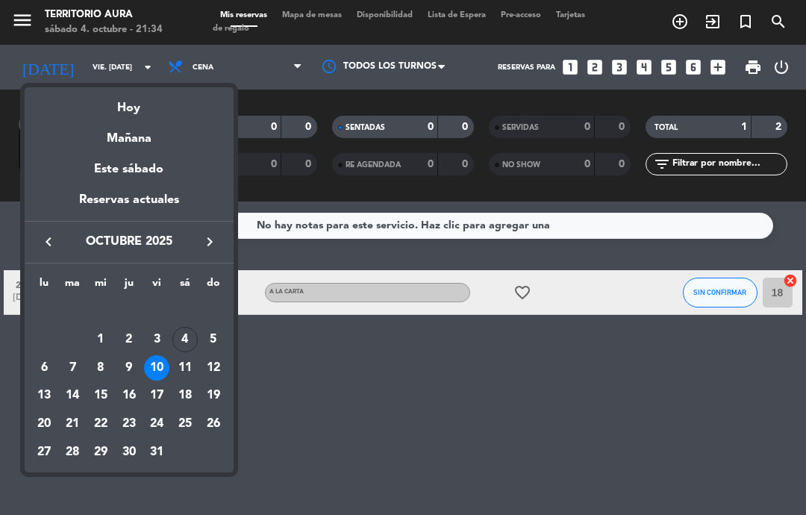
click at [183, 333] on div "4" at bounding box center [184, 339] width 25 height 25
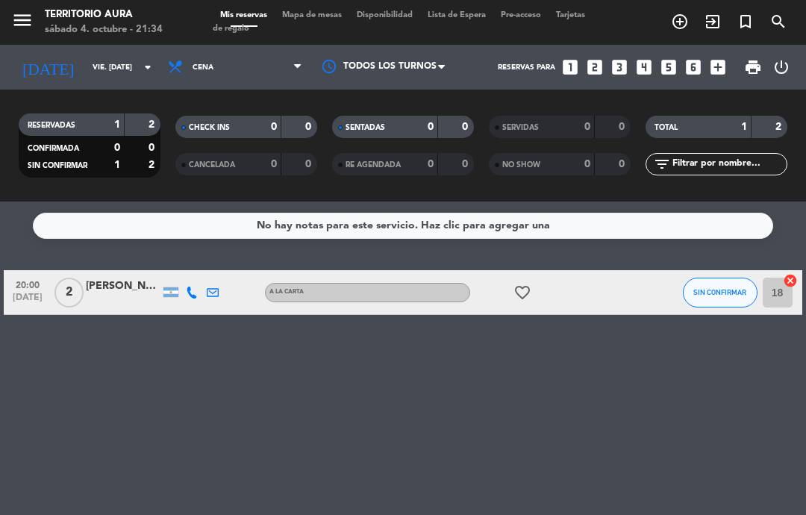
type input "sáb. [DATE]"
select select "dinner"
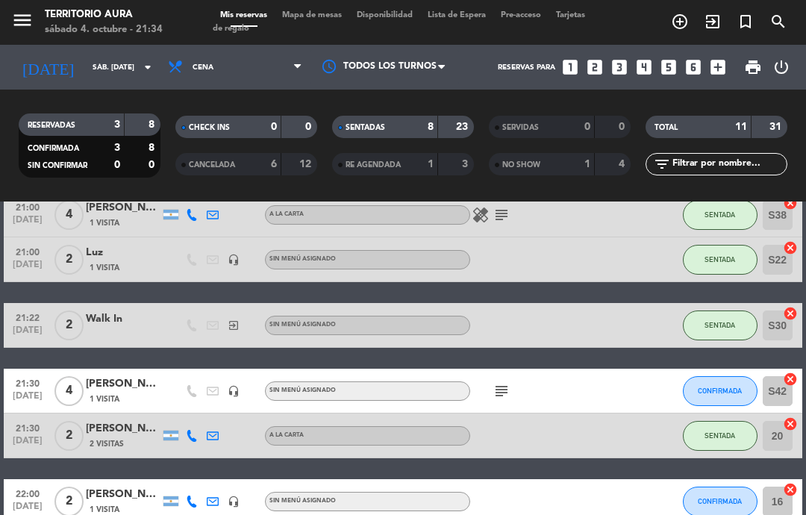
scroll to position [375, 0]
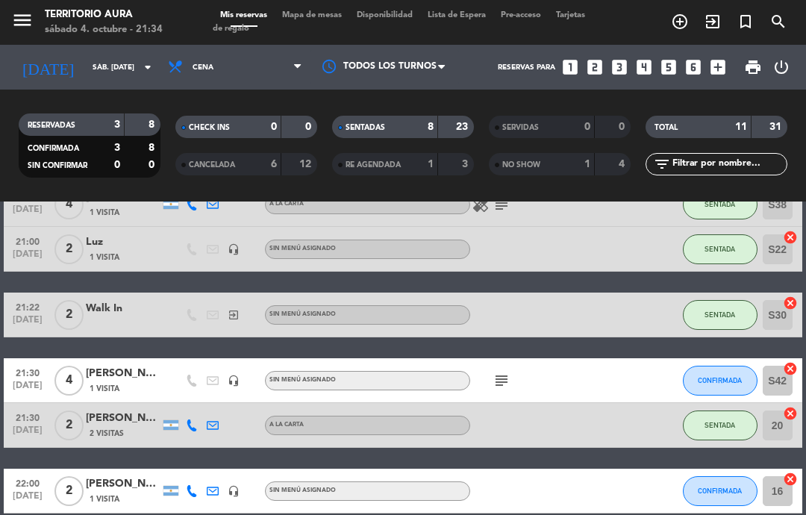
click at [732, 379] on span "CONFIRMADA" at bounding box center [720, 380] width 44 height 8
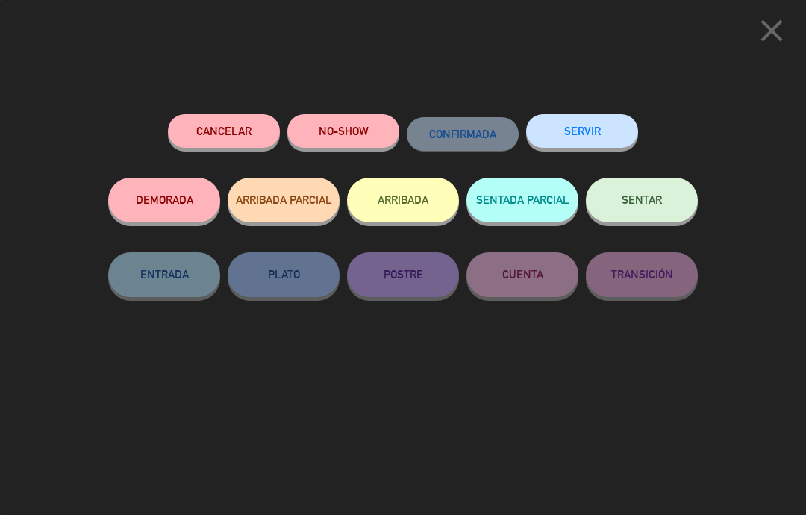
click at [668, 202] on button "SENTAR" at bounding box center [642, 200] width 112 height 45
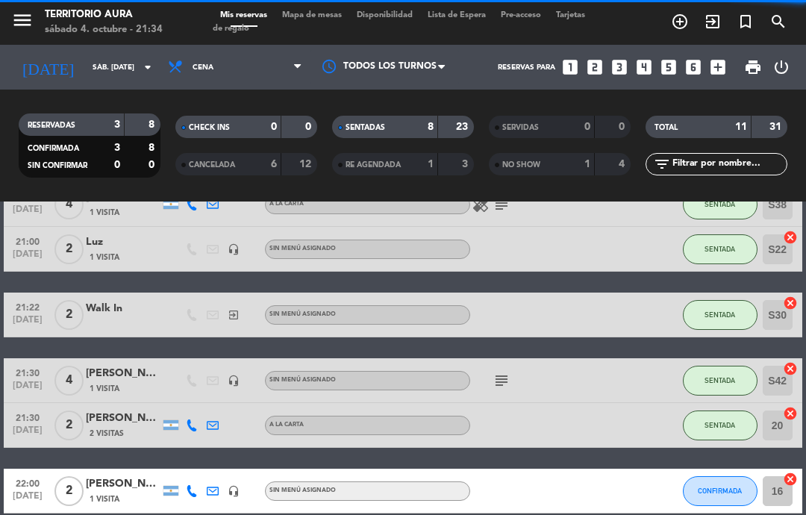
select select "dinner"
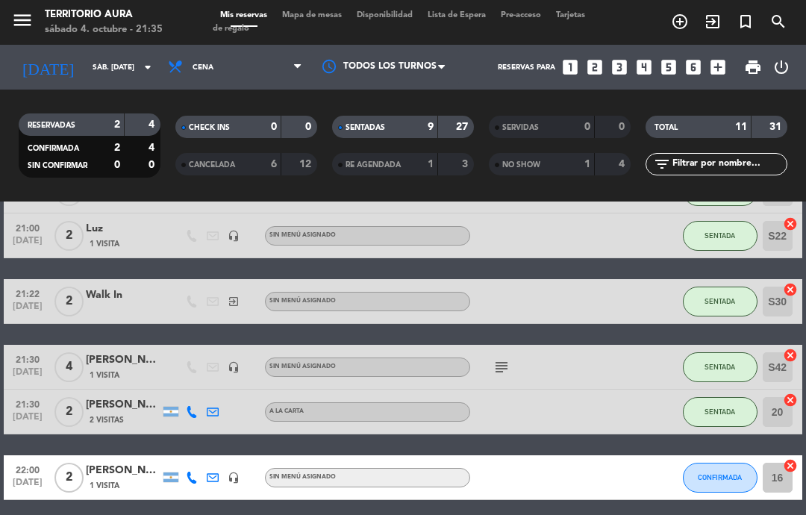
scroll to position [19, 0]
click at [604, 455] on div at bounding box center [616, 477] width 40 height 44
click at [501, 358] on icon "subject" at bounding box center [502, 367] width 18 height 18
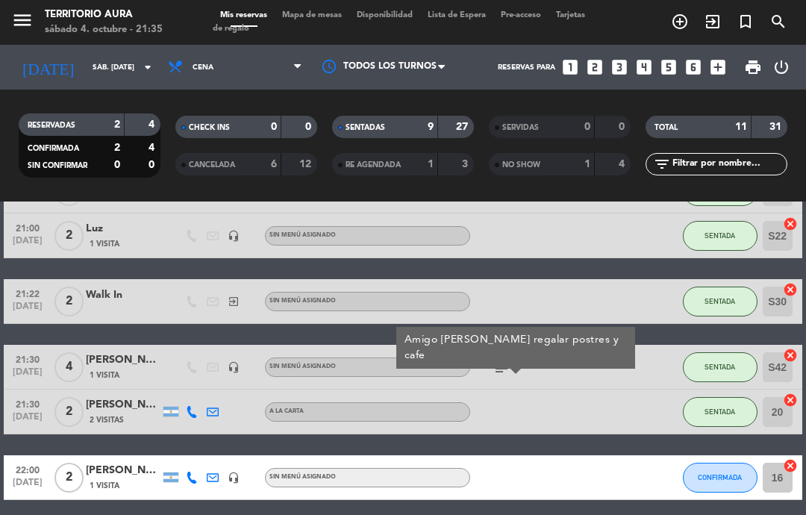
scroll to position [19, 0]
click at [34, 412] on span "[DATE]" at bounding box center [27, 420] width 37 height 17
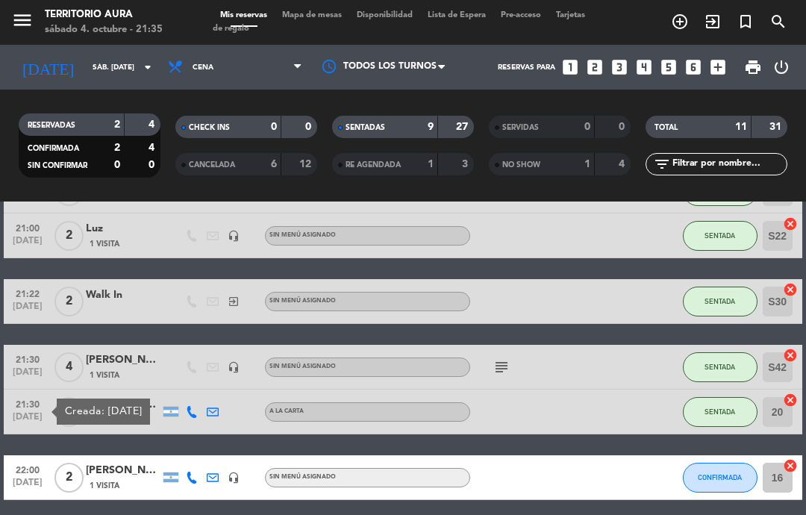
click at [63, 414] on div "2" at bounding box center [69, 412] width 34 height 44
click at [4, 390] on div "21:30 [DATE]" at bounding box center [28, 412] width 48 height 44
click at [21, 412] on span "[DATE]" at bounding box center [27, 420] width 37 height 17
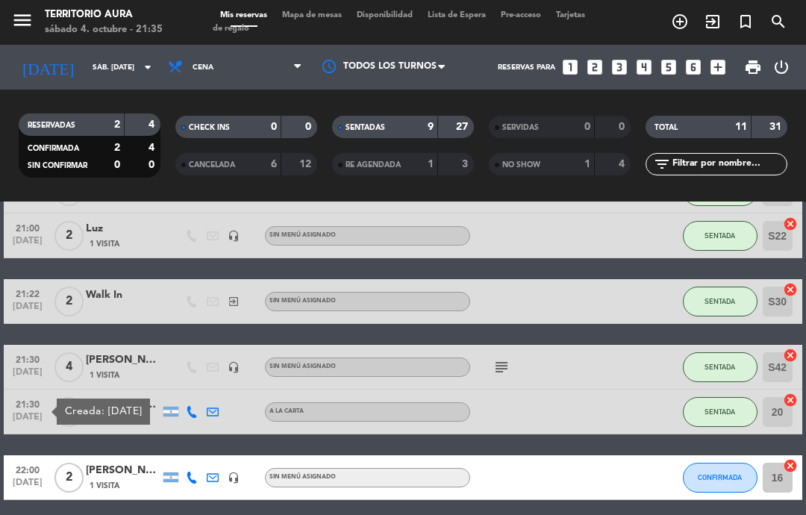
click at [613, 393] on div "20:00 [DATE] 4 [PERSON_NAME] 1 Visita headset_mic Sin menú asignado subject SEN…" at bounding box center [403, 191] width 798 height 618
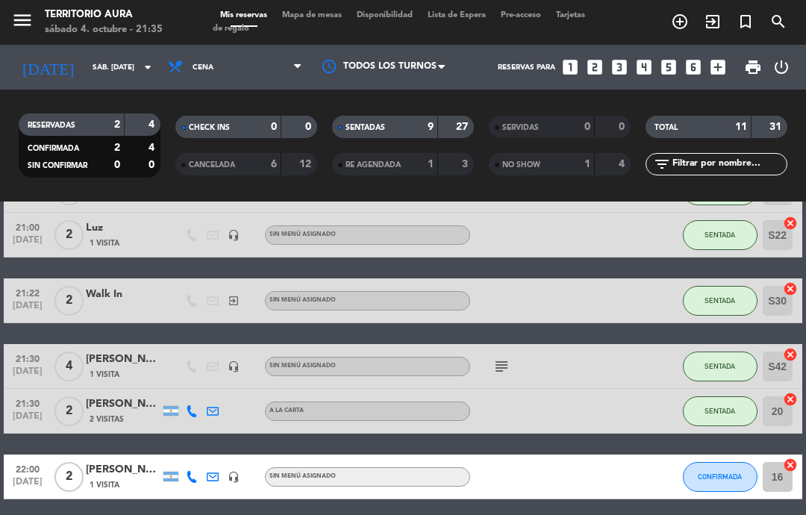
scroll to position [388, 0]
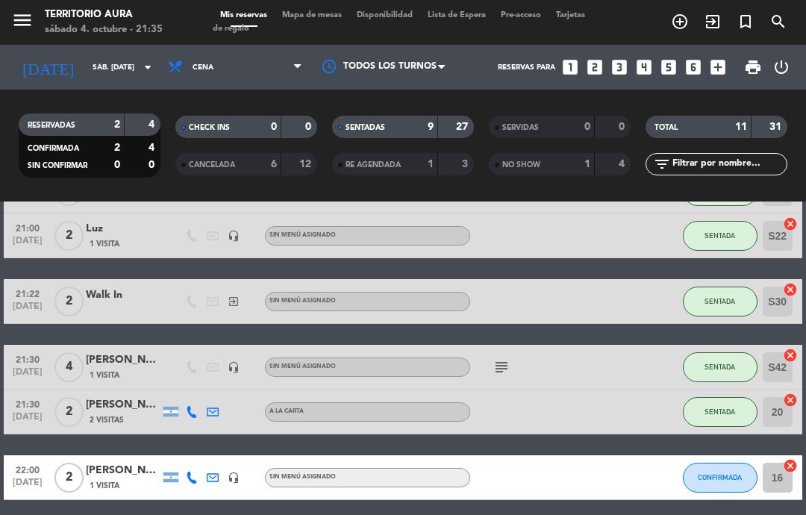
click at [801, 455] on div "16 cancel" at bounding box center [780, 477] width 45 height 44
click at [185, 390] on div at bounding box center [191, 412] width 21 height 44
click at [125, 377] on div "20:00 [DATE] 4 [PERSON_NAME] 1 Visita headset_mic Sin menú asignado subject SEN…" at bounding box center [403, 191] width 798 height 618
click at [478, 511] on div "No hay notas para este servicio. Haz clic para agregar una 20:00 [DATE] 4 [PERS…" at bounding box center [403, 359] width 806 height 314
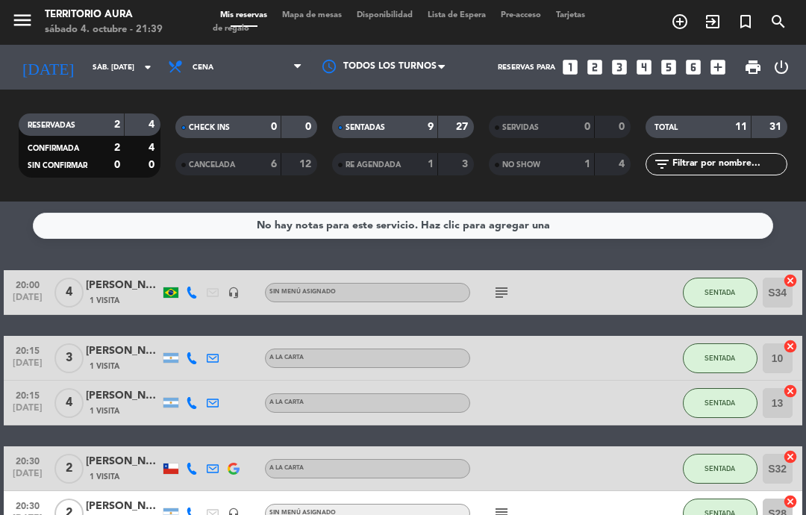
scroll to position [-2, 0]
select select "dinner"
click at [116, 70] on input "sáb. [DATE]" at bounding box center [136, 67] width 102 height 23
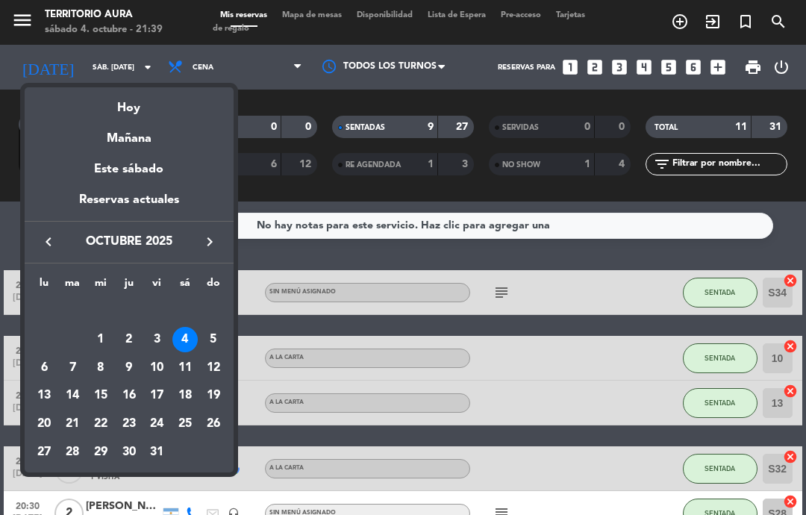
click at [128, 367] on div "9" at bounding box center [128, 367] width 25 height 25
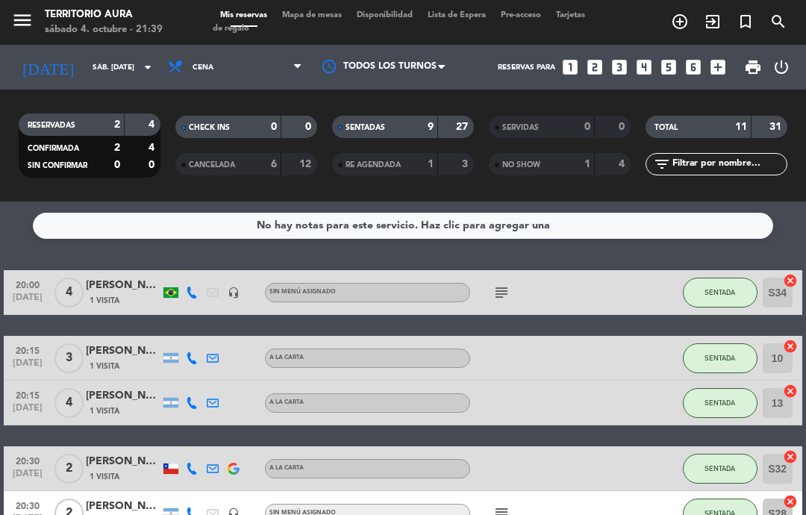
type input "[DEMOGRAPHIC_DATA] [DATE]"
select select "dinner"
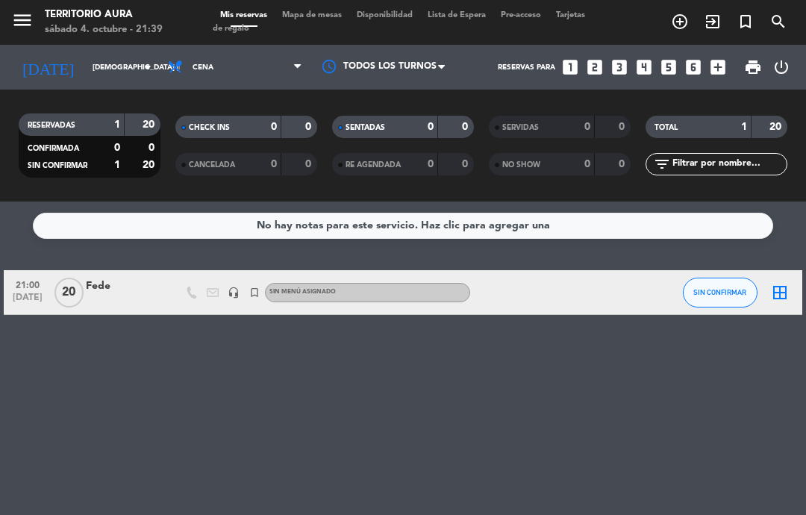
click at [105, 64] on input "[DEMOGRAPHIC_DATA] [DATE]" at bounding box center [136, 67] width 102 height 23
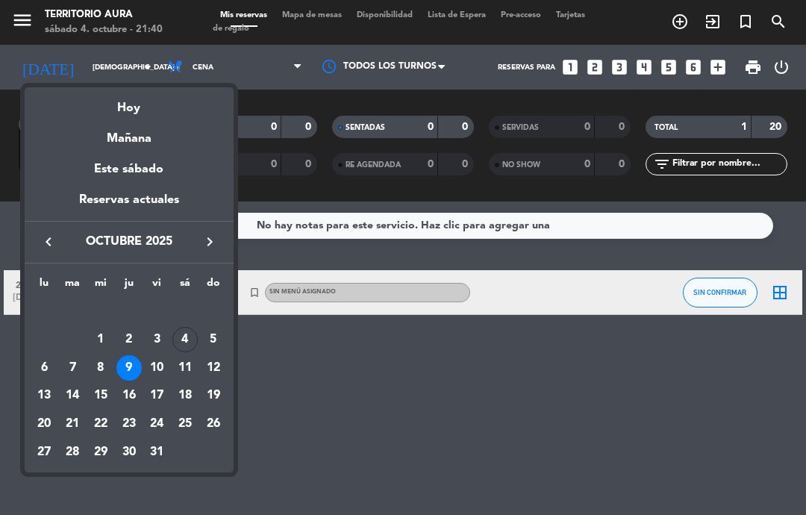
click at [75, 363] on div "7" at bounding box center [72, 367] width 25 height 25
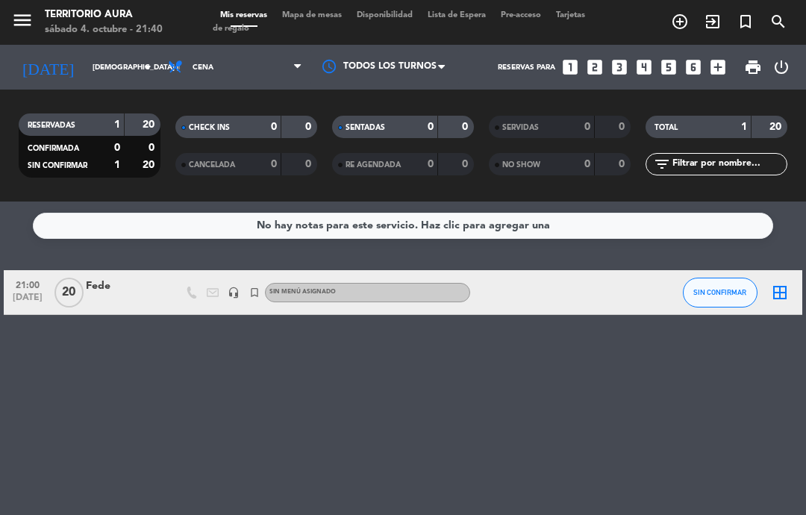
type input "[DATE] oct."
select select "dinner"
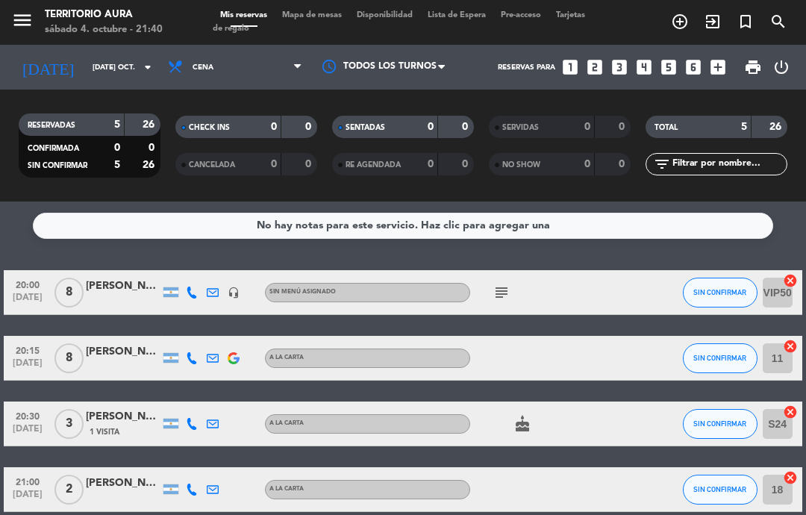
click at [498, 296] on icon "subject" at bounding box center [502, 293] width 18 height 18
click at [613, 341] on div at bounding box center [616, 358] width 40 height 44
click at [108, 79] on input "[DATE] oct." at bounding box center [136, 67] width 102 height 23
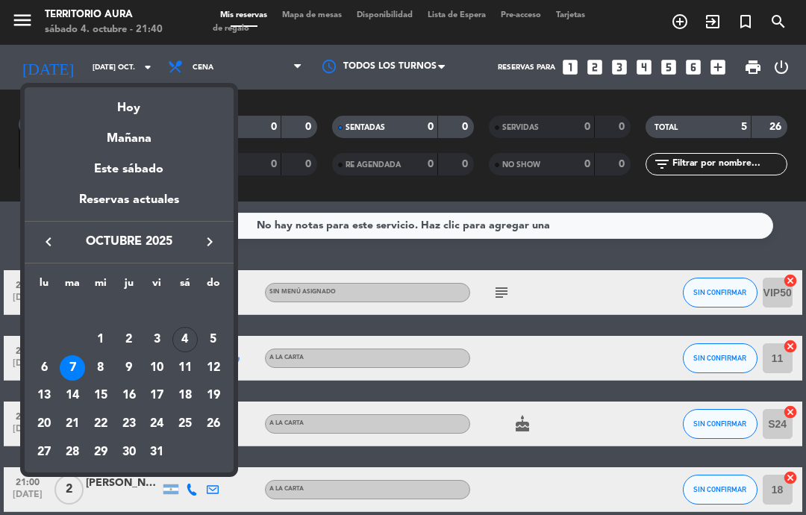
click at [104, 372] on div "8" at bounding box center [100, 367] width 25 height 25
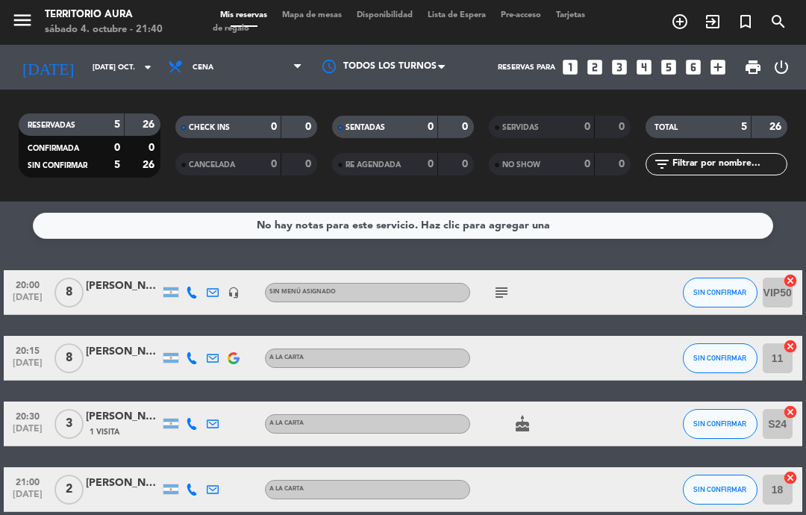
type input "mié. [DATE]"
select select "dinner"
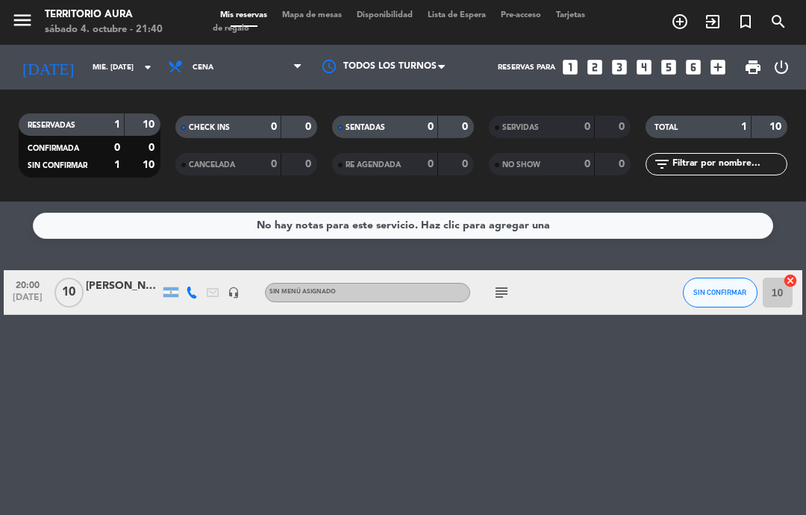
click at [496, 295] on icon "subject" at bounding box center [502, 293] width 18 height 18
click at [625, 414] on div "No hay notas para este servicio. Haz clic para agregar una 20:00 [DATE] [PERSON…" at bounding box center [403, 359] width 806 height 314
click at [115, 63] on input "mié. [DATE]" at bounding box center [136, 67] width 102 height 23
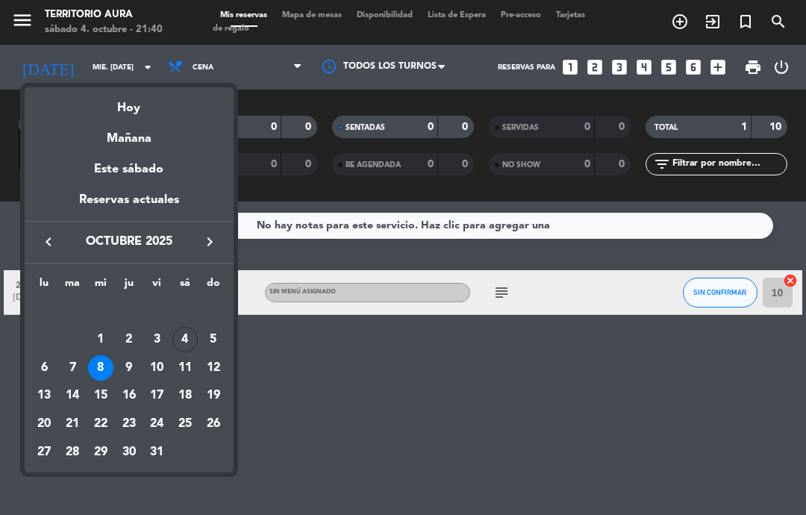
click at [658, 417] on div at bounding box center [403, 257] width 806 height 515
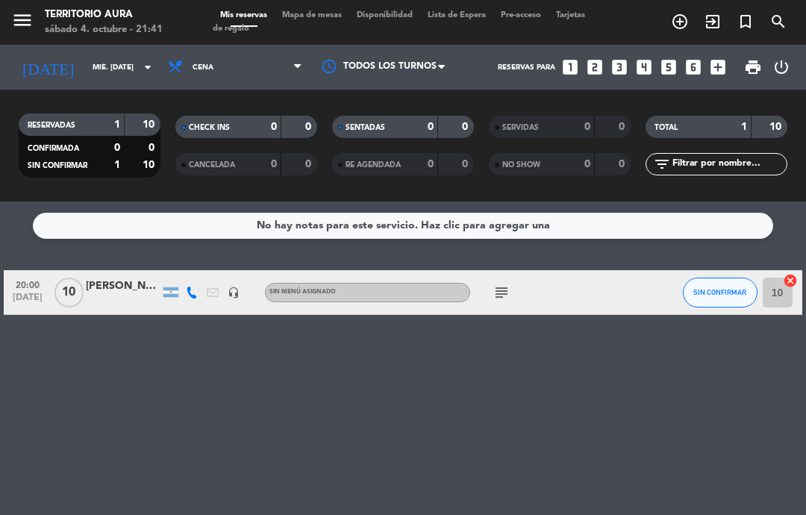
click at [511, 299] on icon "subject" at bounding box center [502, 293] width 18 height 18
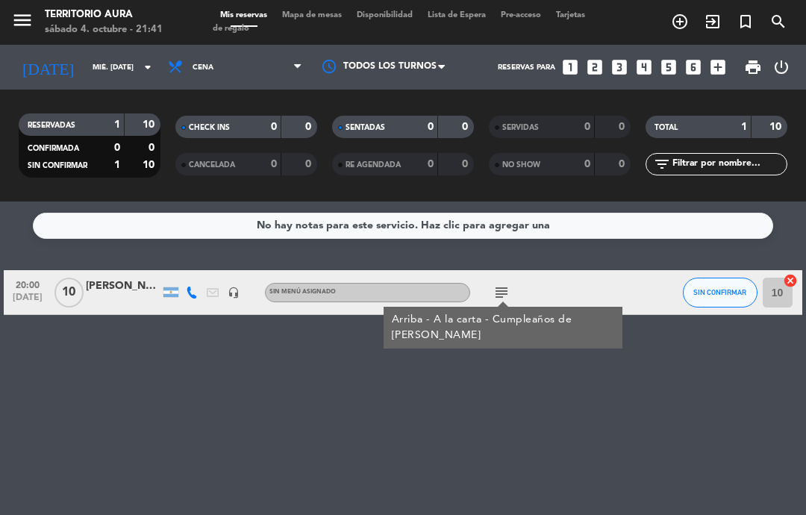
click at [645, 413] on div "No hay notas para este servicio. Haz clic para agregar una 20:00 [DATE] [PERSON…" at bounding box center [403, 359] width 806 height 314
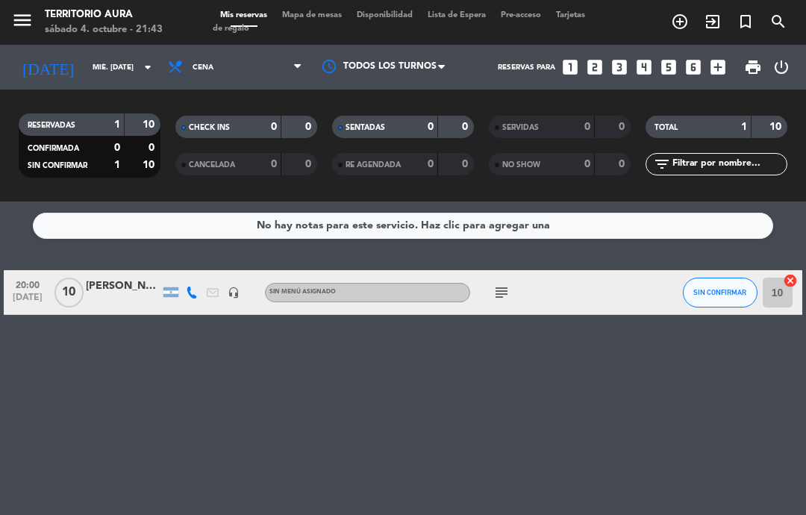
click at [99, 72] on input "mié. [DATE]" at bounding box center [136, 67] width 102 height 23
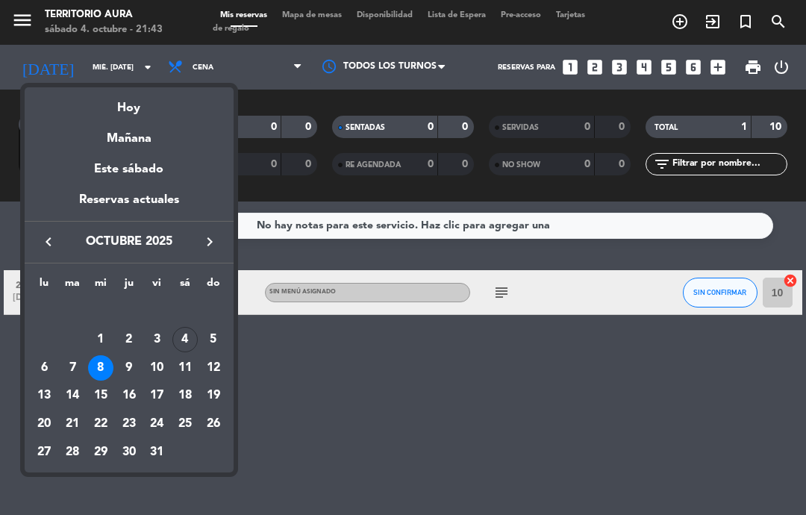
click at [186, 337] on div "4" at bounding box center [184, 339] width 25 height 25
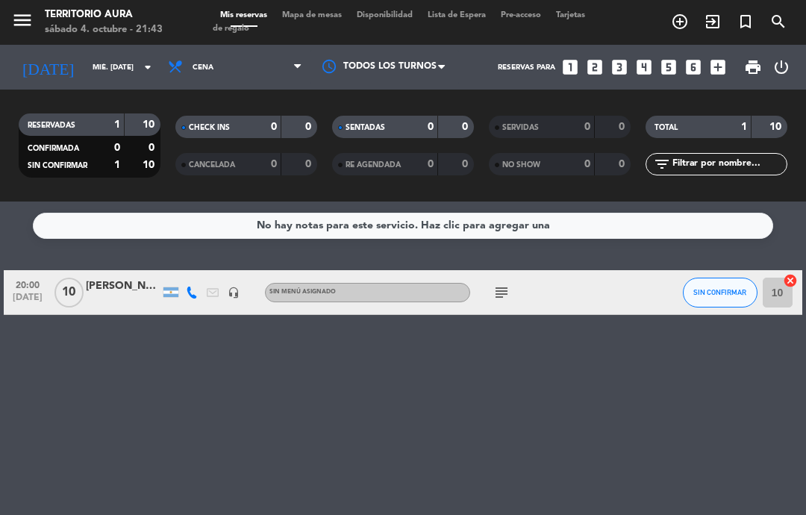
type input "sáb. [DATE]"
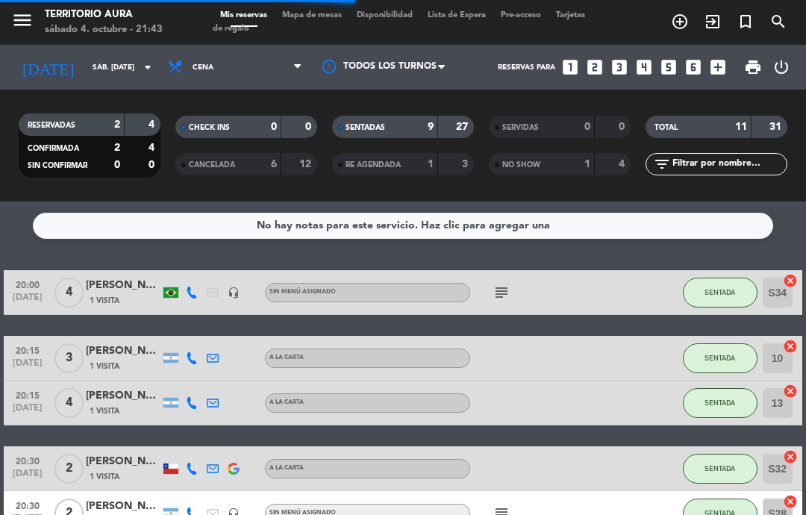
select select "dinner"
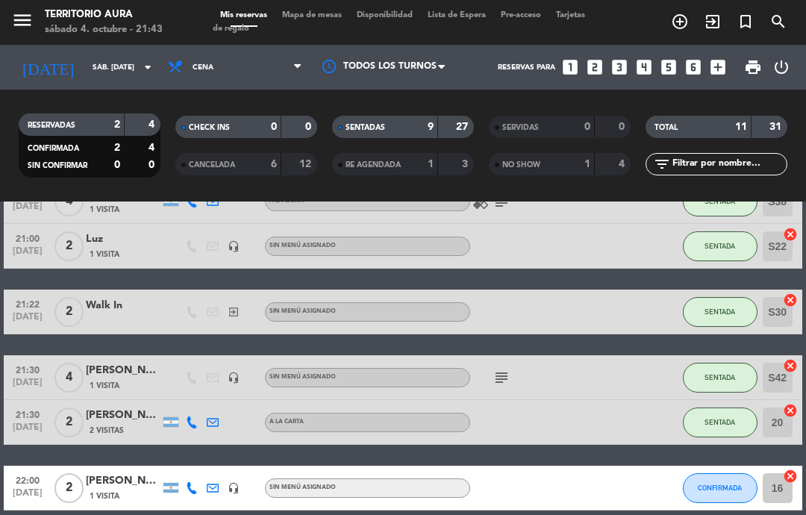
scroll to position [375, 0]
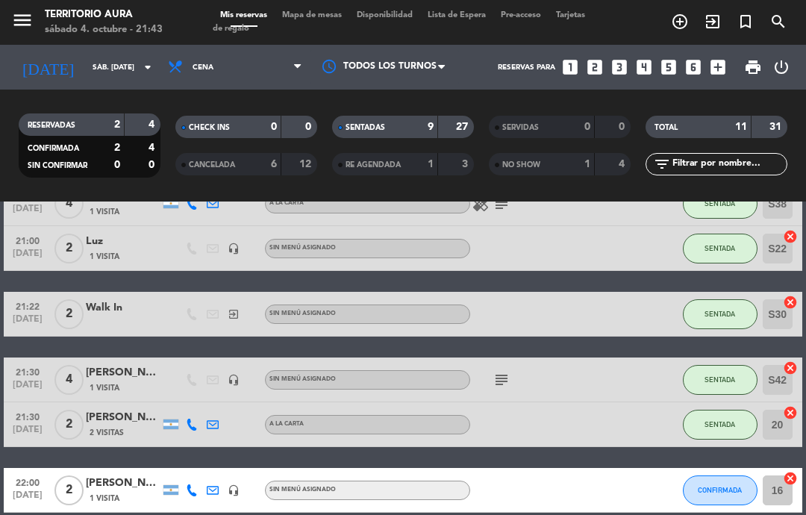
click at [506, 384] on icon "subject" at bounding box center [502, 380] width 18 height 18
click at [624, 426] on div at bounding box center [616, 424] width 40 height 44
select select "dinner"
click at [725, 493] on span "CONFIRMADA" at bounding box center [720, 490] width 44 height 8
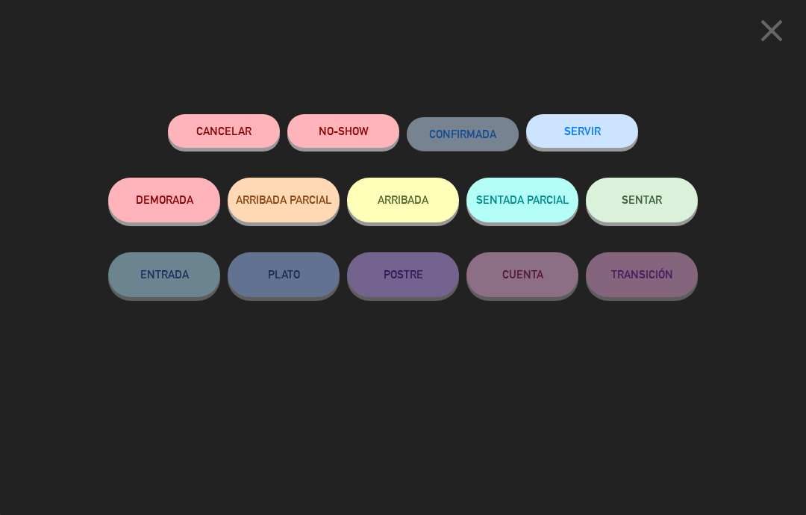
click at [766, 28] on icon "close" at bounding box center [771, 30] width 37 height 37
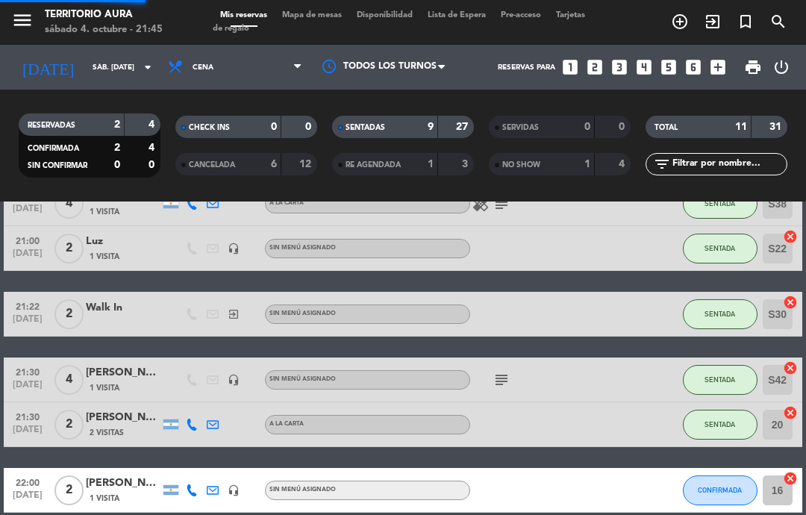
select select "dinner"
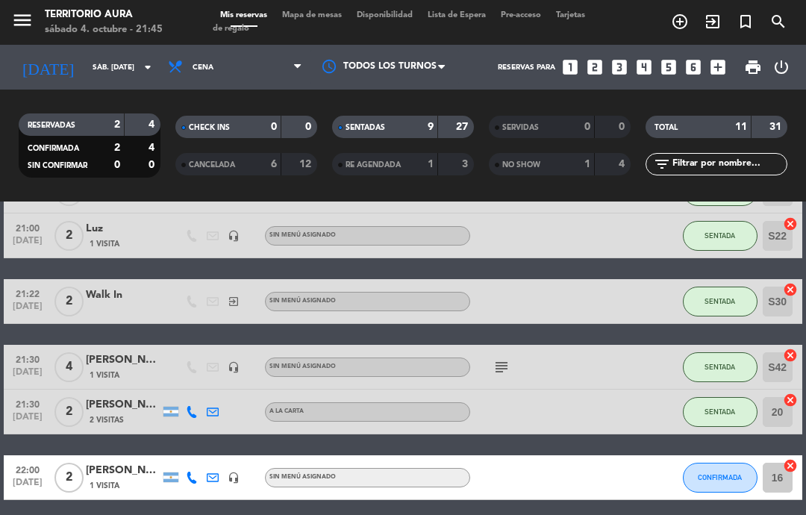
scroll to position [60, 0]
click at [510, 358] on icon "subject" at bounding box center [502, 367] width 18 height 18
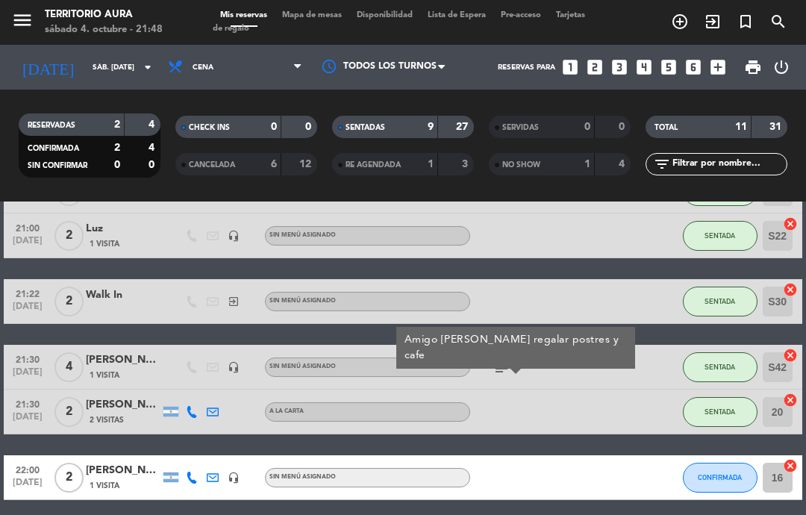
click at [606, 455] on div at bounding box center [616, 477] width 40 height 44
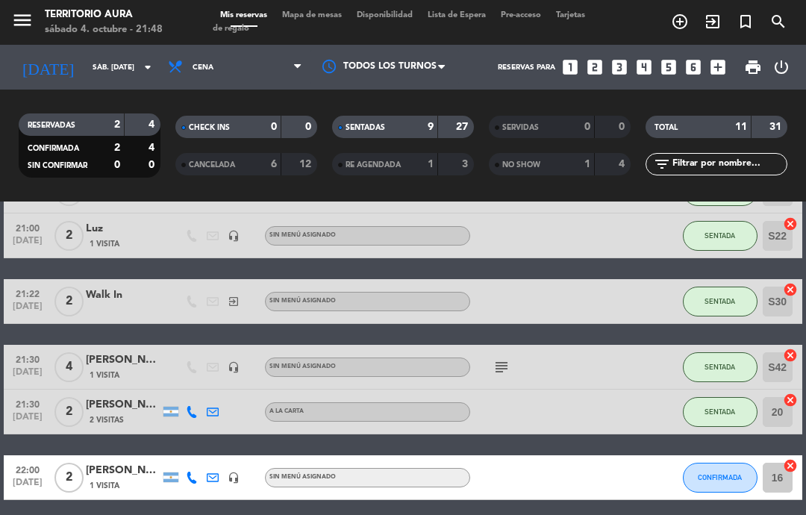
click at [617, 345] on div at bounding box center [616, 367] width 40 height 44
select select "dinner"
click at [696, 397] on button "CUENTA" at bounding box center [720, 412] width 75 height 30
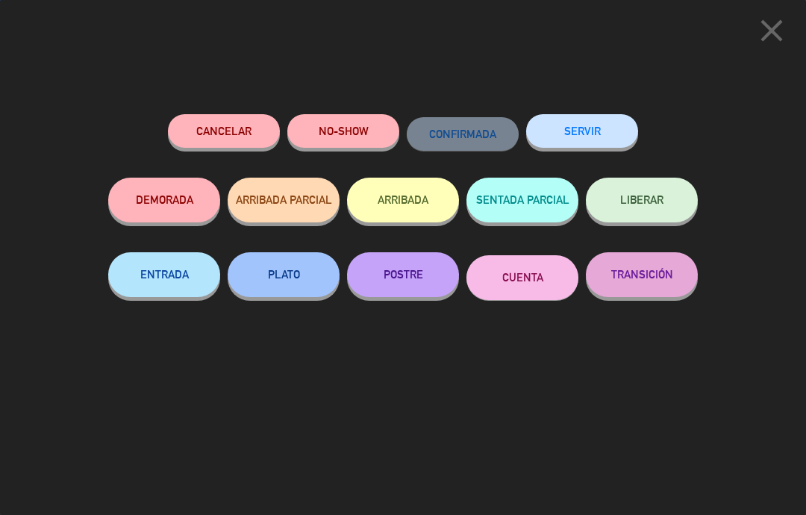
click at [598, 121] on button "SERVIR" at bounding box center [582, 131] width 112 height 34
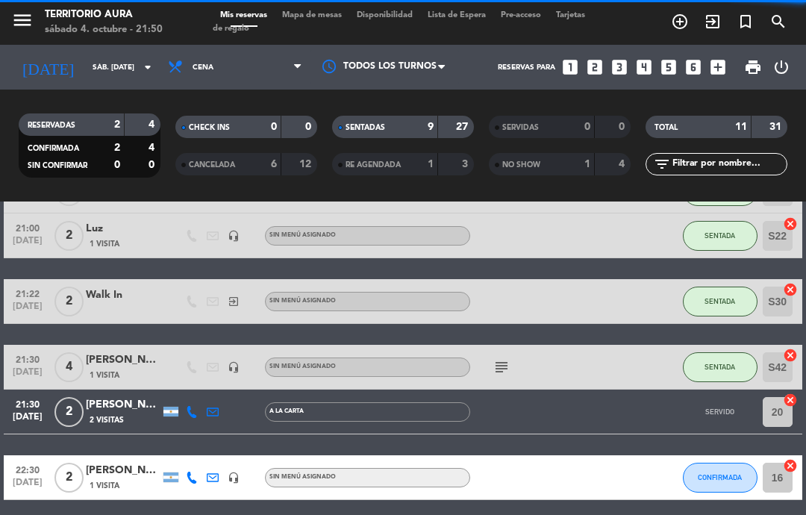
select select "dinner"
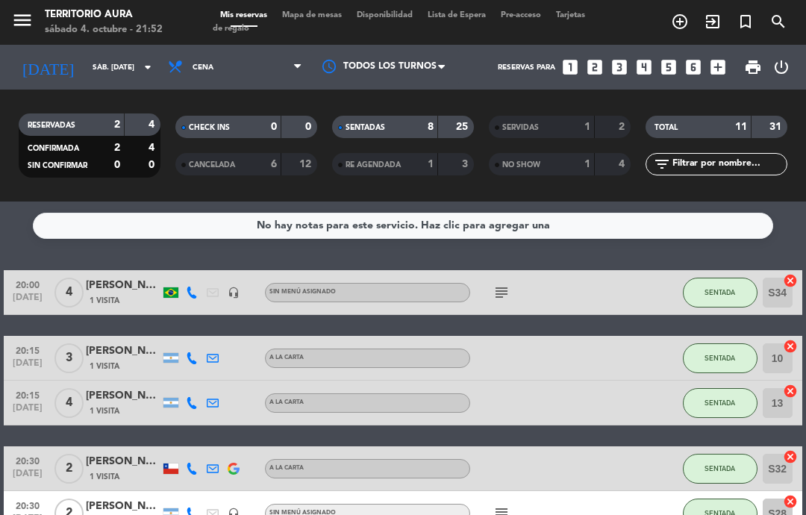
scroll to position [0, 0]
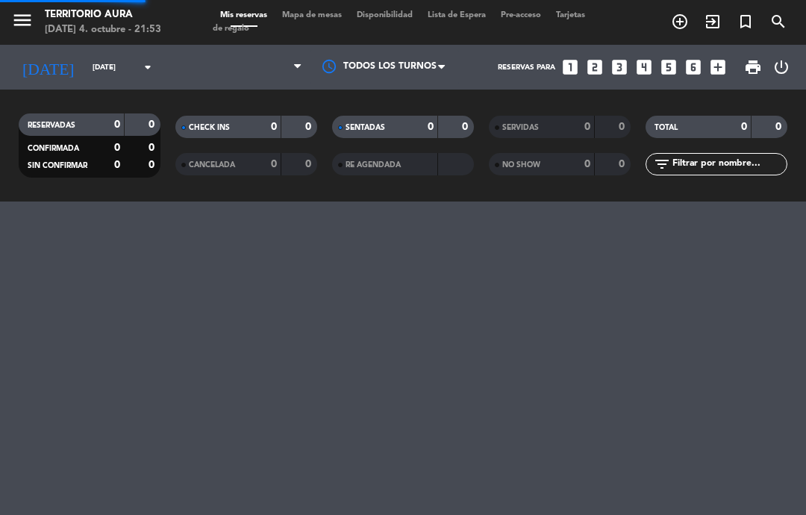
select select "es"
click at [660, 507] on div "menu TERRITORIO [PERSON_NAME][DATE] 4. octubre - 21:53 Mis reservas Mapa de mes…" at bounding box center [403, 257] width 806 height 515
select select "dinner"
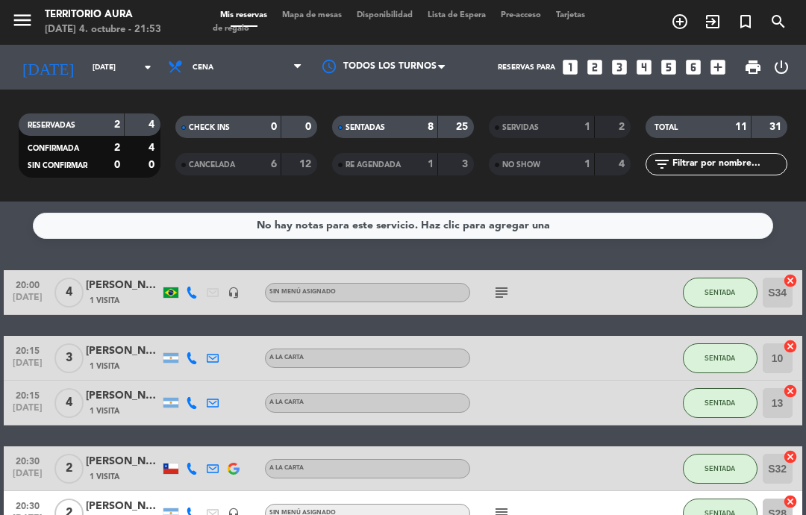
scroll to position [78, 0]
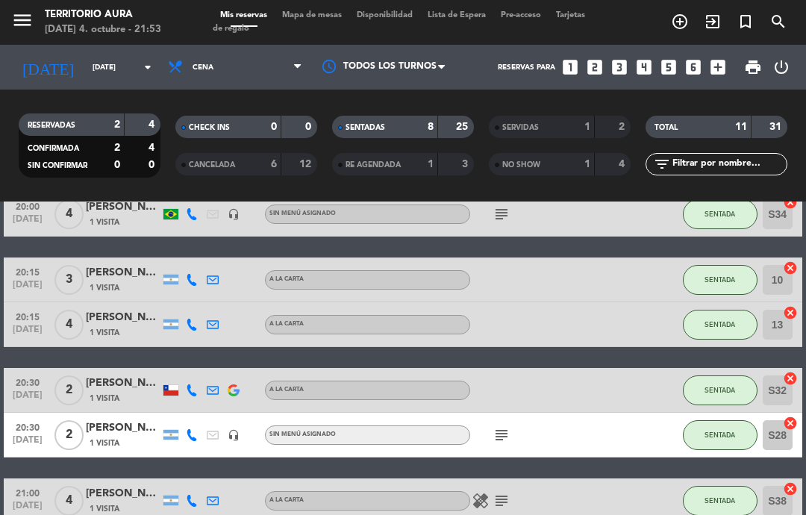
click at [507, 437] on icon "subject" at bounding box center [502, 435] width 18 height 18
click at [629, 420] on div at bounding box center [616, 435] width 40 height 44
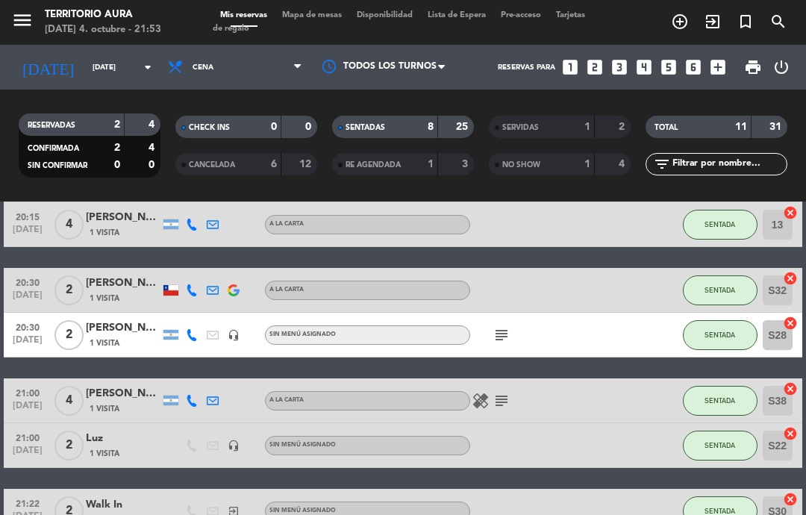
scroll to position [338, 0]
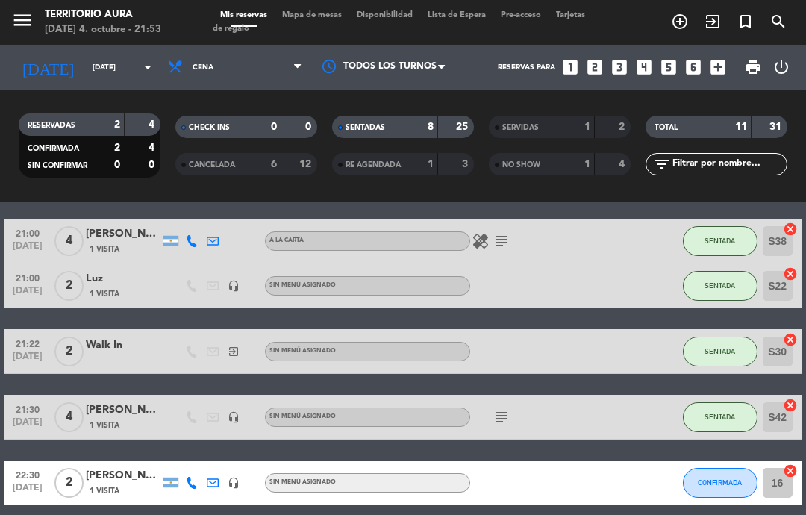
click at [510, 246] on icon "subject" at bounding box center [502, 241] width 18 height 18
click at [570, 346] on div at bounding box center [532, 351] width 125 height 44
click at [511, 416] on icon "subject" at bounding box center [502, 417] width 18 height 18
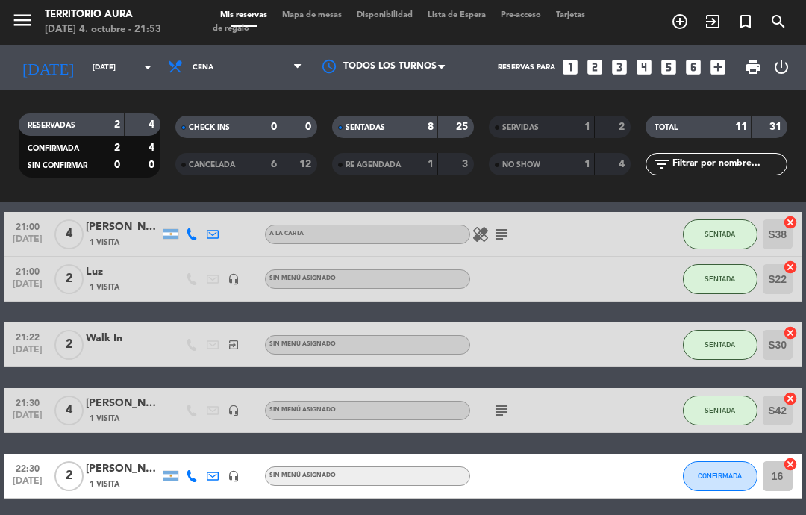
scroll to position [343, 0]
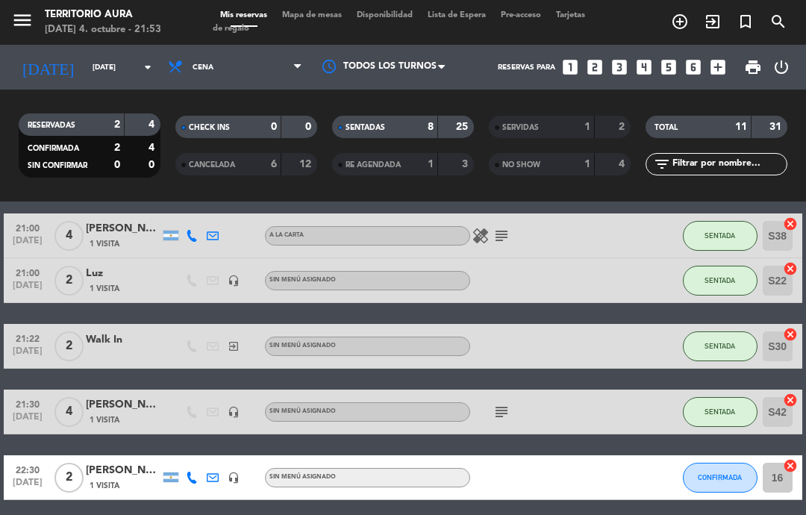
click at [502, 411] on icon "subject" at bounding box center [502, 412] width 18 height 18
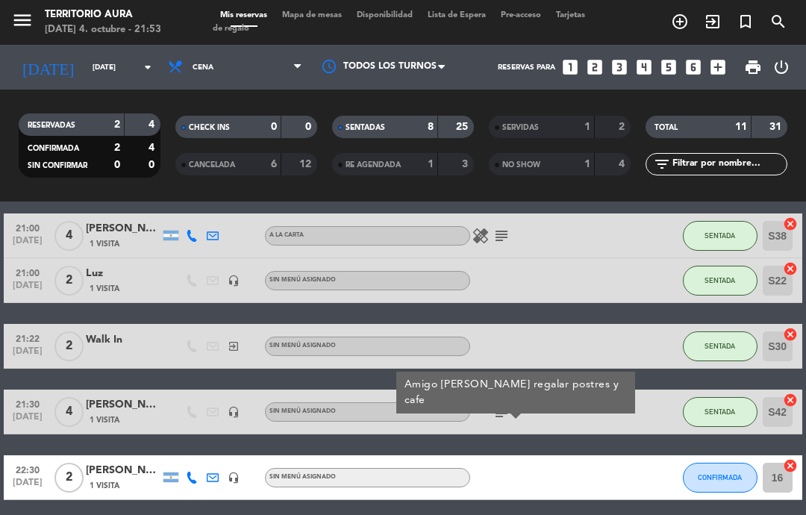
click at [632, 352] on div at bounding box center [616, 346] width 40 height 44
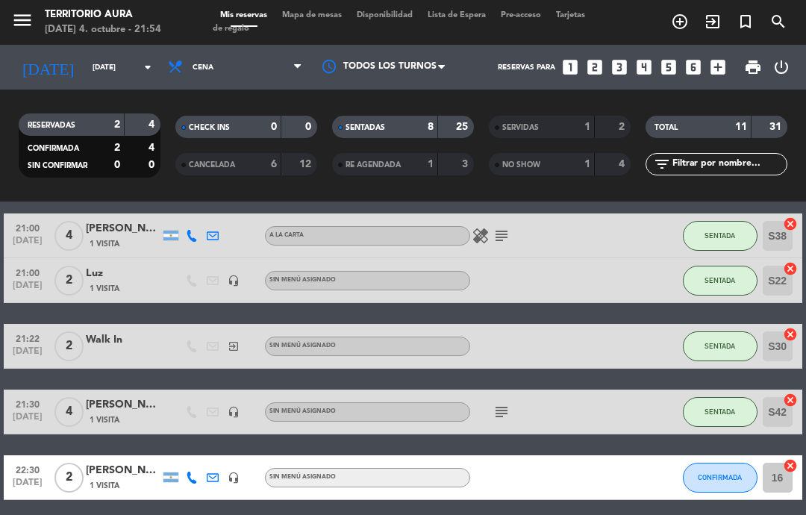
click at [496, 415] on icon "subject" at bounding box center [502, 412] width 18 height 18
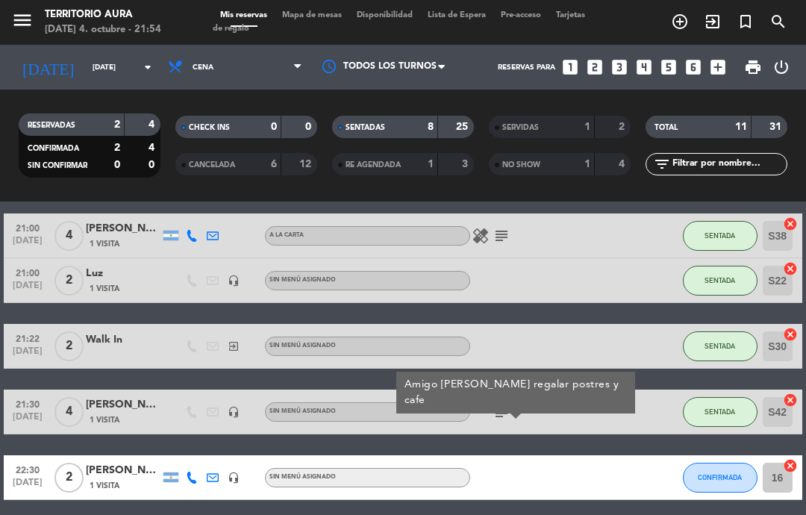
click at [494, 411] on icon "subject" at bounding box center [502, 412] width 18 height 18
click at [627, 446] on div "20:00 oct. 4 4 Joao Alves 1 Visita headset_mic Sin menú asignado subject SENTAD…" at bounding box center [403, 213] width 798 height 573
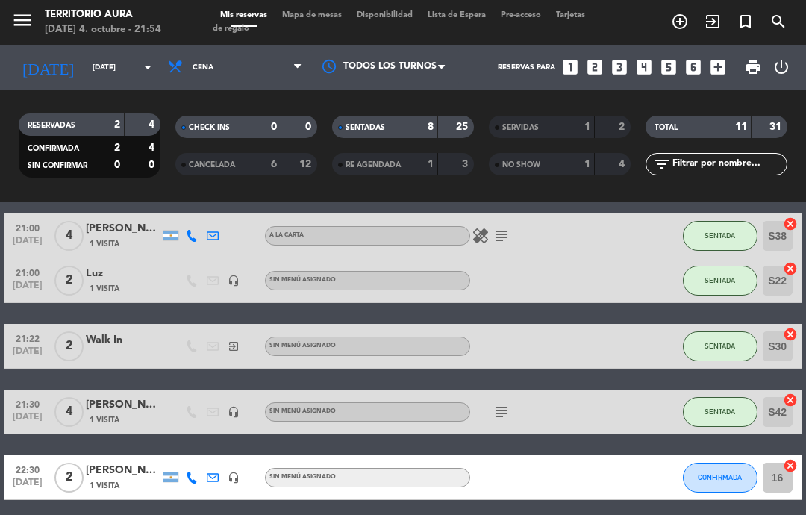
scroll to position [0, 0]
